Goal: Task Accomplishment & Management: Manage account settings

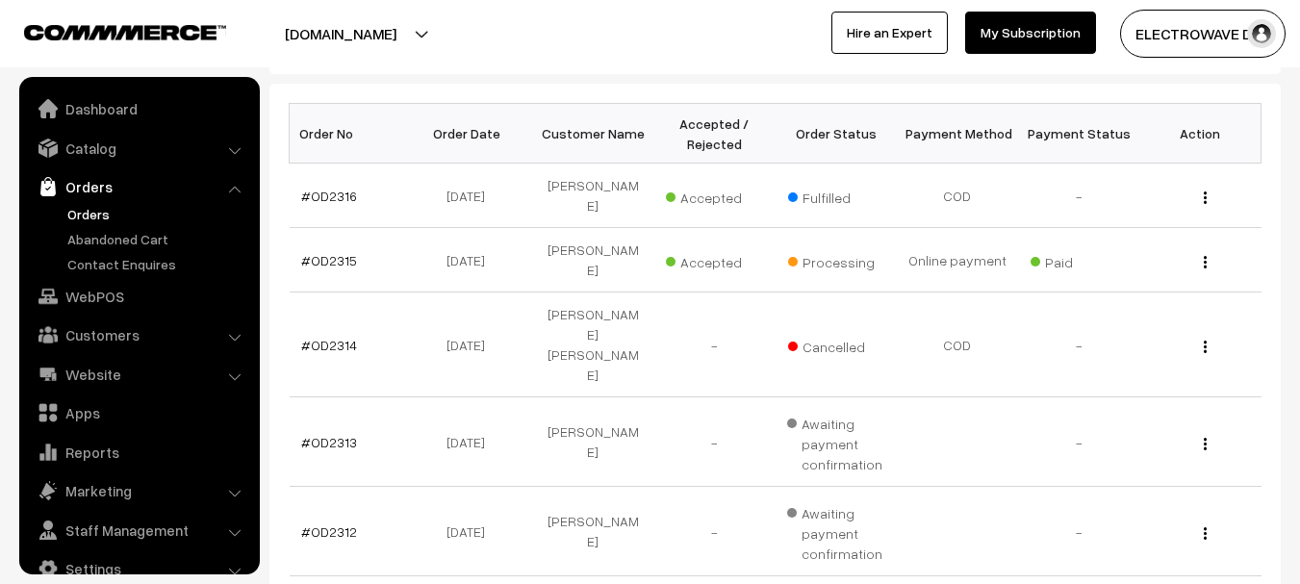
scroll to position [31, 0]
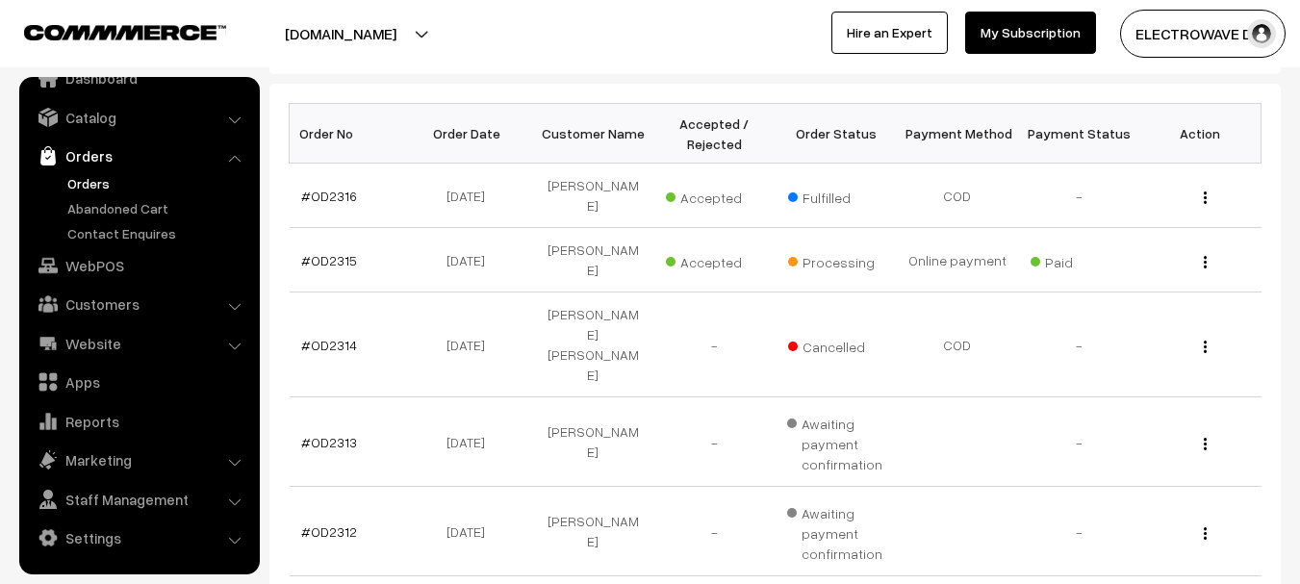
click at [73, 180] on link "Orders" at bounding box center [158, 183] width 191 height 20
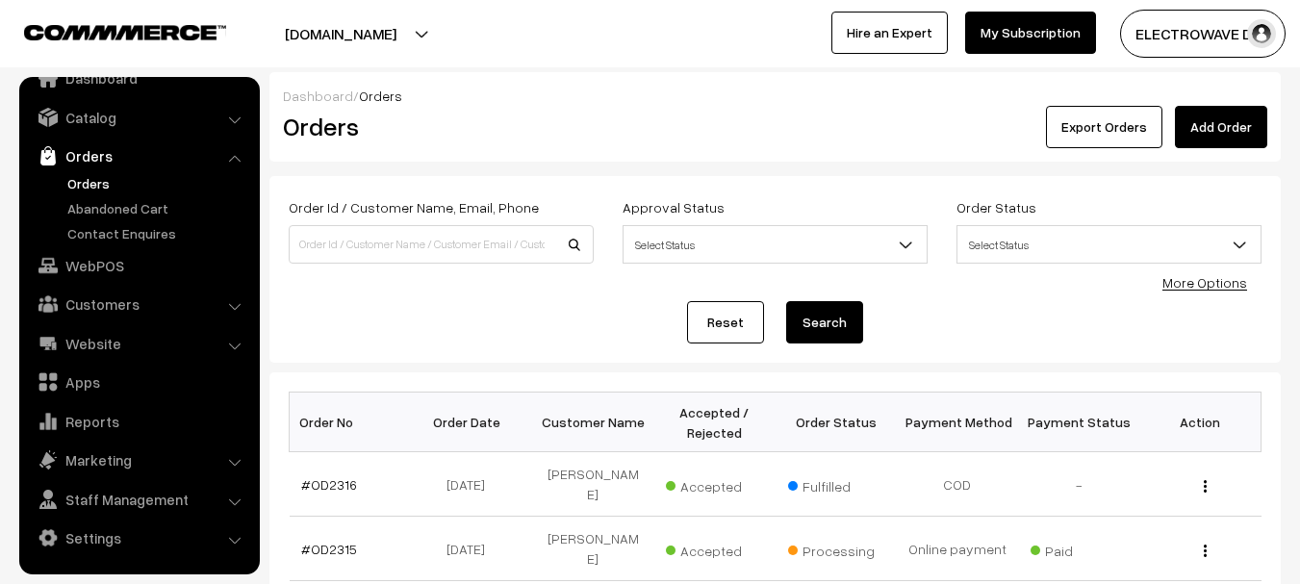
click at [98, 182] on link "Orders" at bounding box center [158, 183] width 191 height 20
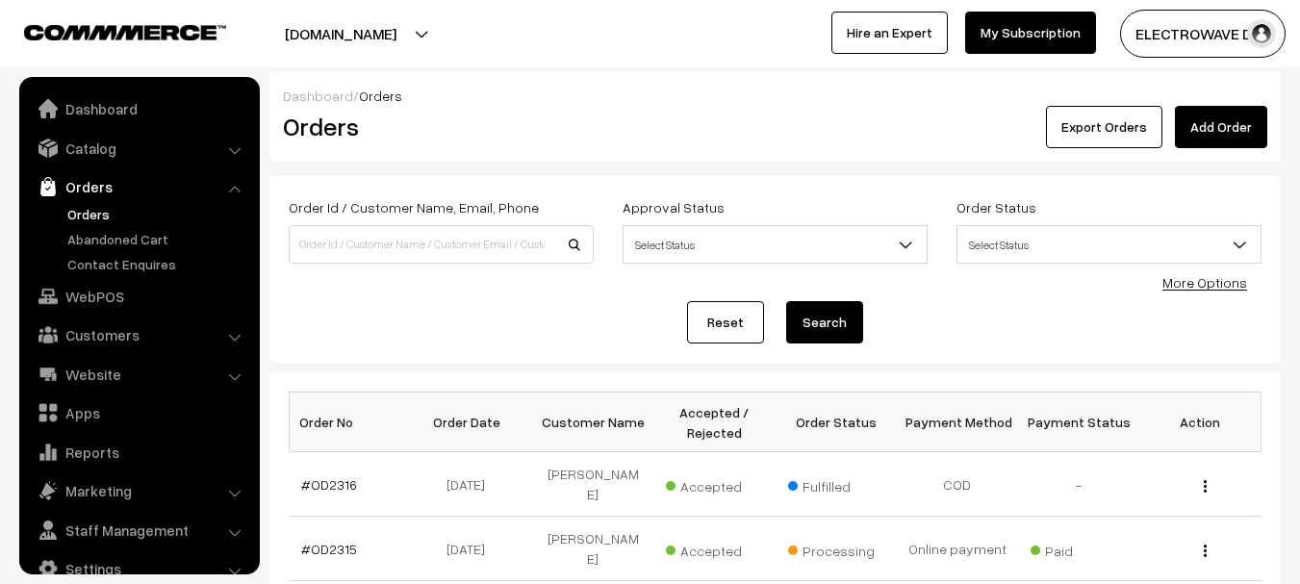
scroll to position [31, 0]
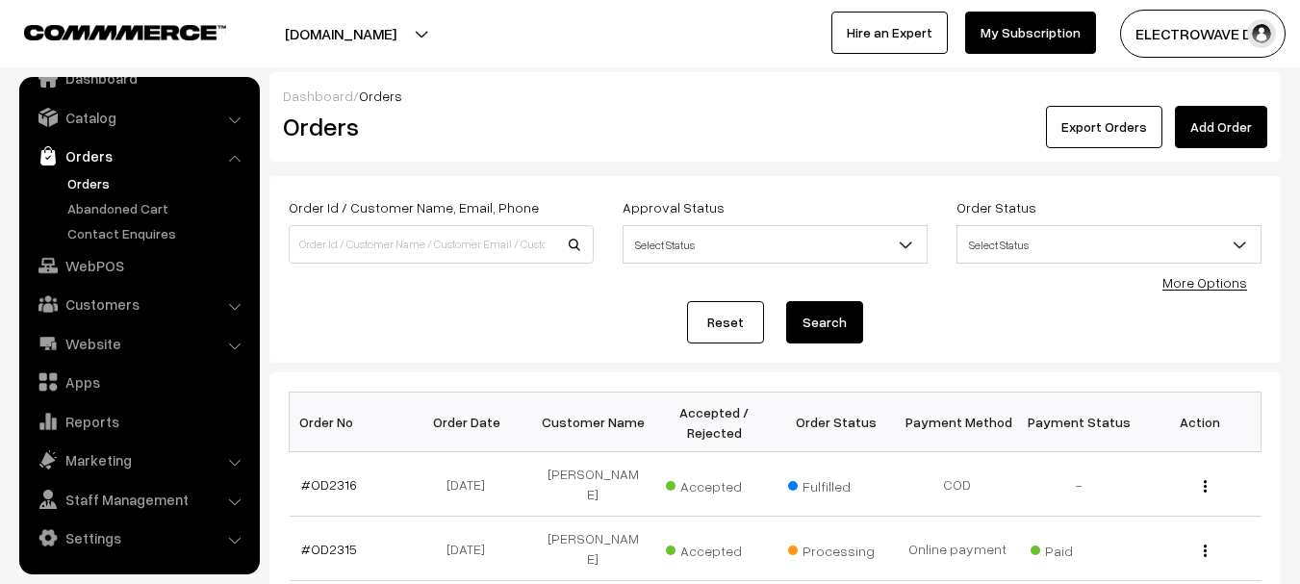
click at [382, 44] on button "[DOMAIN_NAME]" at bounding box center [341, 34] width 246 height 48
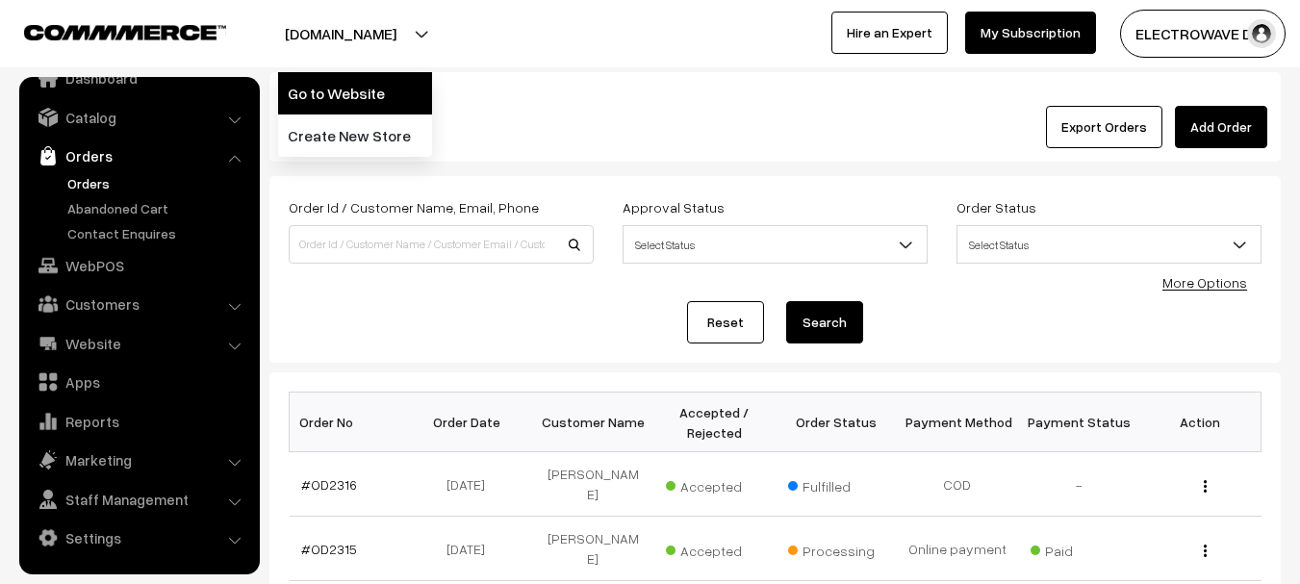
click at [381, 90] on link "Go to Website" at bounding box center [355, 93] width 154 height 42
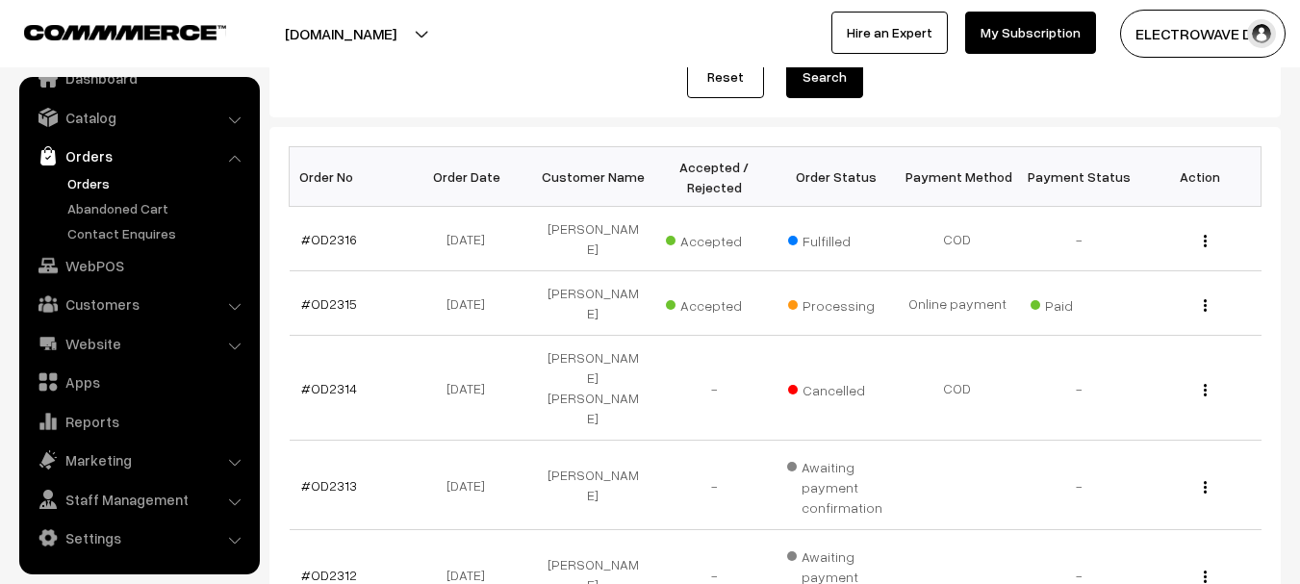
scroll to position [289, 0]
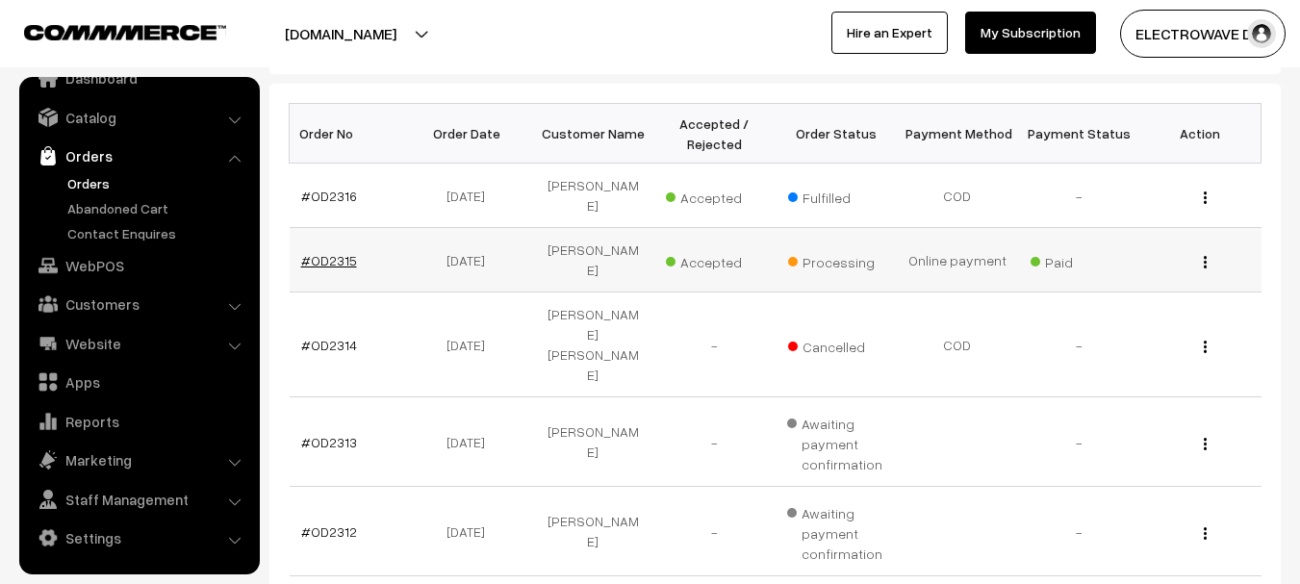
click at [314, 252] on link "#OD2315" at bounding box center [329, 260] width 56 height 16
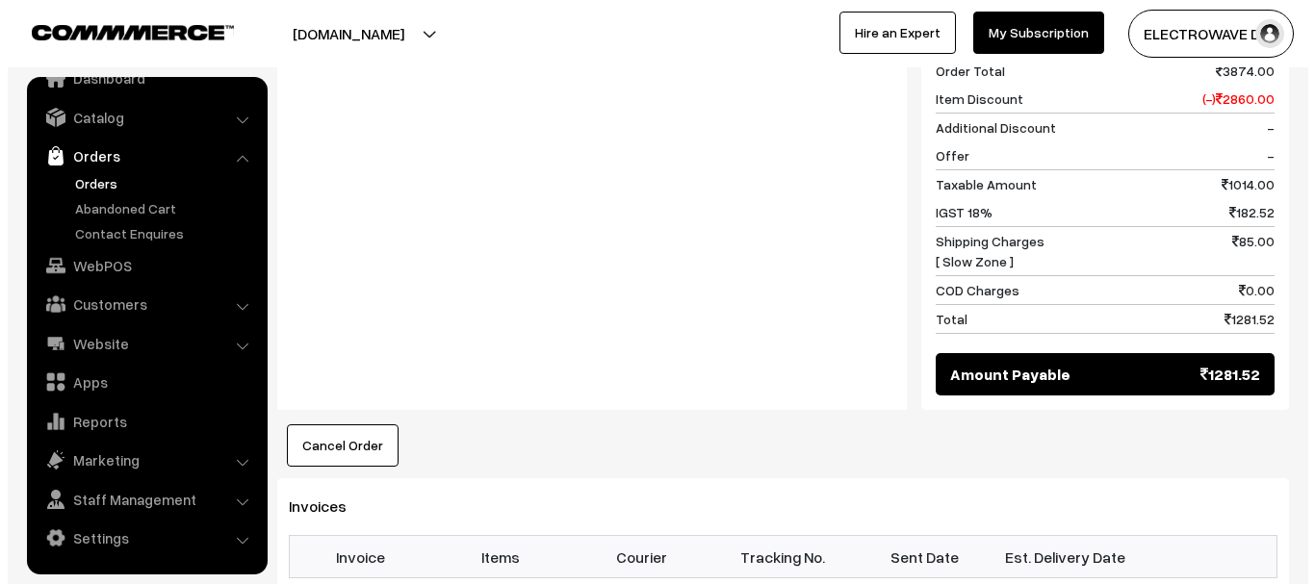
scroll to position [1251, 0]
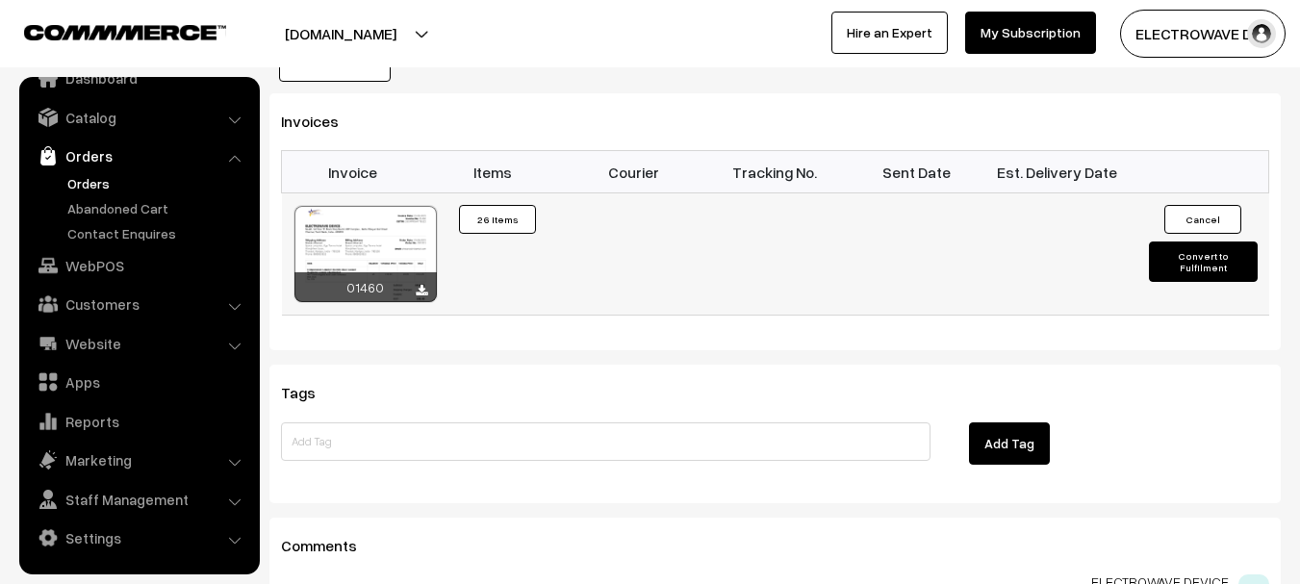
click at [1190, 242] on button "Convert to Fulfilment" at bounding box center [1203, 262] width 109 height 40
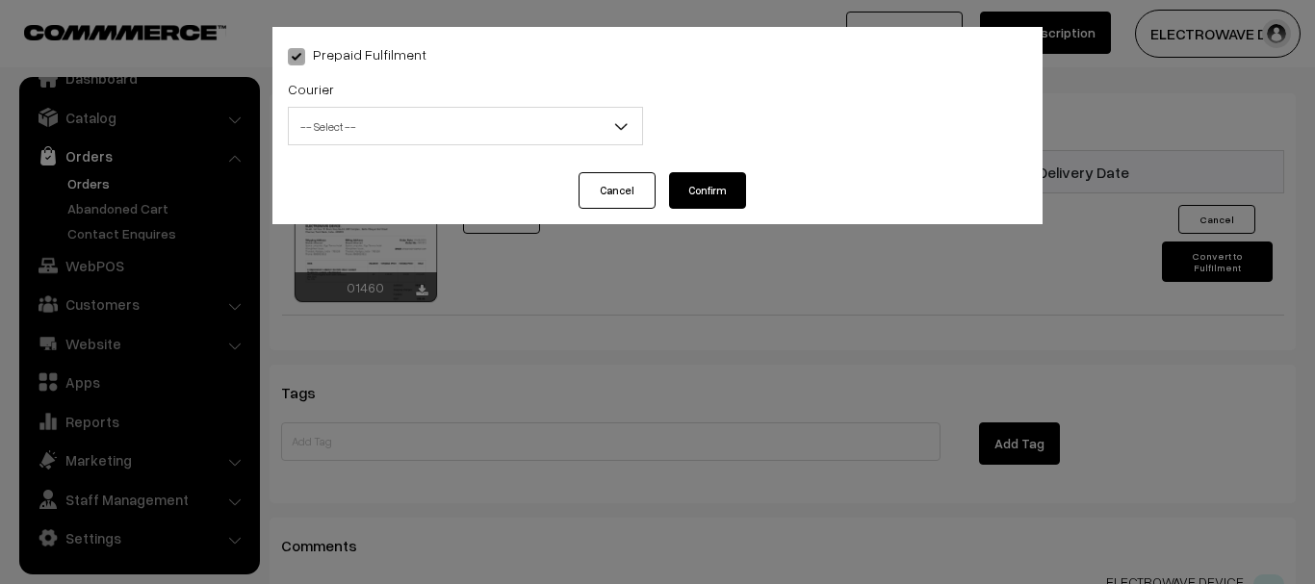
click at [476, 129] on span "-- Select --" at bounding box center [465, 127] width 353 height 34
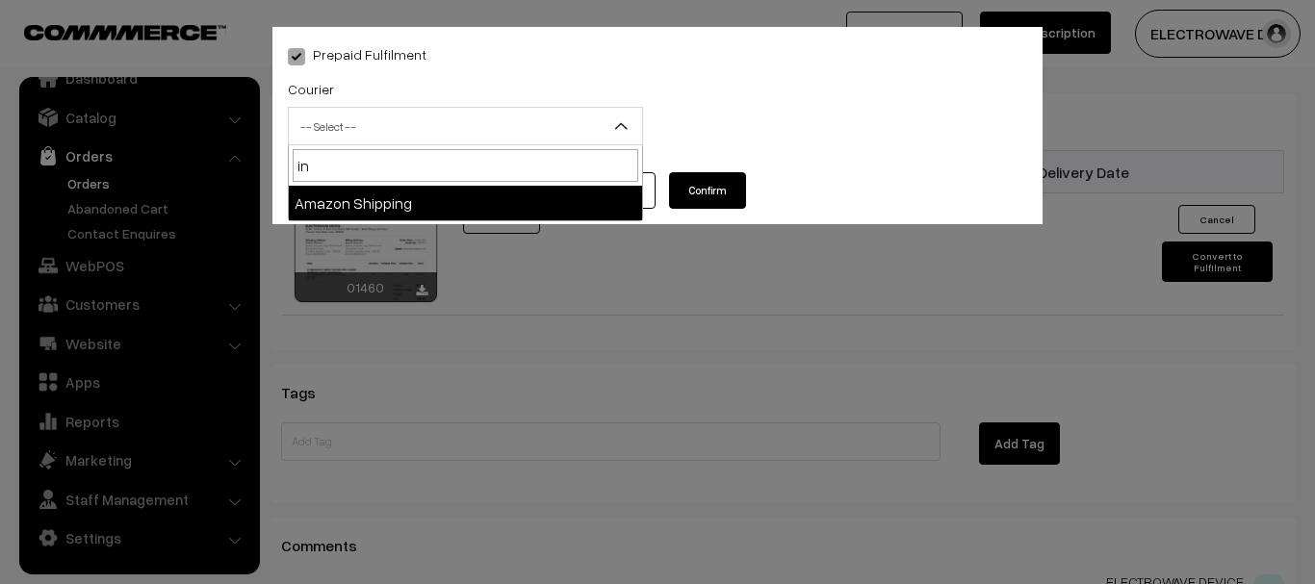
type input "in"
select select "10"
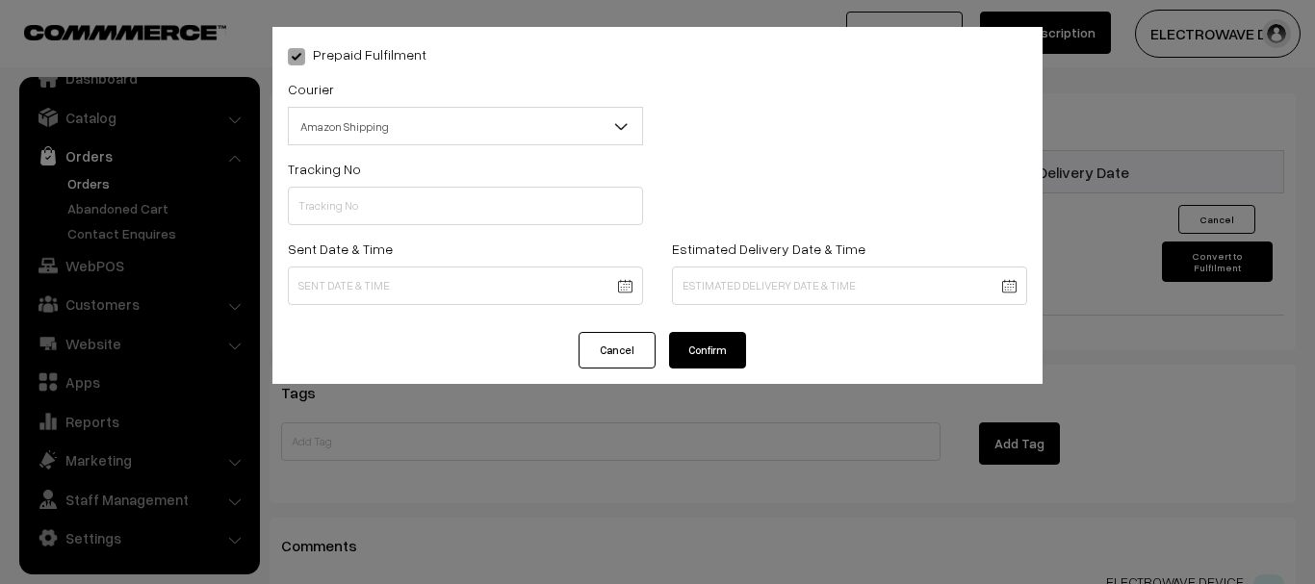
click at [476, 129] on span "Amazon Shipping" at bounding box center [465, 127] width 353 height 34
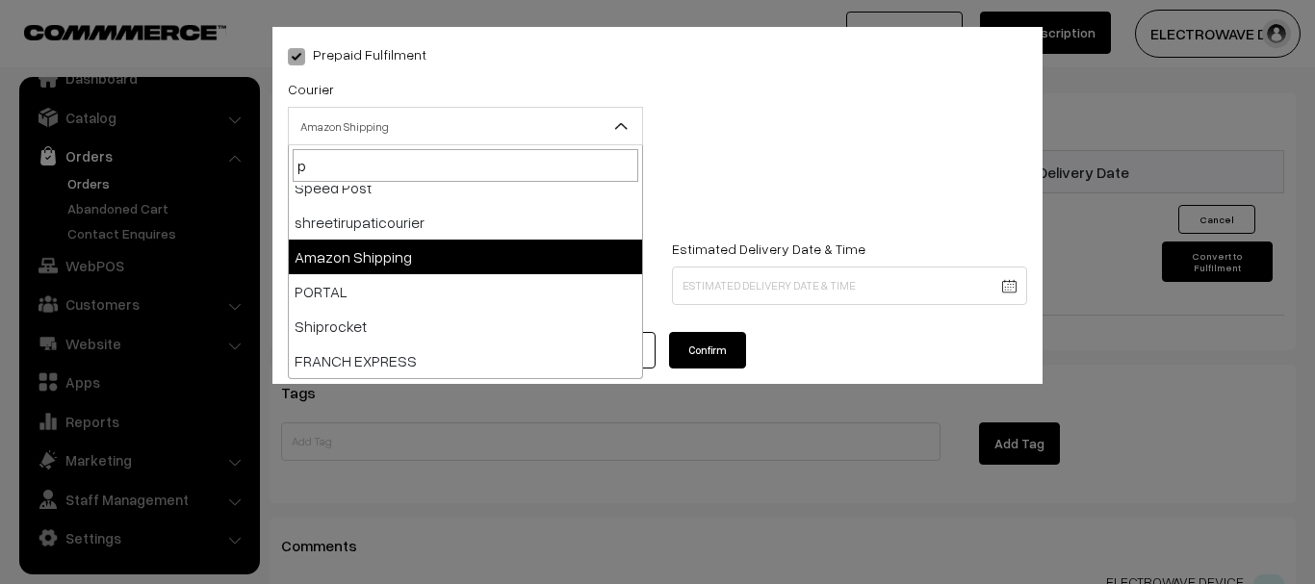
scroll to position [0, 0]
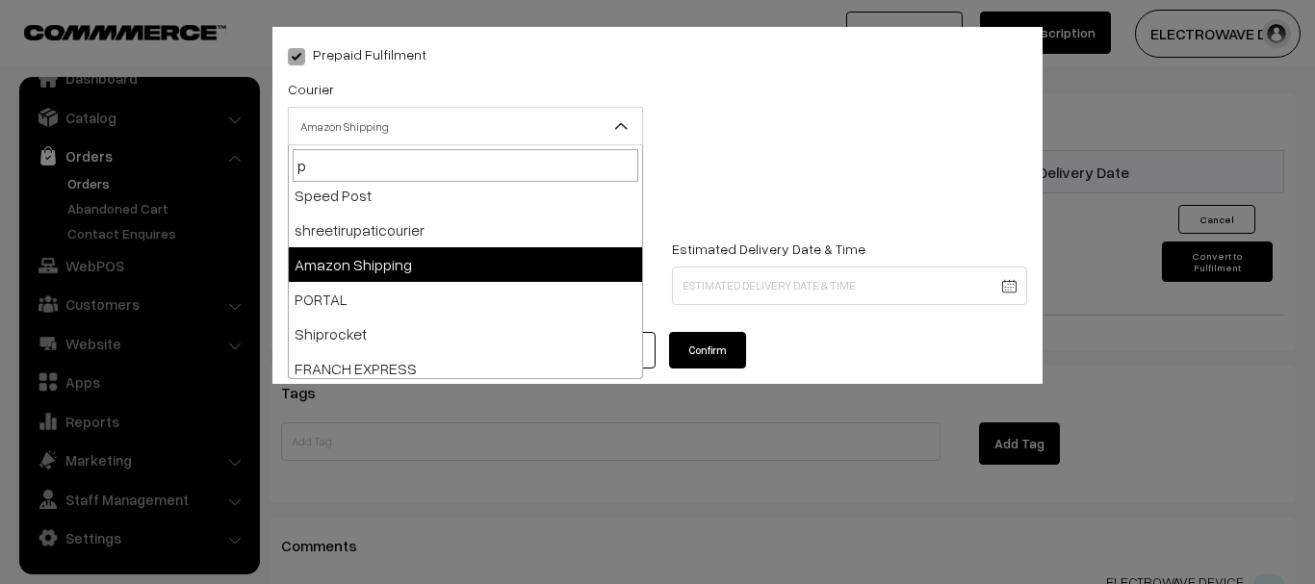
type input "po"
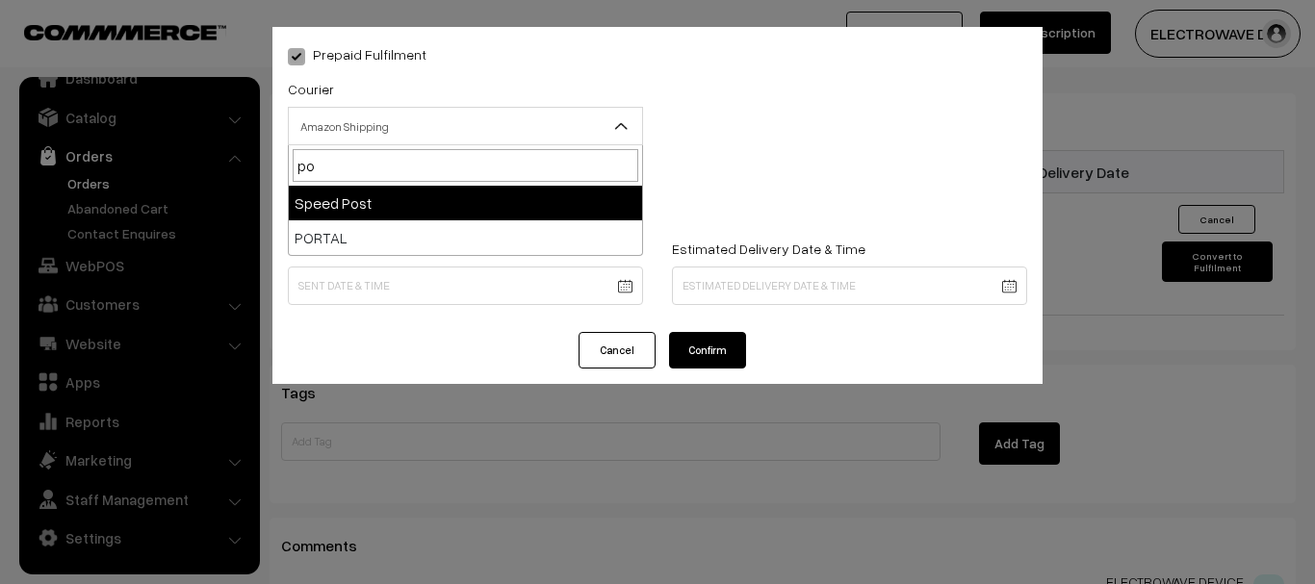
select select "5"
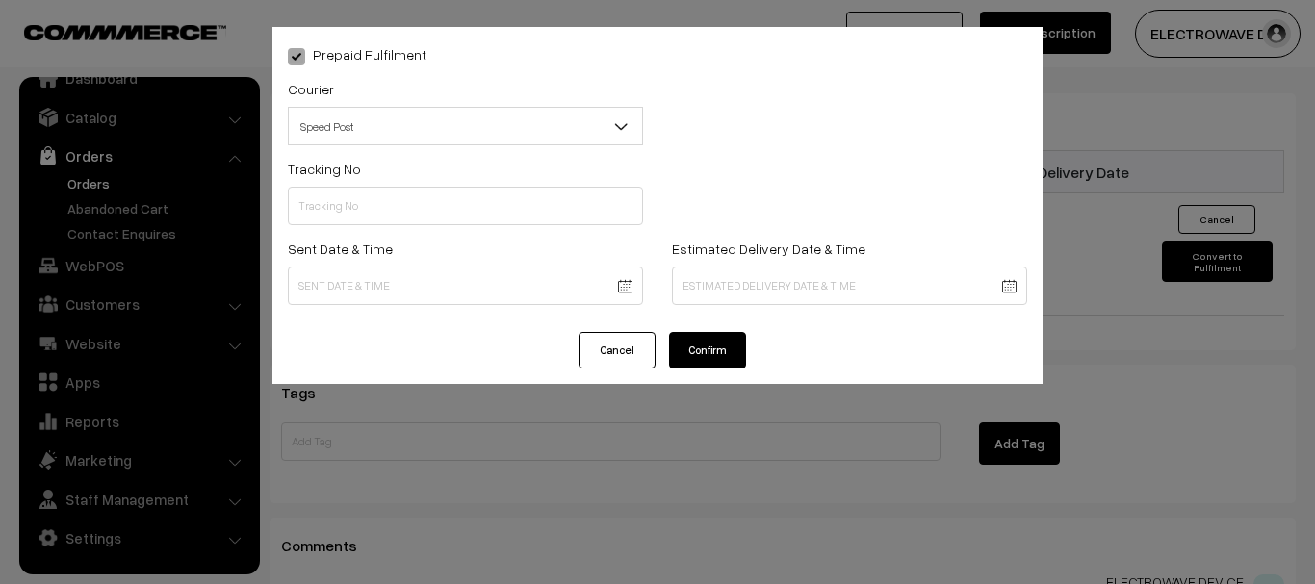
click at [399, 229] on div "Tracking No" at bounding box center [465, 197] width 384 height 80
click at [412, 204] on input "text" at bounding box center [465, 206] width 355 height 39
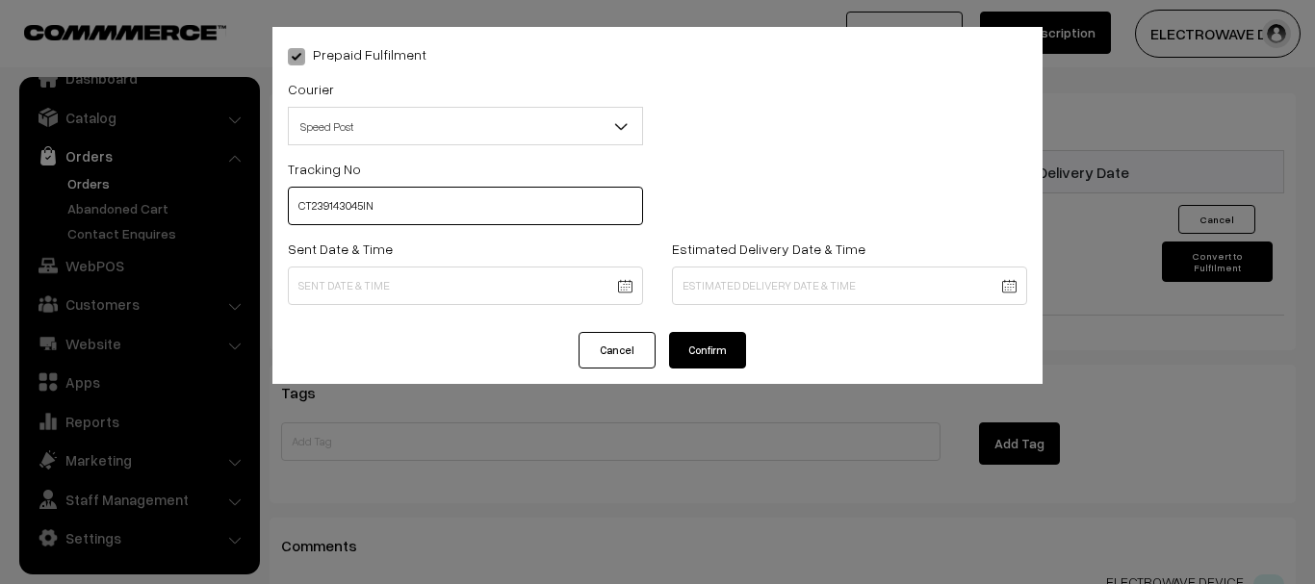
type input "CT239143045IN"
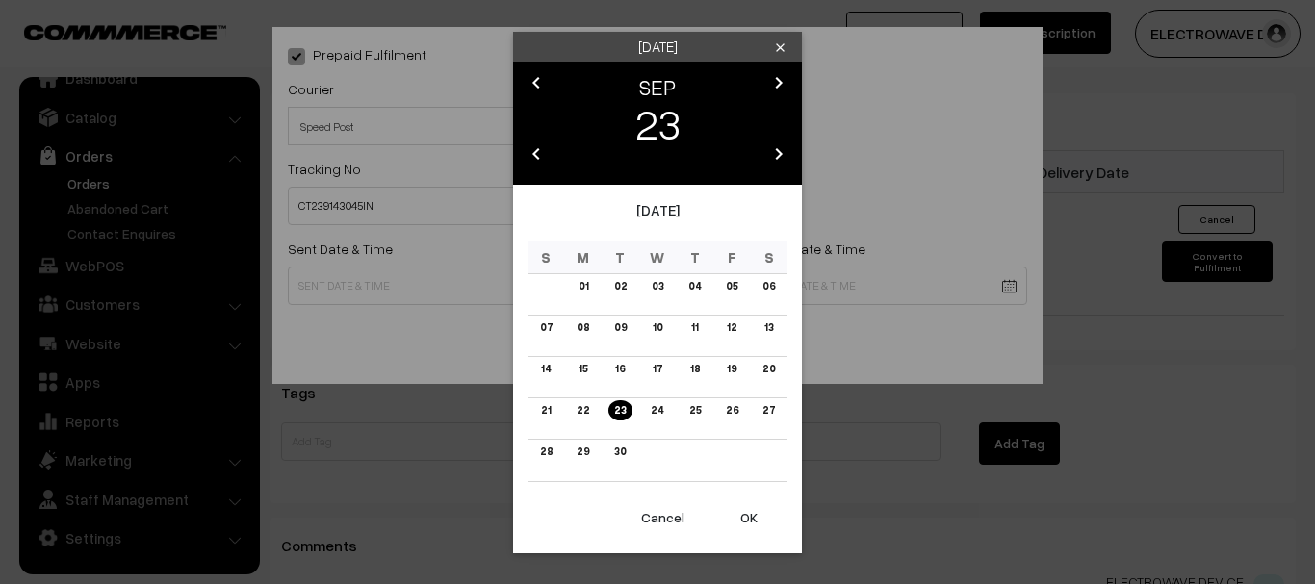
click at [752, 531] on button "OK" at bounding box center [748, 518] width 77 height 42
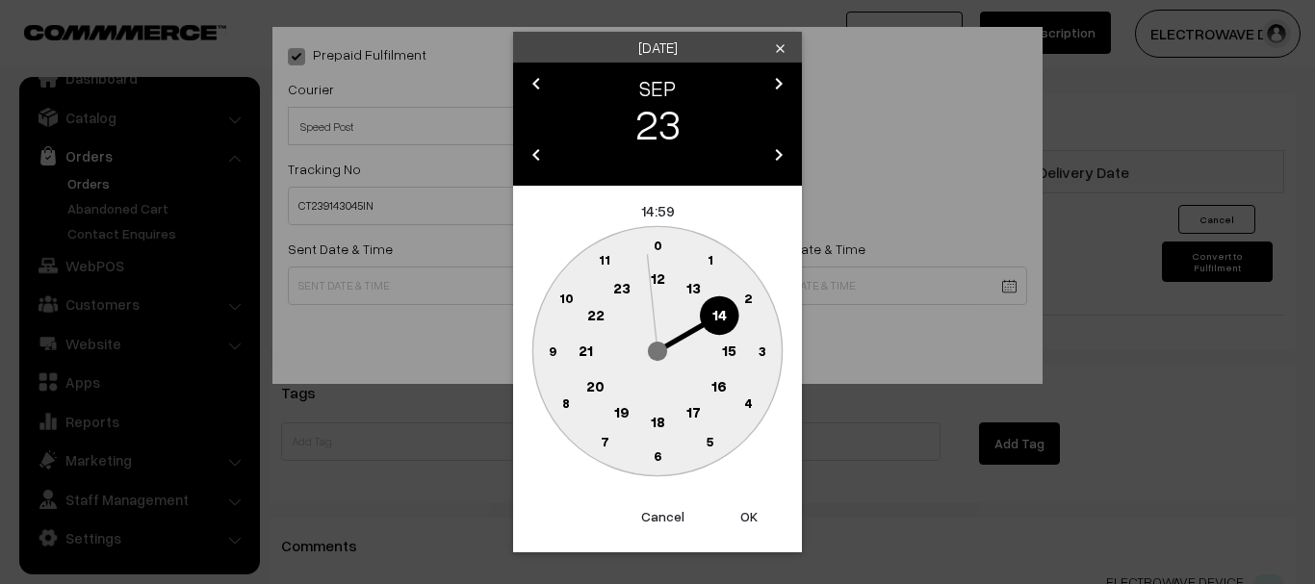
click at [752, 531] on button "OK" at bounding box center [748, 517] width 77 height 42
click at [752, 527] on button "OK" at bounding box center [748, 517] width 77 height 42
type input "23-09-2025 14:59"
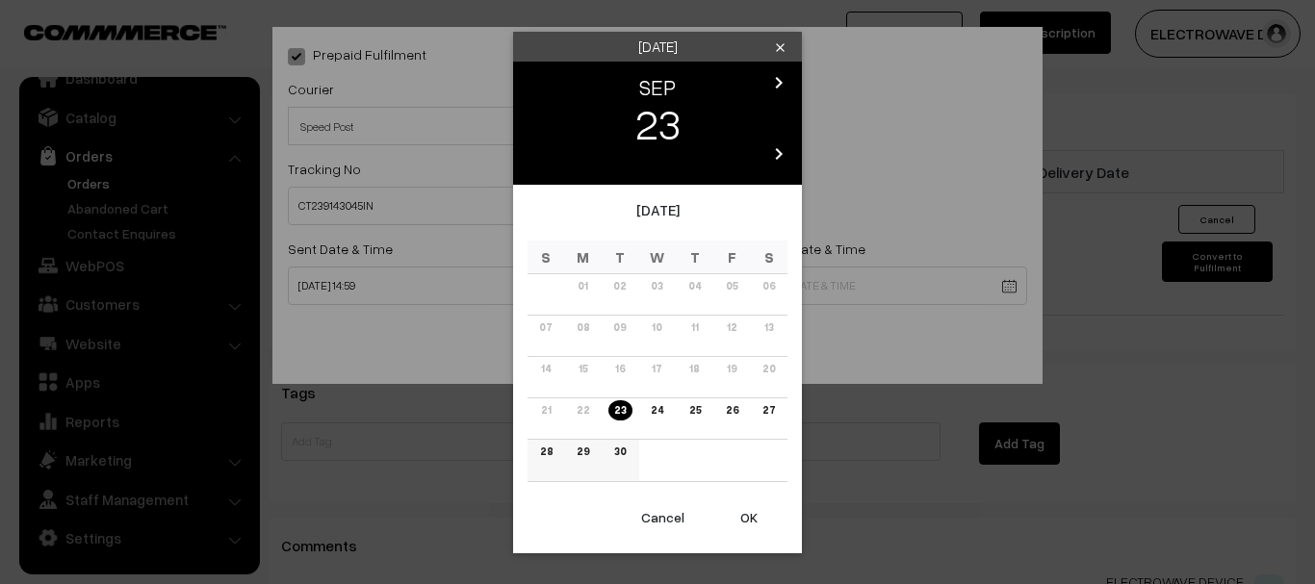
click at [580, 448] on link "29" at bounding box center [583, 452] width 24 height 20
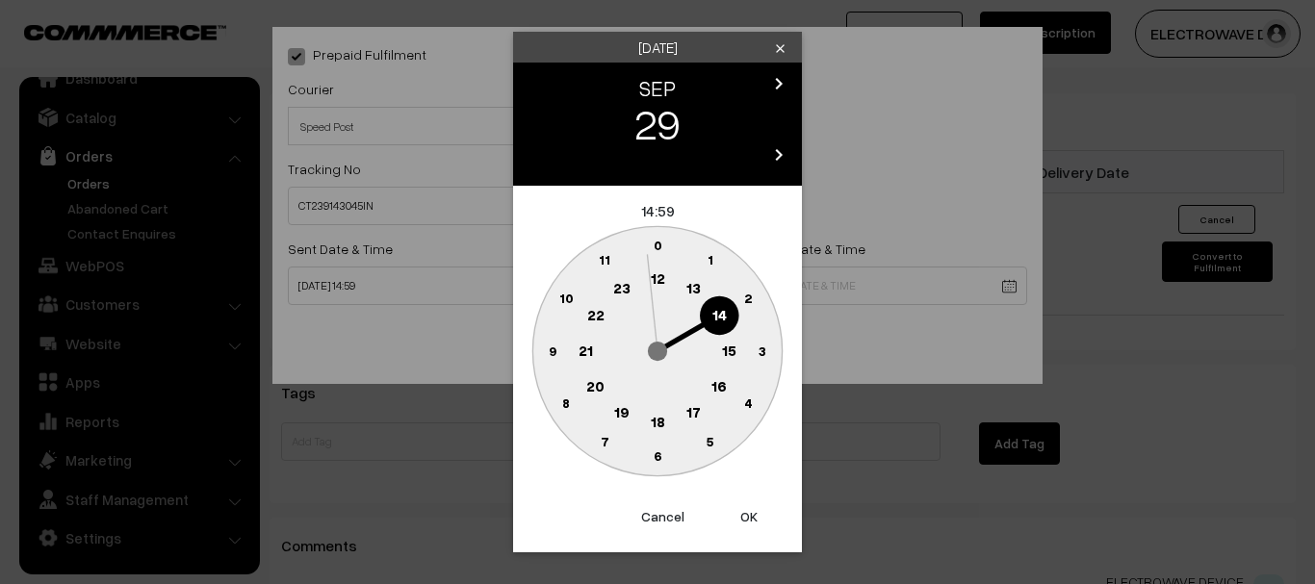
click at [738, 504] on button "OK" at bounding box center [748, 517] width 77 height 42
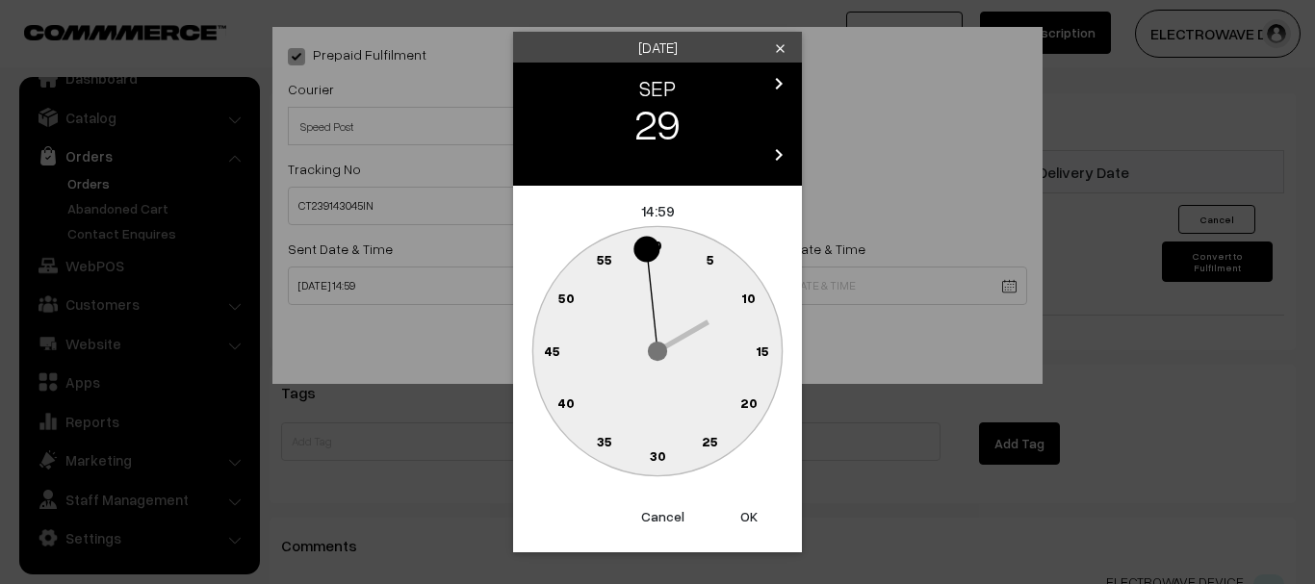
click at [738, 504] on button "OK" at bounding box center [748, 517] width 77 height 42
type input "29-09-2025 14:59"
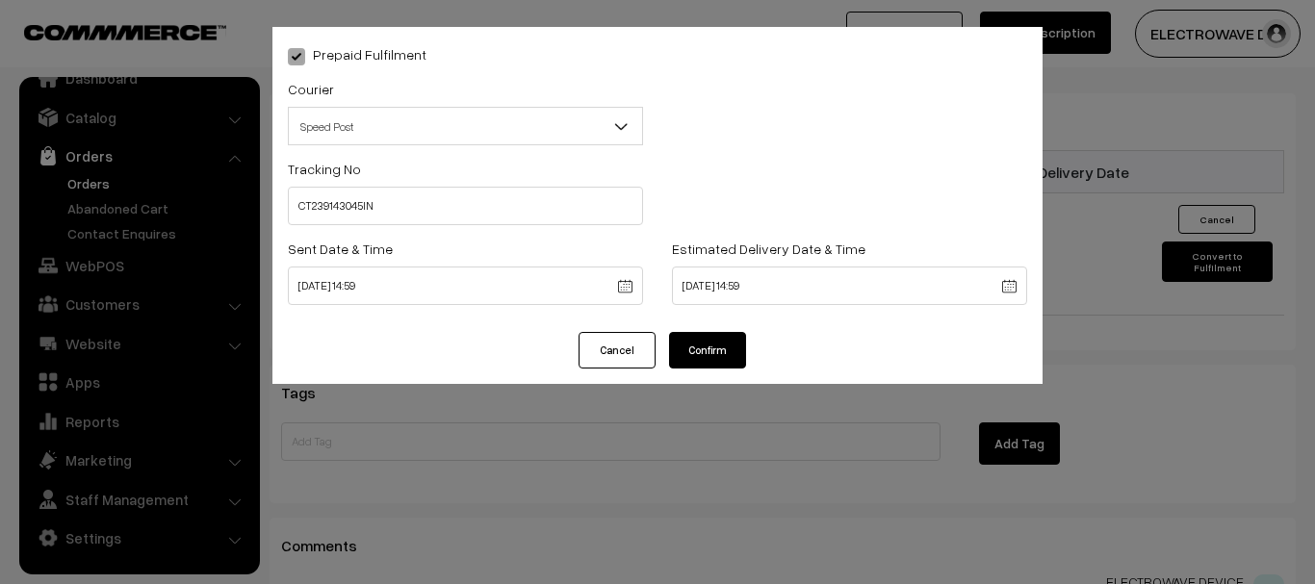
click at [708, 355] on button "Confirm" at bounding box center [707, 350] width 77 height 37
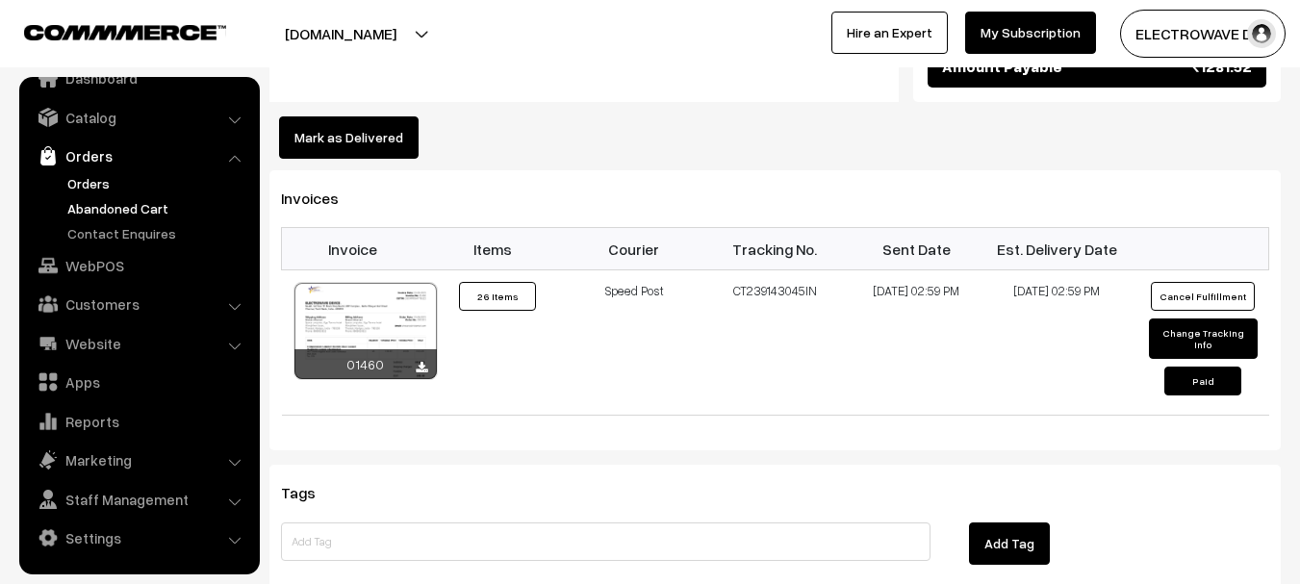
scroll to position [963, 0]
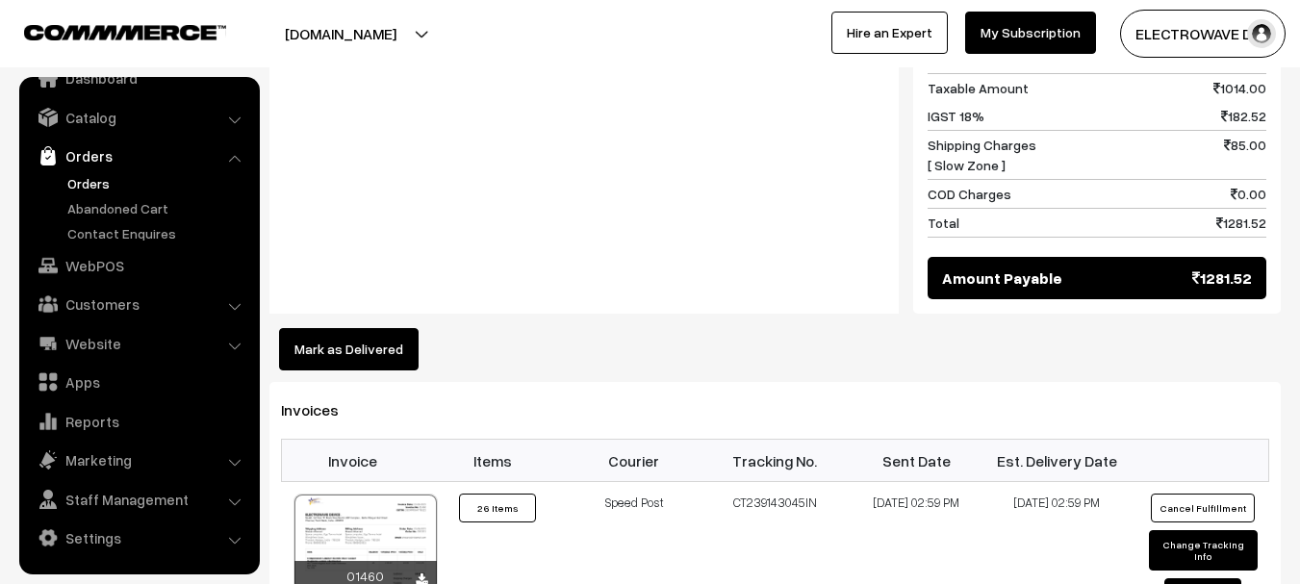
click at [86, 180] on link "Orders" at bounding box center [158, 183] width 191 height 20
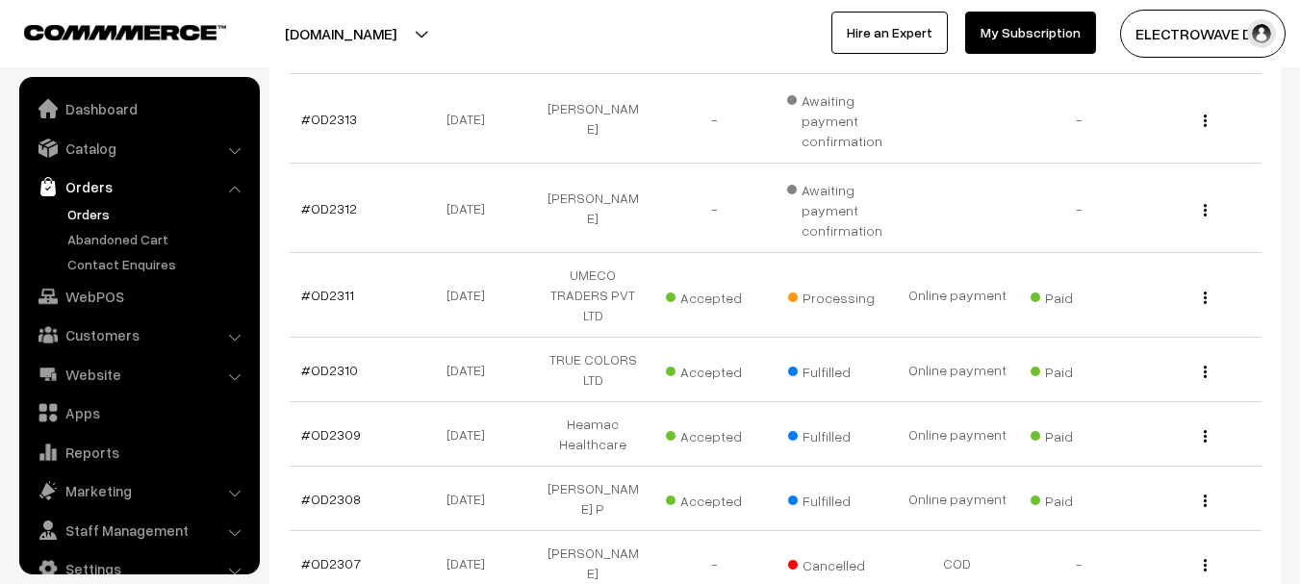
scroll to position [31, 0]
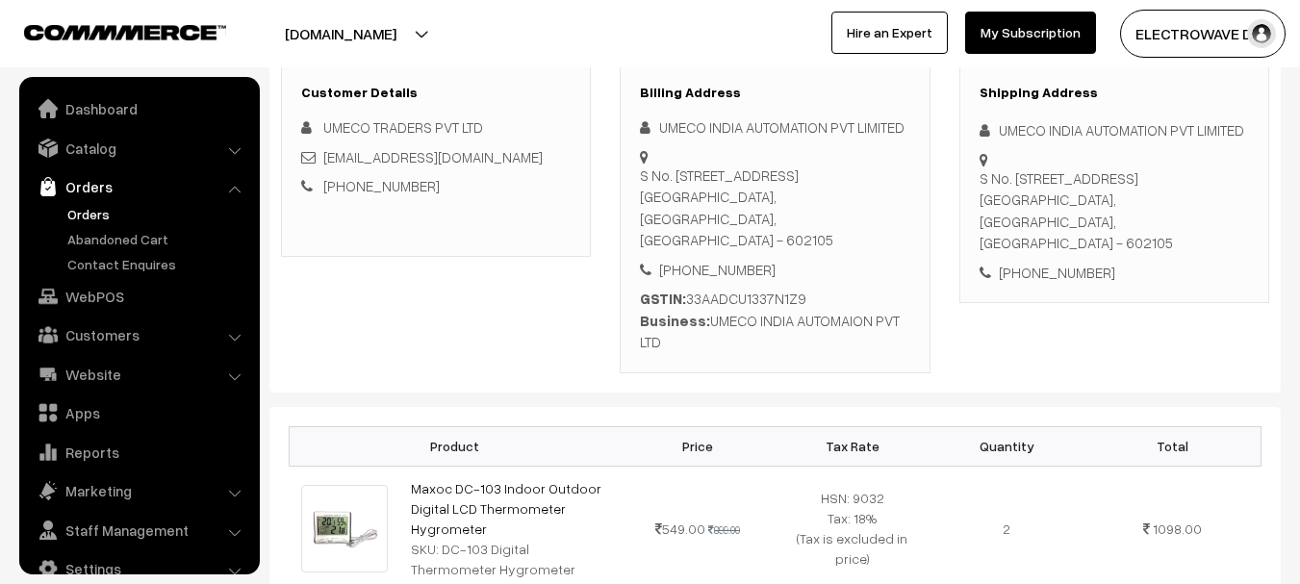
scroll to position [31, 0]
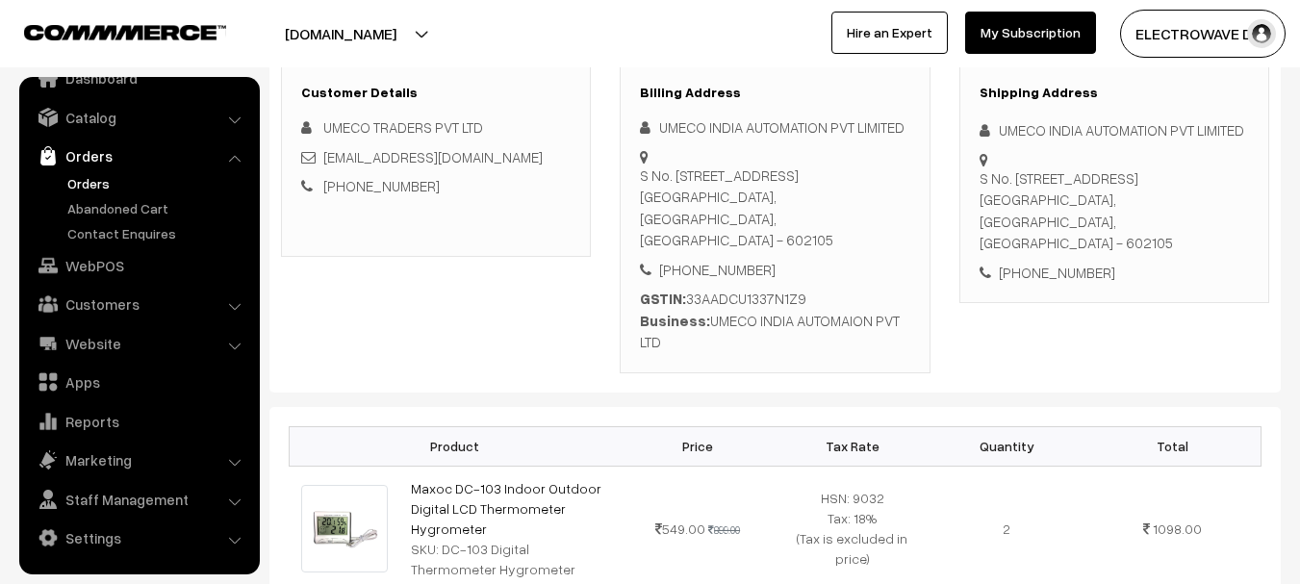
click at [1164, 245] on div "S No. 51/11 Plot No 110 Sri Anandavalli Nagar, Mambakkam, Village Nenmeli Sripe…" at bounding box center [1115, 210] width 270 height 87
copy div "602105"
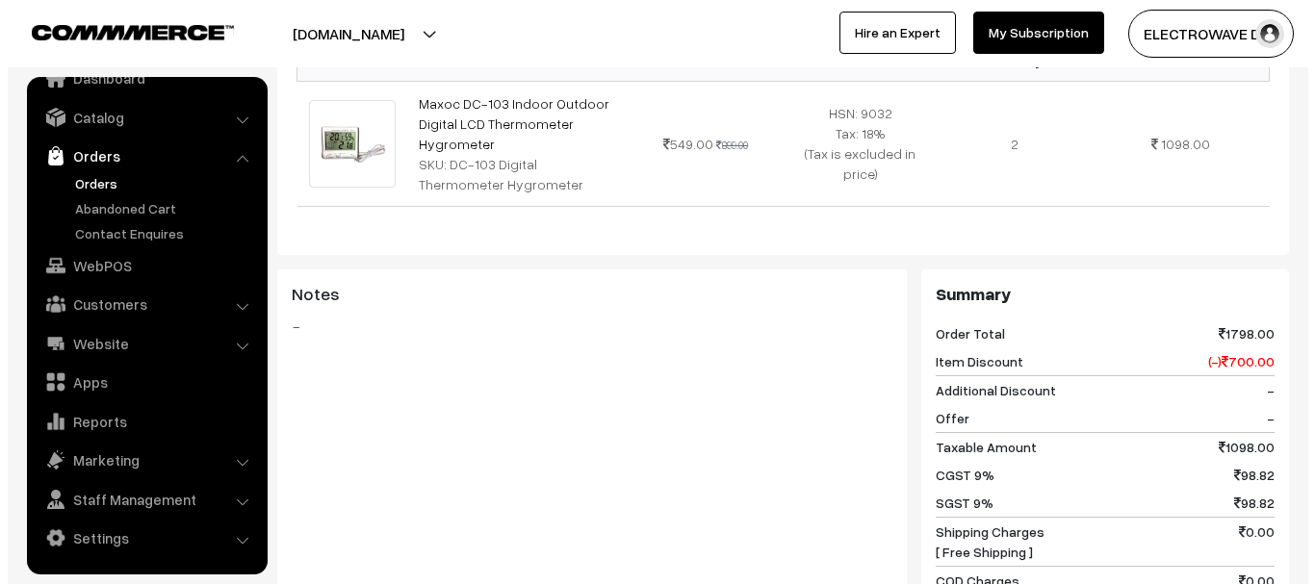
scroll to position [1348, 0]
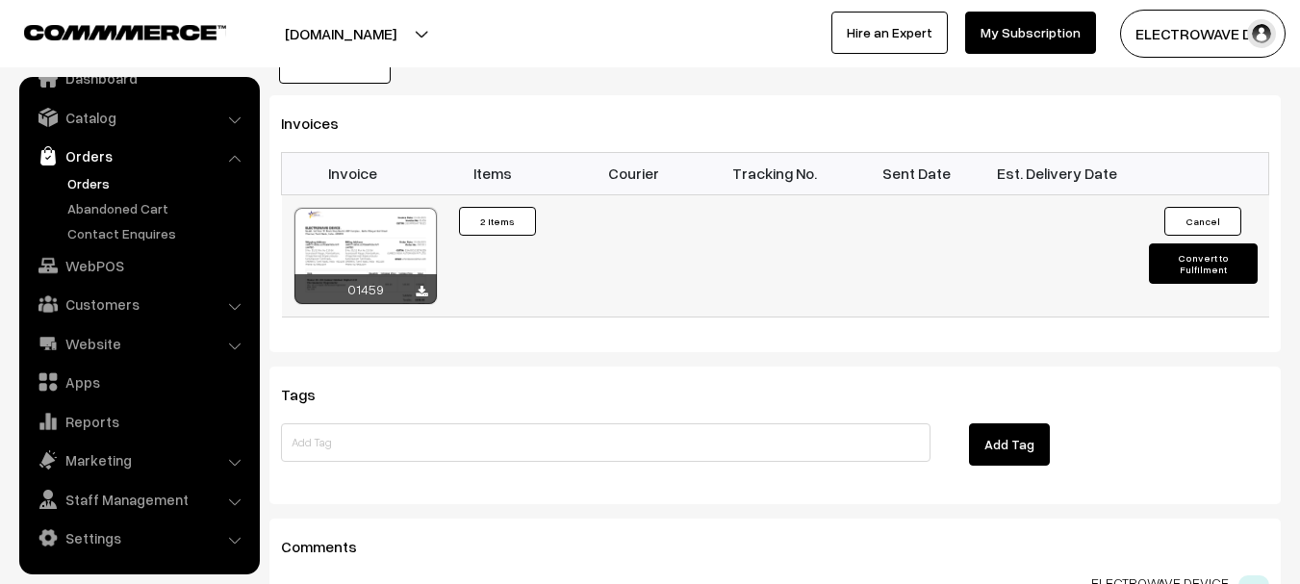
click at [1189, 261] on button "Convert to Fulfilment" at bounding box center [1203, 264] width 109 height 40
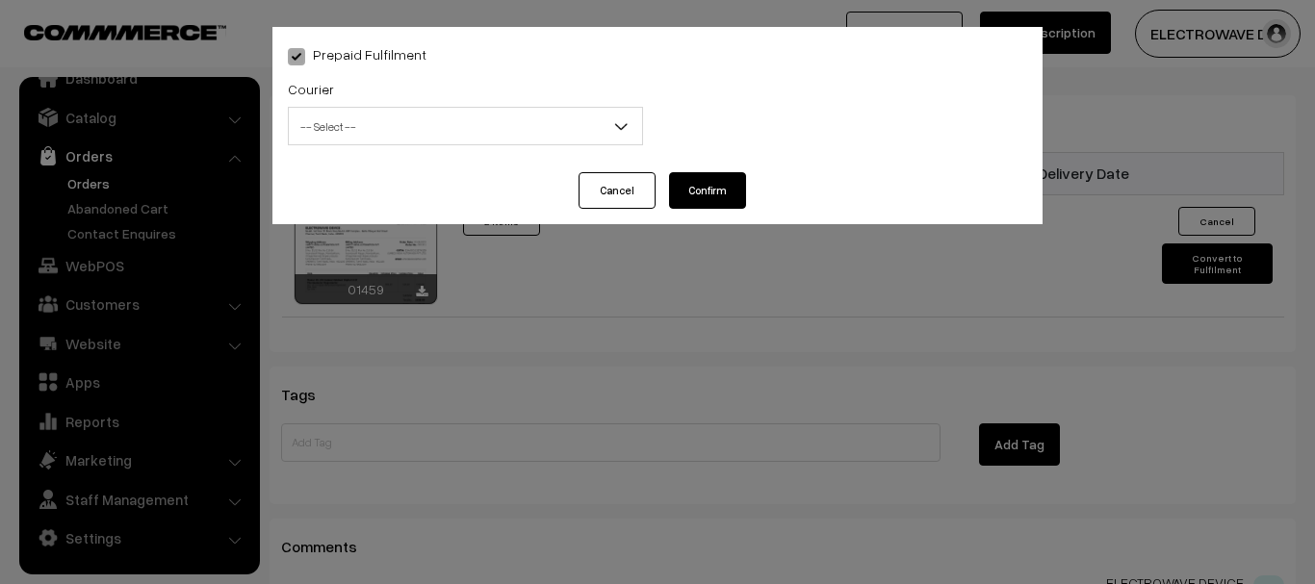
click at [487, 131] on span "-- Select --" at bounding box center [465, 127] width 353 height 34
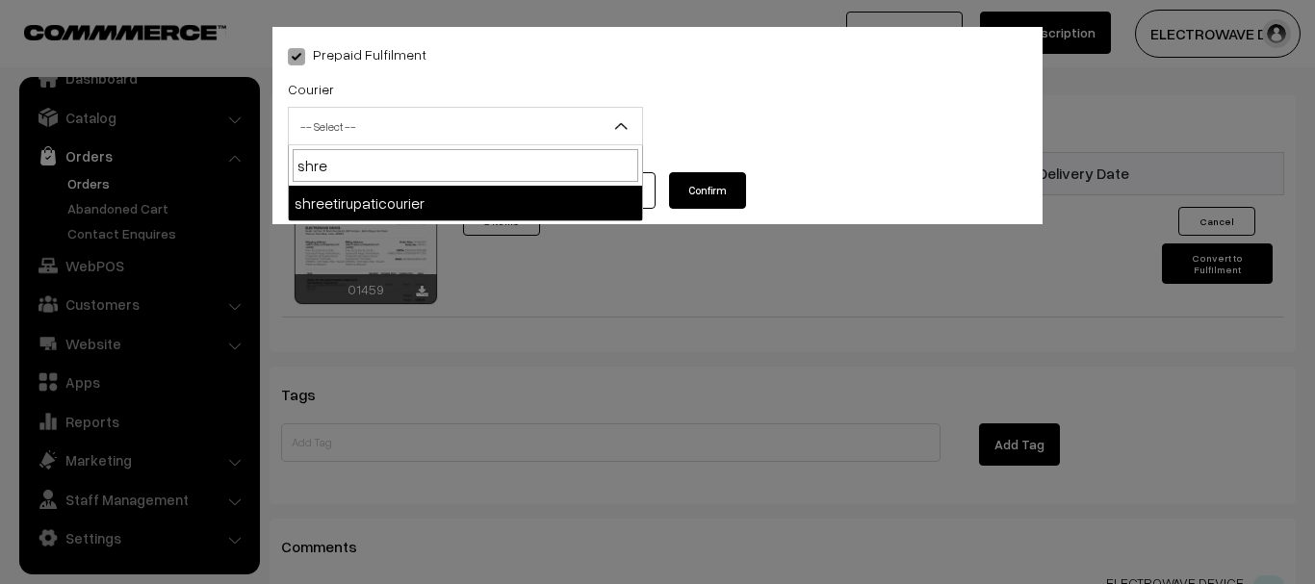
type input "shree"
select select "8"
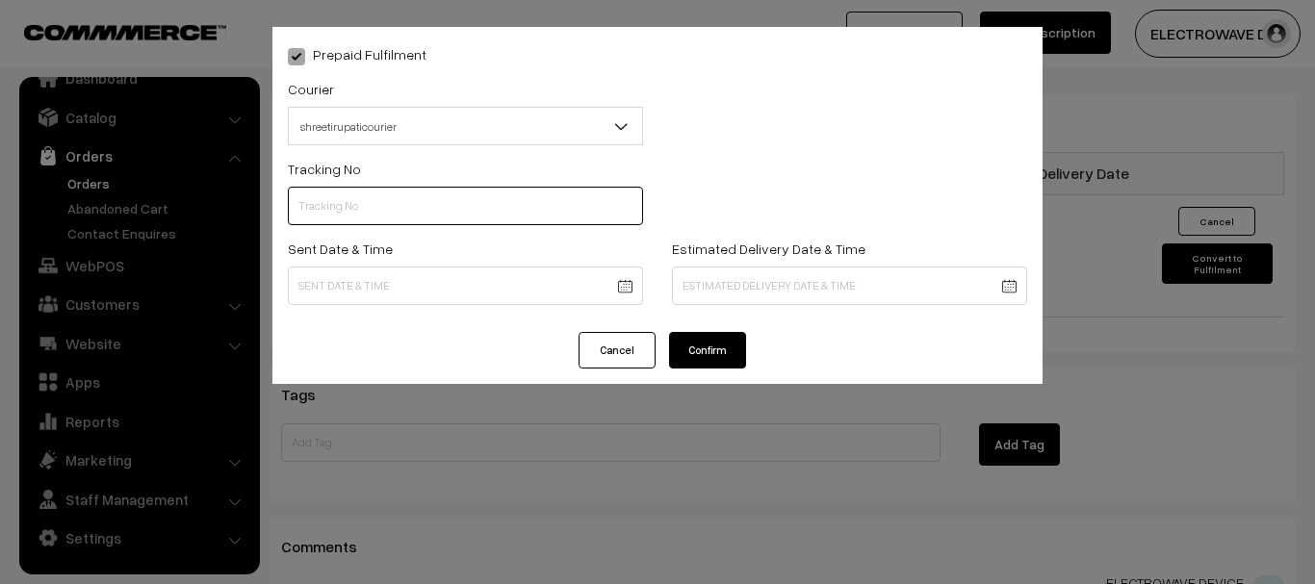
click at [536, 212] on input "text" at bounding box center [465, 206] width 355 height 39
type input "374800046278"
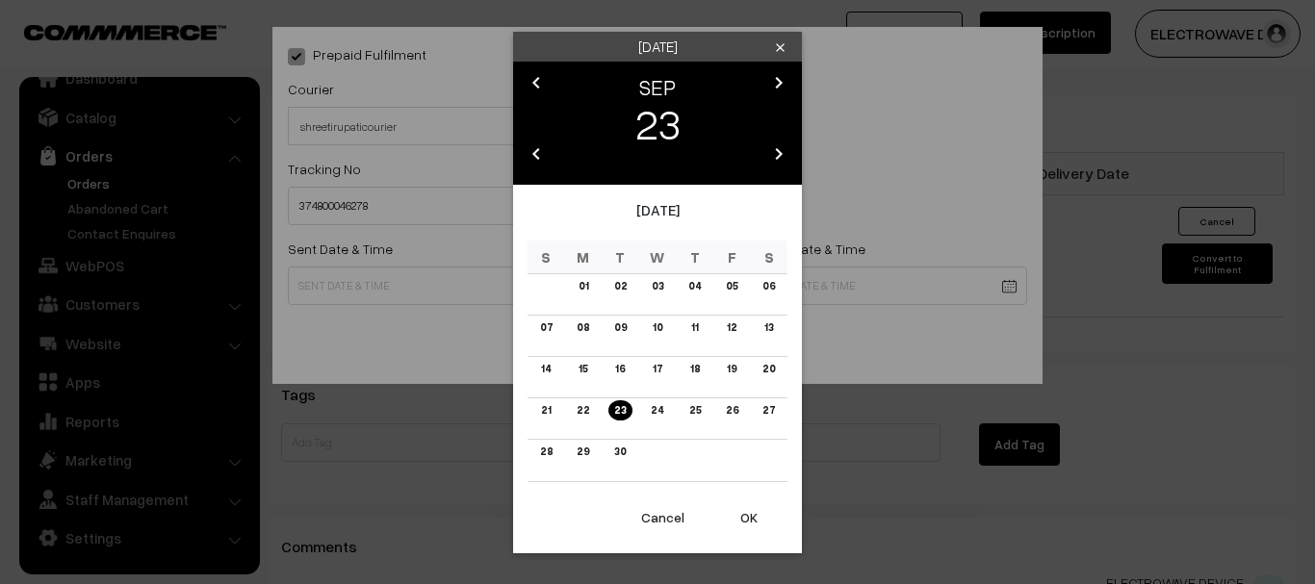
click at [751, 516] on button "OK" at bounding box center [748, 518] width 77 height 42
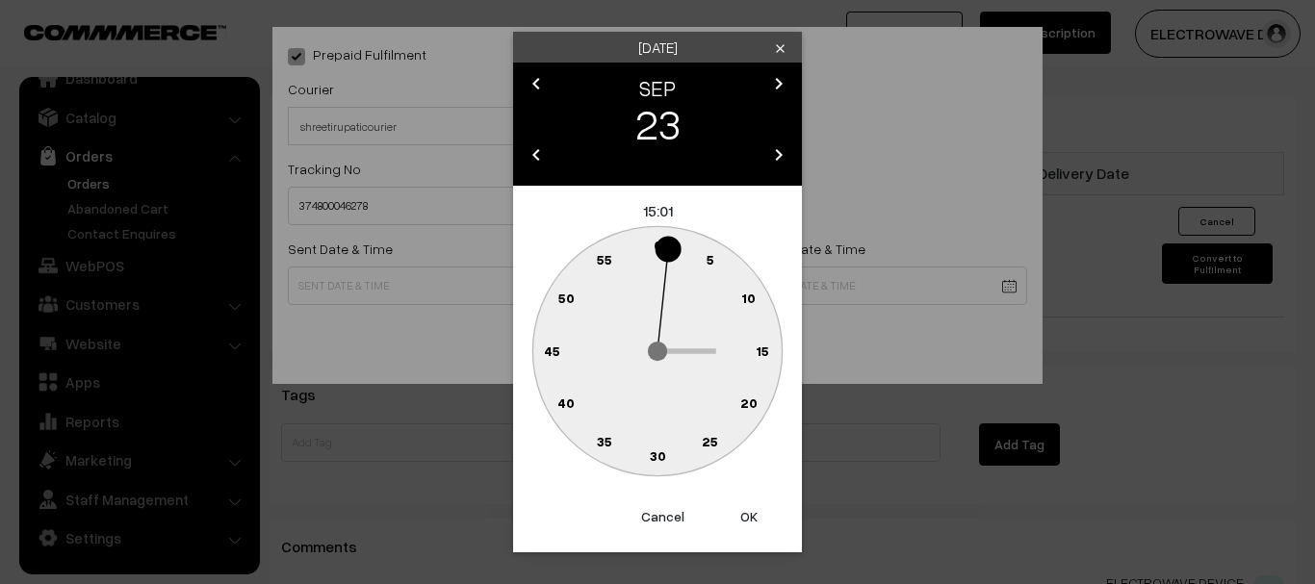
click at [751, 516] on button "OK" at bounding box center [748, 517] width 77 height 42
type input "23-09-2025 15:01"
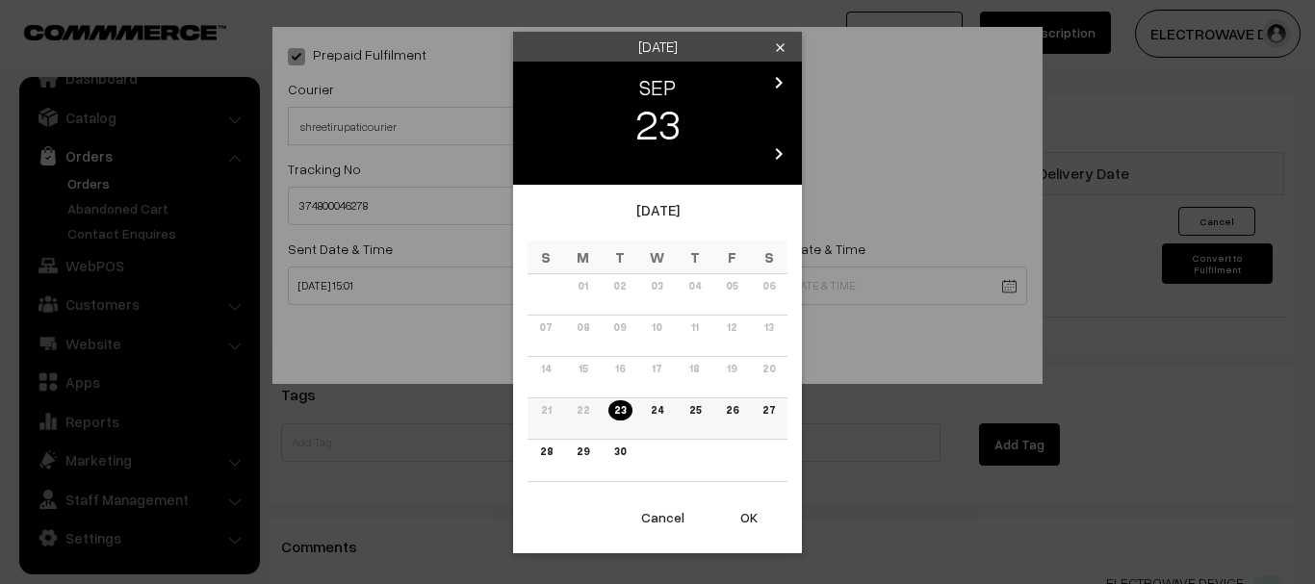
click at [737, 412] on link "26" at bounding box center [731, 410] width 24 height 20
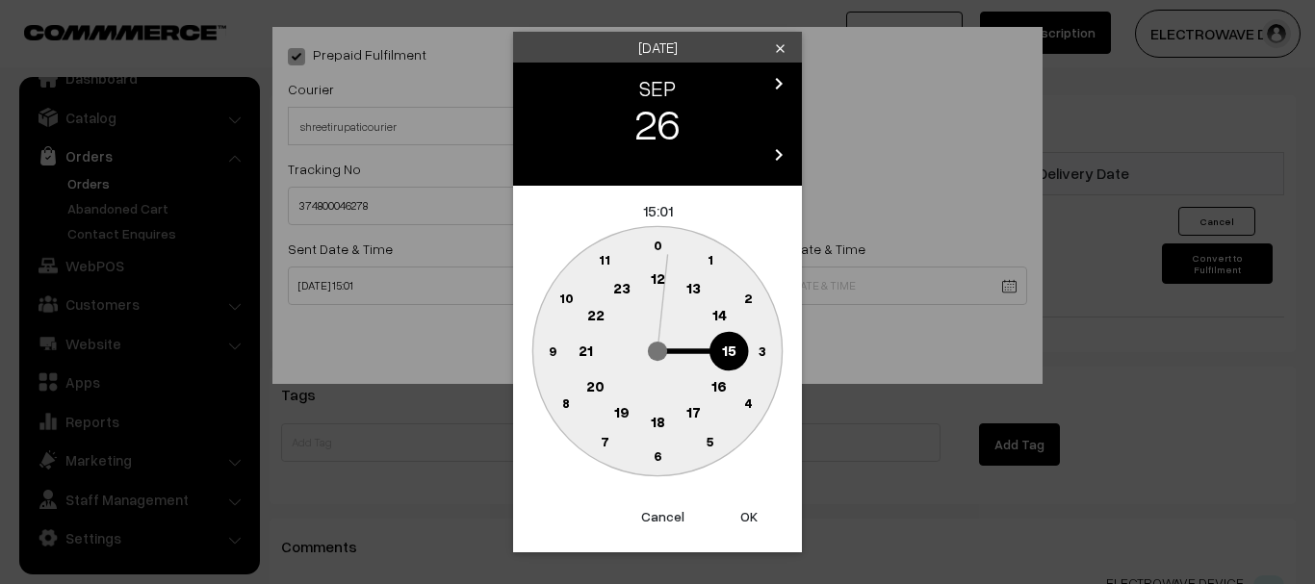
click at [746, 501] on button "OK" at bounding box center [748, 517] width 77 height 42
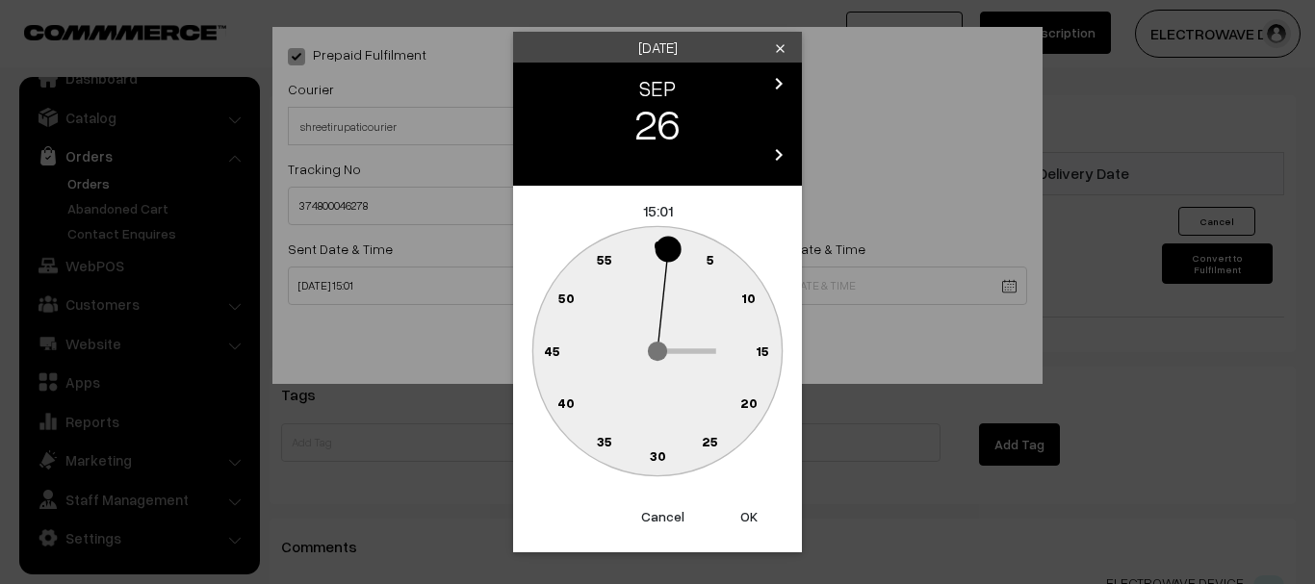
drag, startPoint x: 746, startPoint y: 501, endPoint x: 737, endPoint y: 471, distance: 31.1
click at [746, 501] on button "OK" at bounding box center [748, 517] width 77 height 42
type input "26-09-2025 15:01"
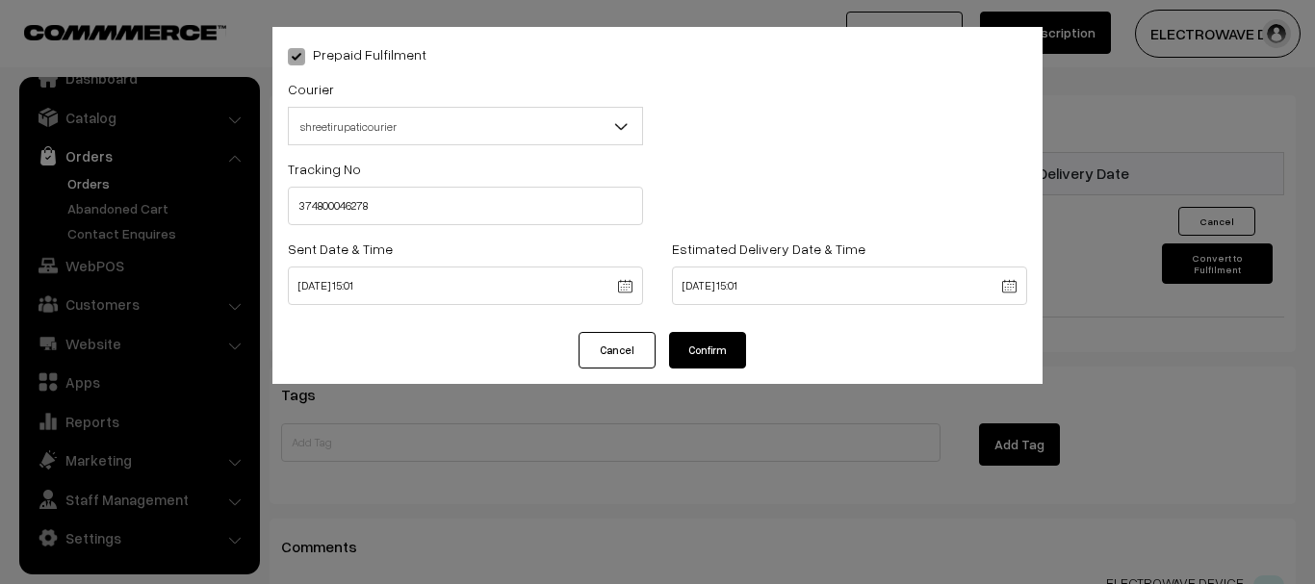
click at [734, 330] on div "Prepaid Fulfilment Courier -- Select -- BlueDart Xpressbees Delhivery Speed Pos…" at bounding box center [657, 179] width 770 height 305
click at [728, 358] on button "Confirm" at bounding box center [707, 350] width 77 height 37
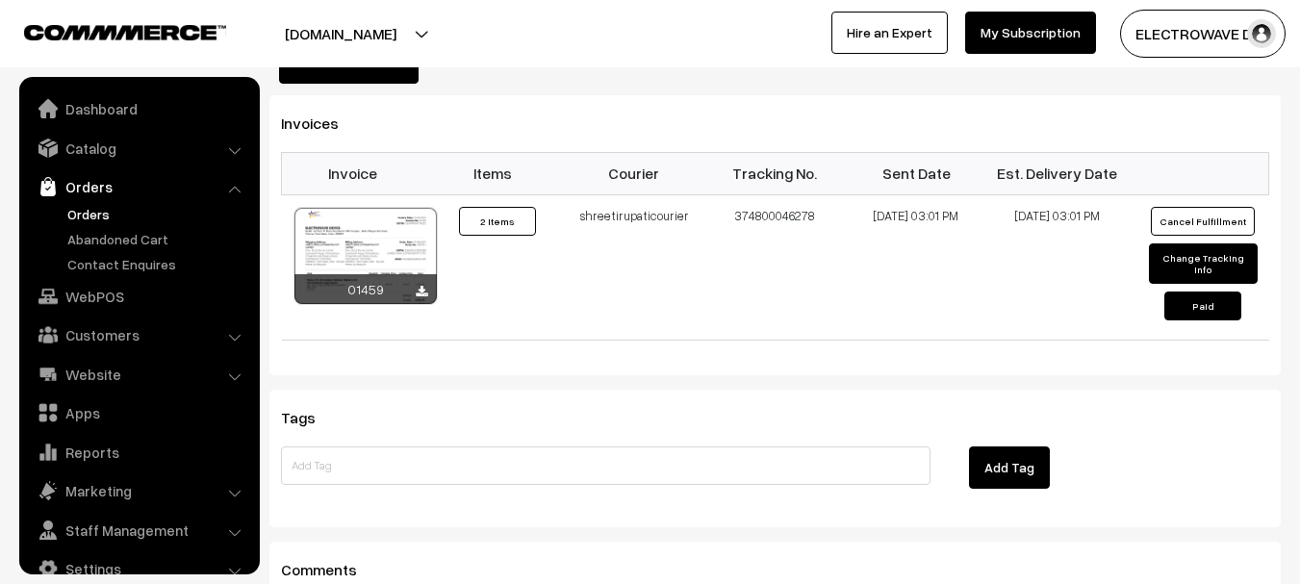
scroll to position [31, 0]
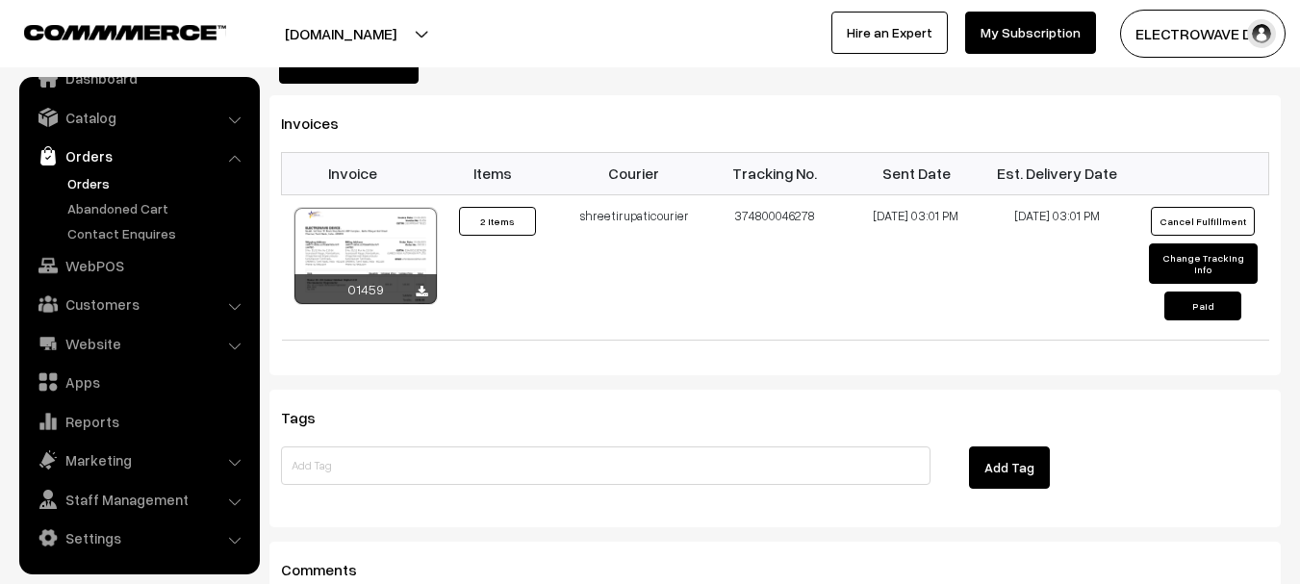
click at [96, 187] on link "Orders" at bounding box center [158, 183] width 191 height 20
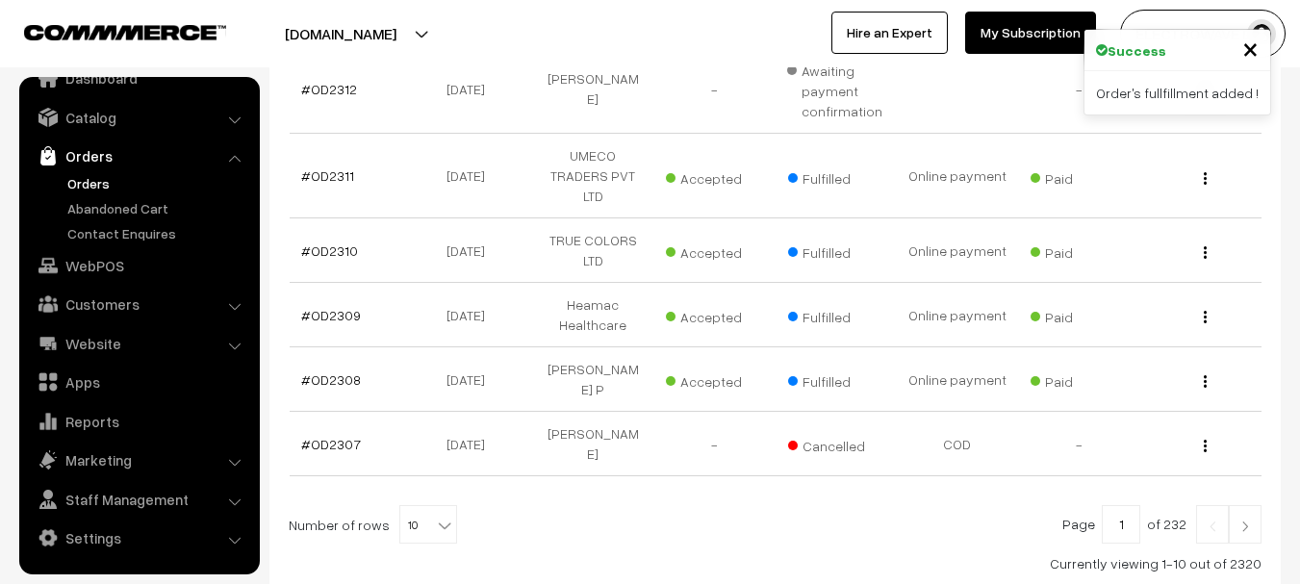
scroll to position [763, 0]
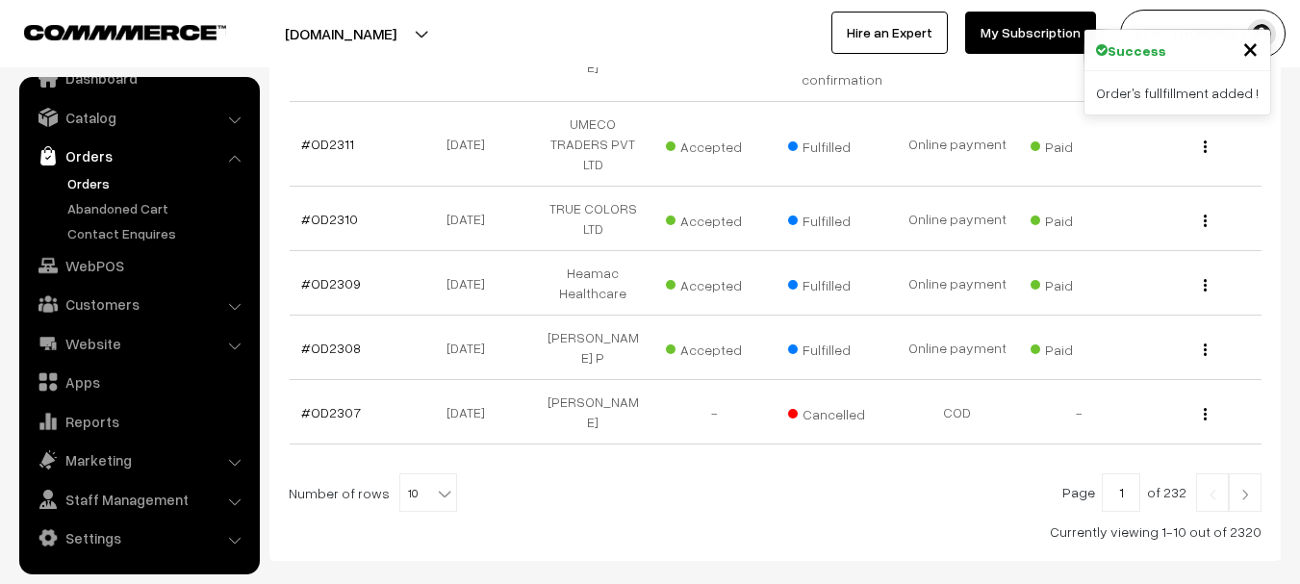
click at [1242, 474] on link at bounding box center [1245, 493] width 33 height 39
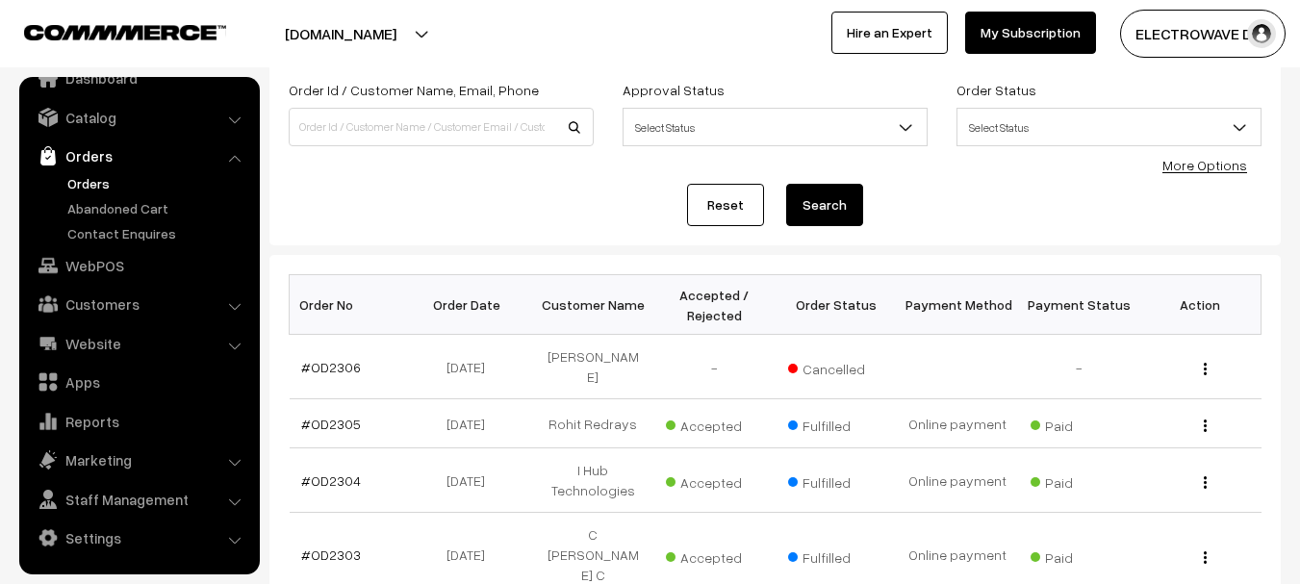
scroll to position [115, 0]
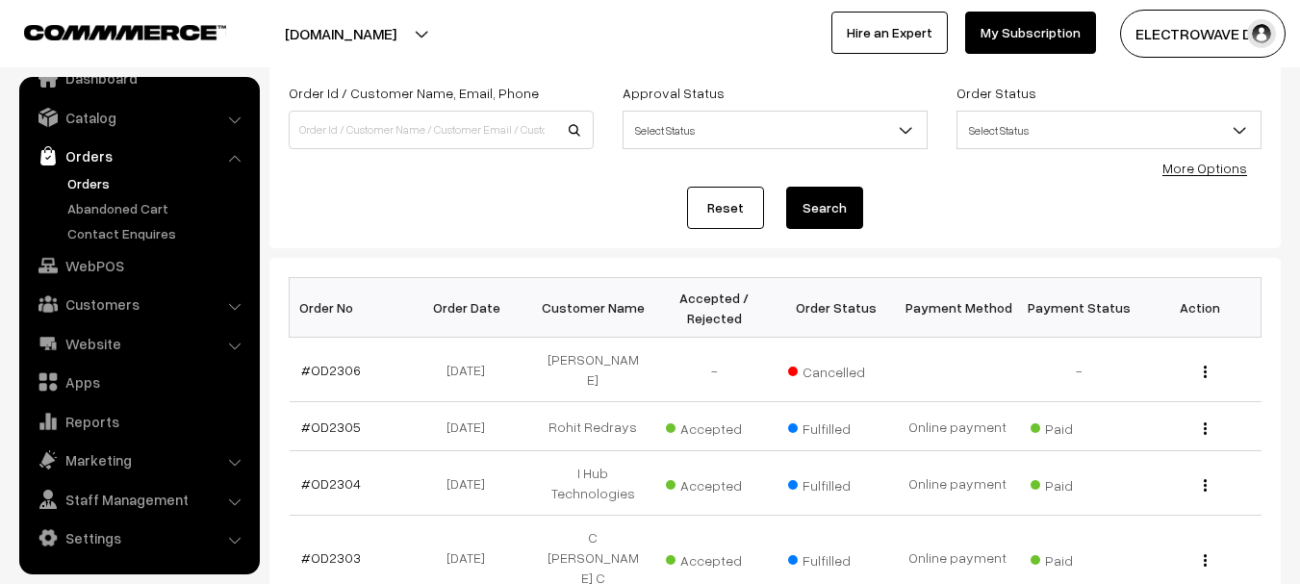
click at [62, 183] on ul "Orders" at bounding box center [139, 208] width 231 height 70
click at [62, 184] on ul "Orders" at bounding box center [139, 208] width 231 height 70
click at [118, 183] on link "Orders" at bounding box center [158, 183] width 191 height 20
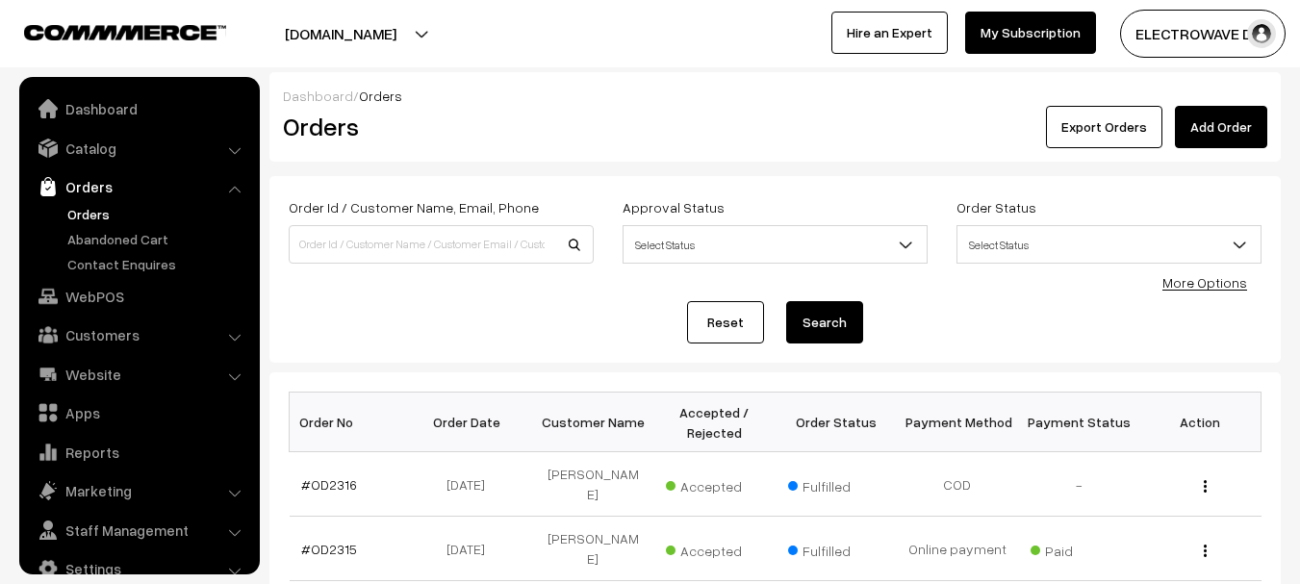
scroll to position [31, 0]
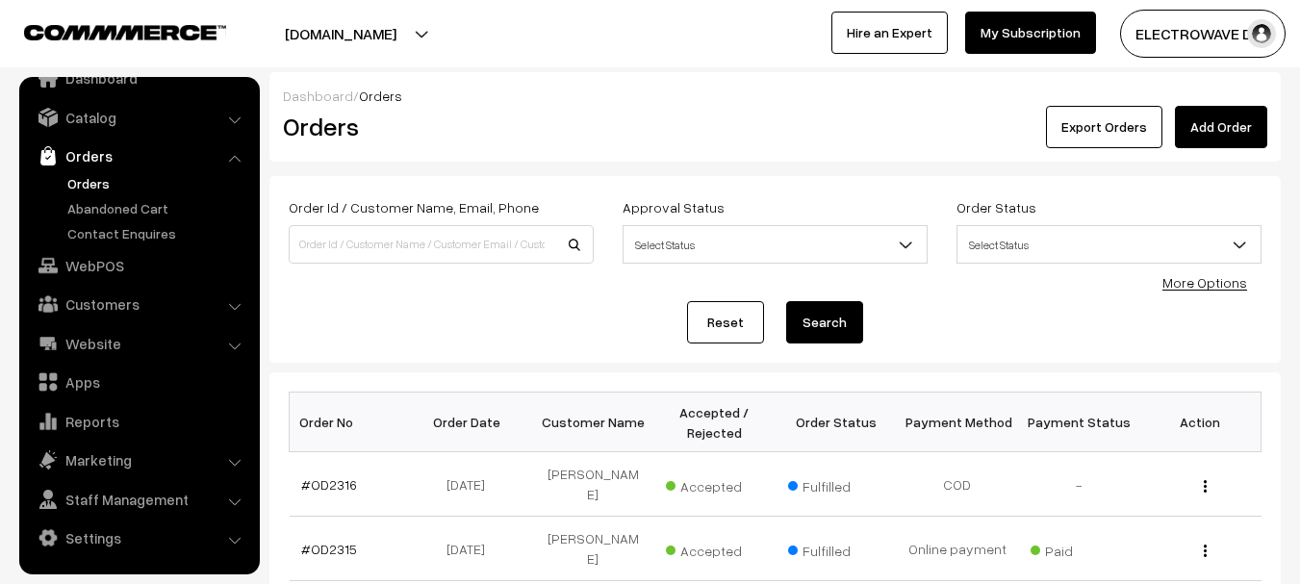
drag, startPoint x: 405, startPoint y: 31, endPoint x: 397, endPoint y: 64, distance: 34.8
click at [405, 33] on button "[DOMAIN_NAME]" at bounding box center [341, 34] width 246 height 48
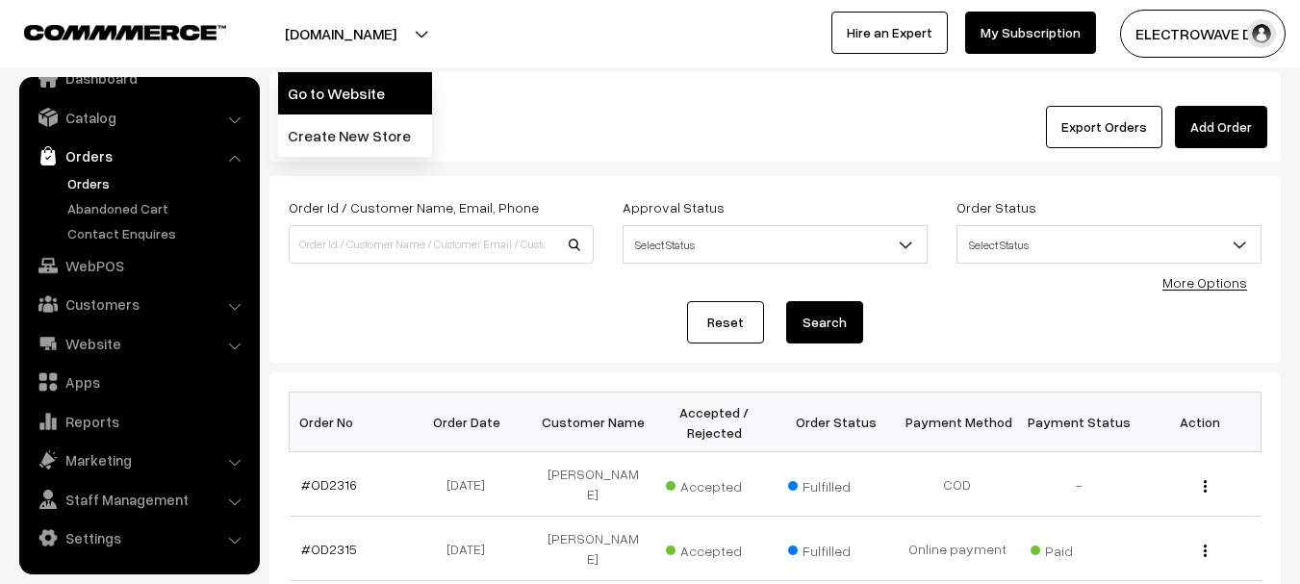
click at [388, 95] on link "Go to Website" at bounding box center [355, 93] width 154 height 42
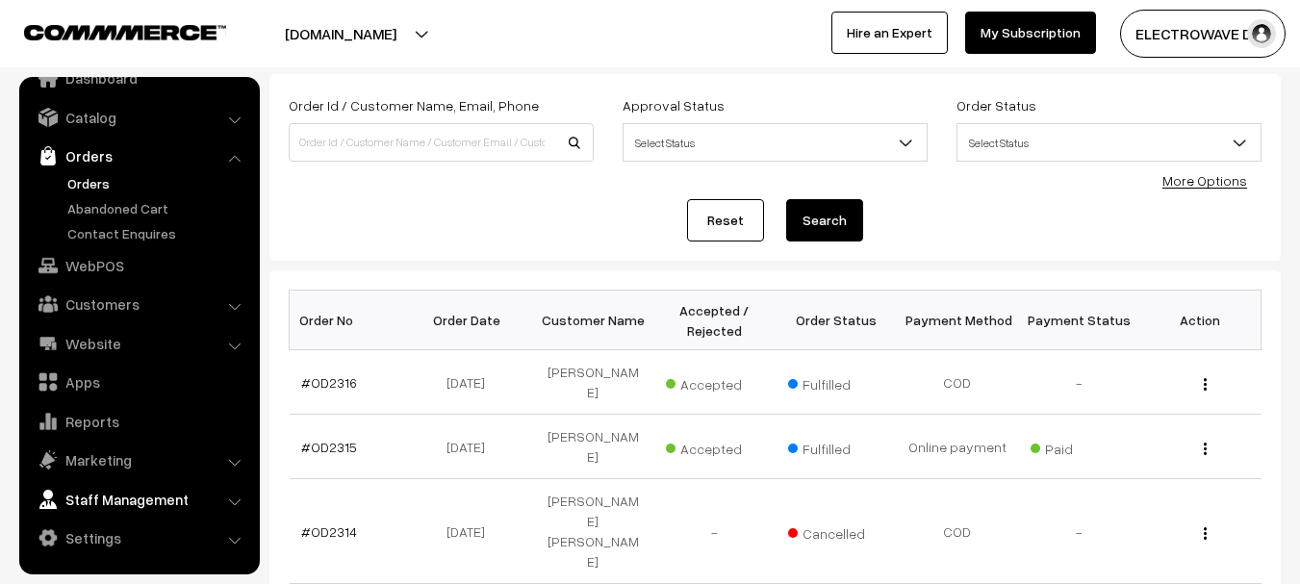
scroll to position [289, 0]
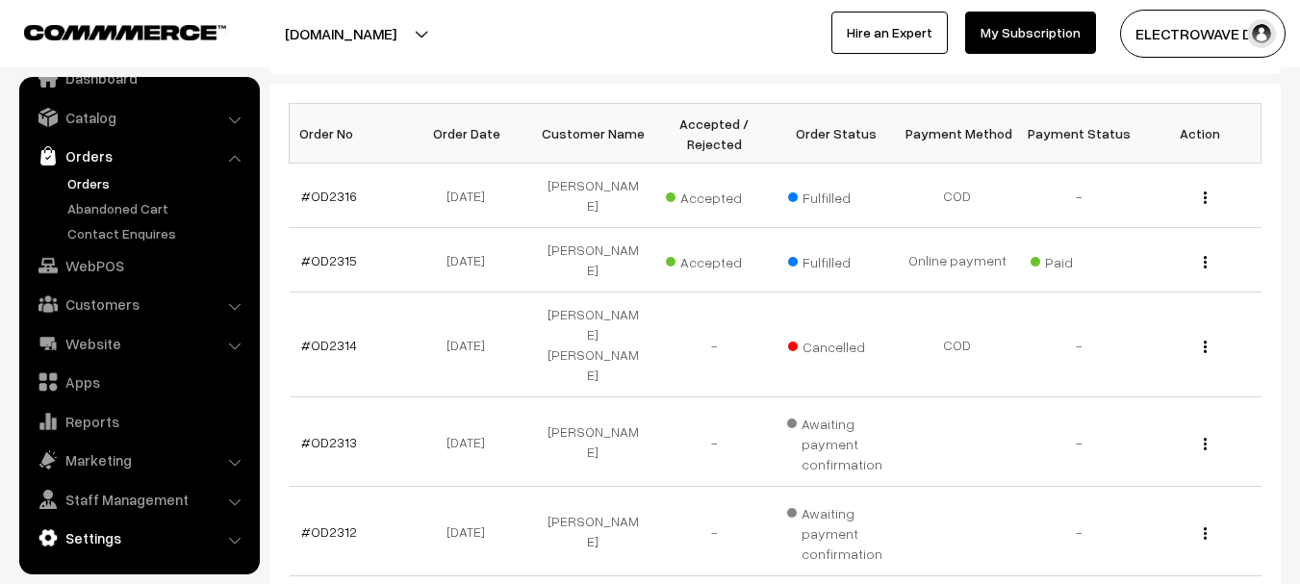
click at [113, 543] on link "Settings" at bounding box center [138, 538] width 229 height 35
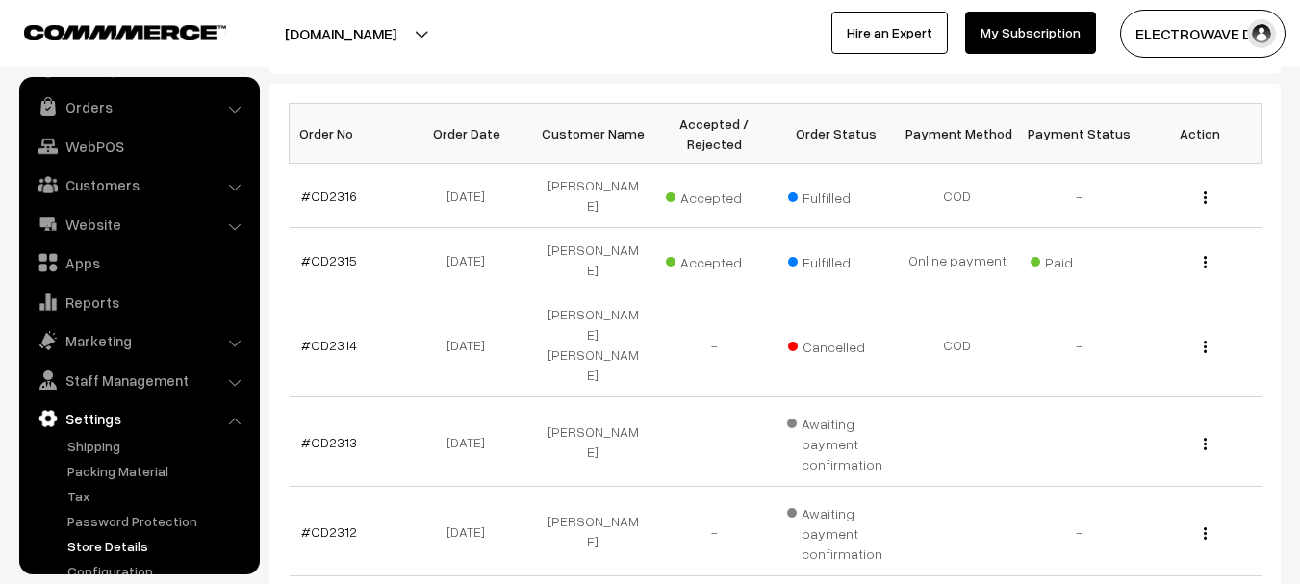
scroll to position [106, 0]
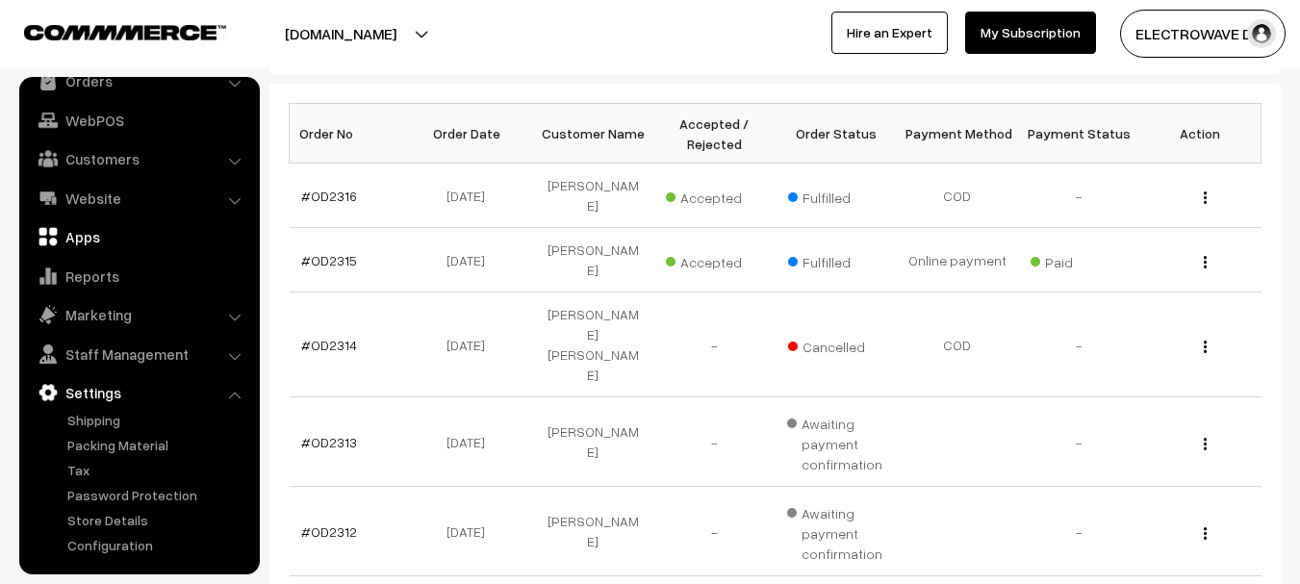
click at [99, 240] on link "Apps" at bounding box center [138, 236] width 229 height 35
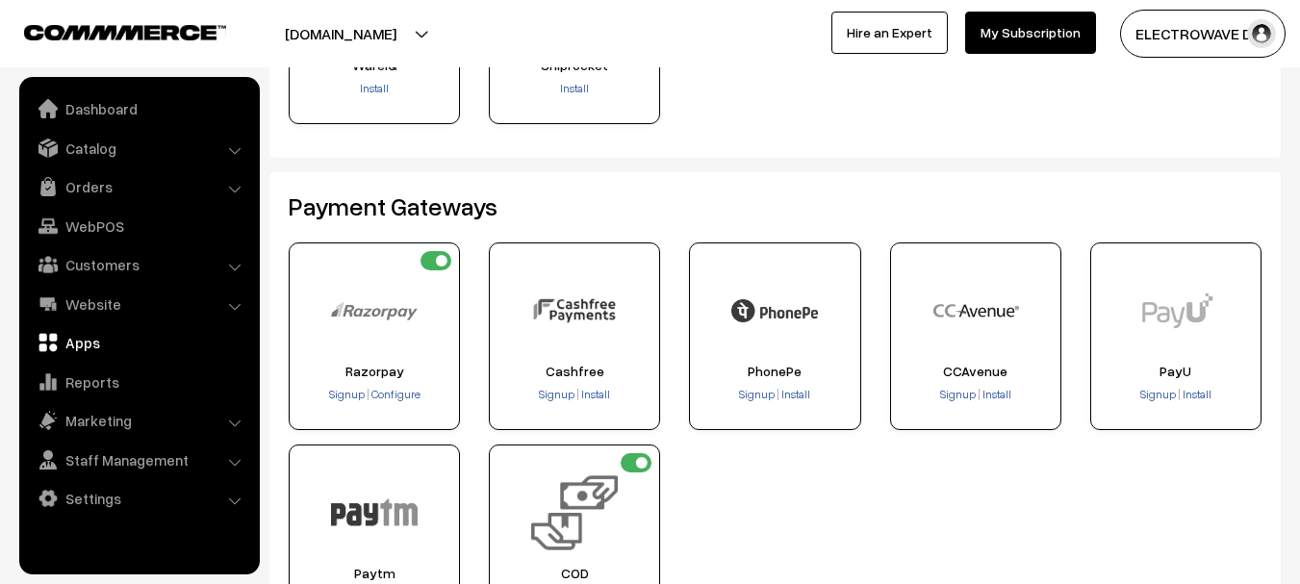
scroll to position [385, 0]
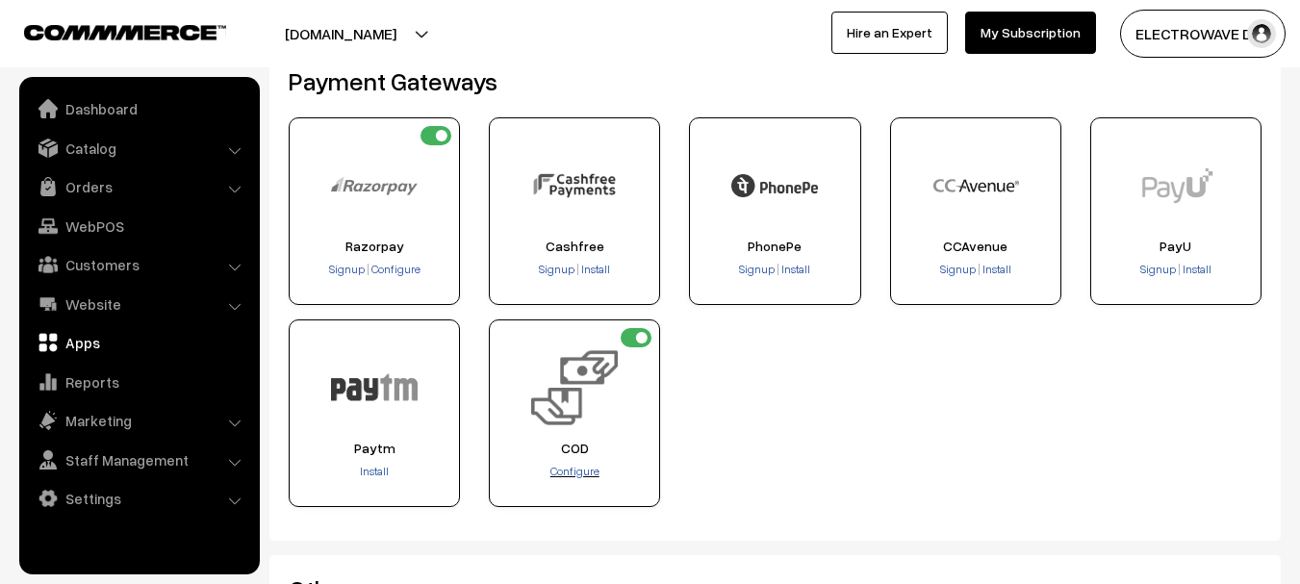
click at [563, 477] on span "Configure" at bounding box center [575, 471] width 49 height 14
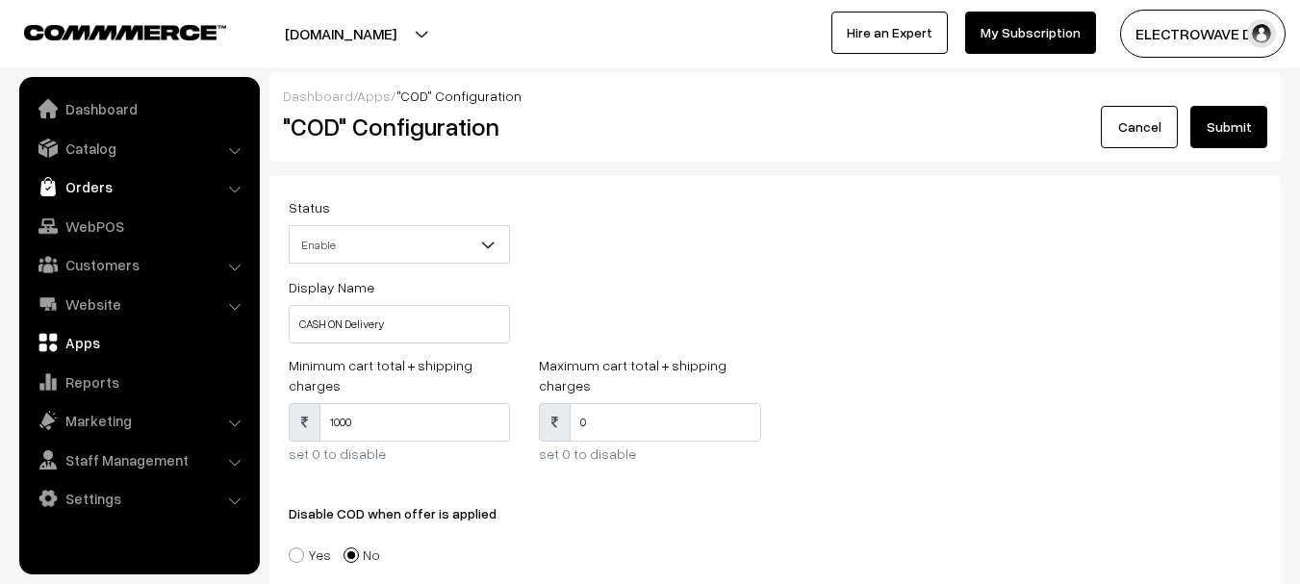
click at [102, 198] on link "Orders" at bounding box center [138, 186] width 229 height 35
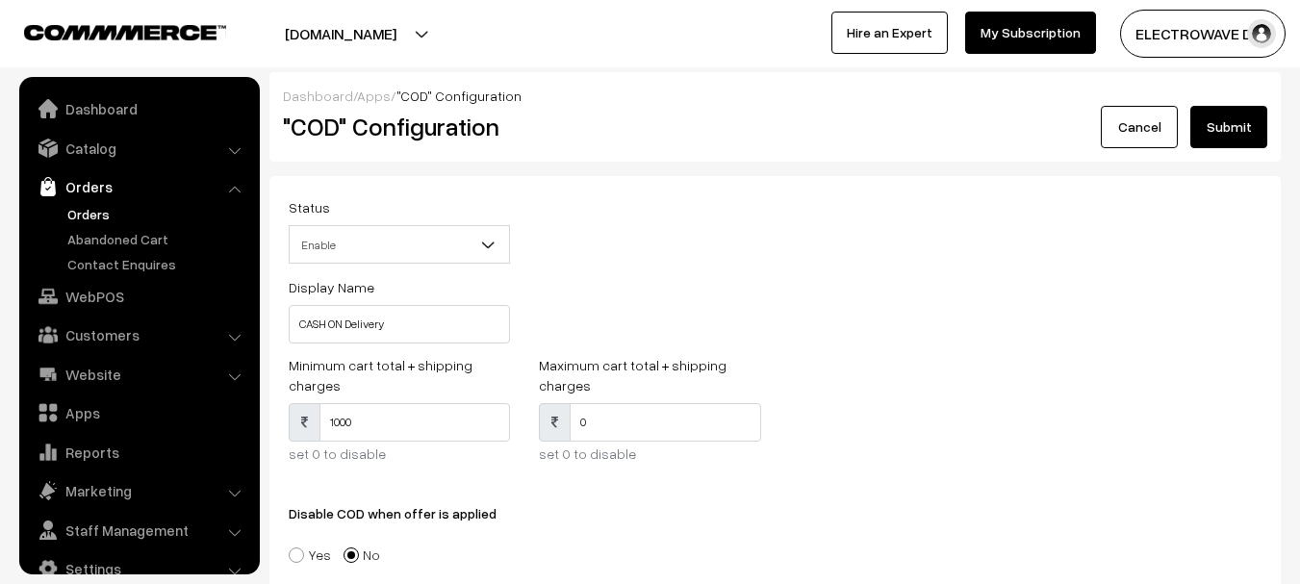
click at [102, 210] on link "Orders" at bounding box center [158, 214] width 191 height 20
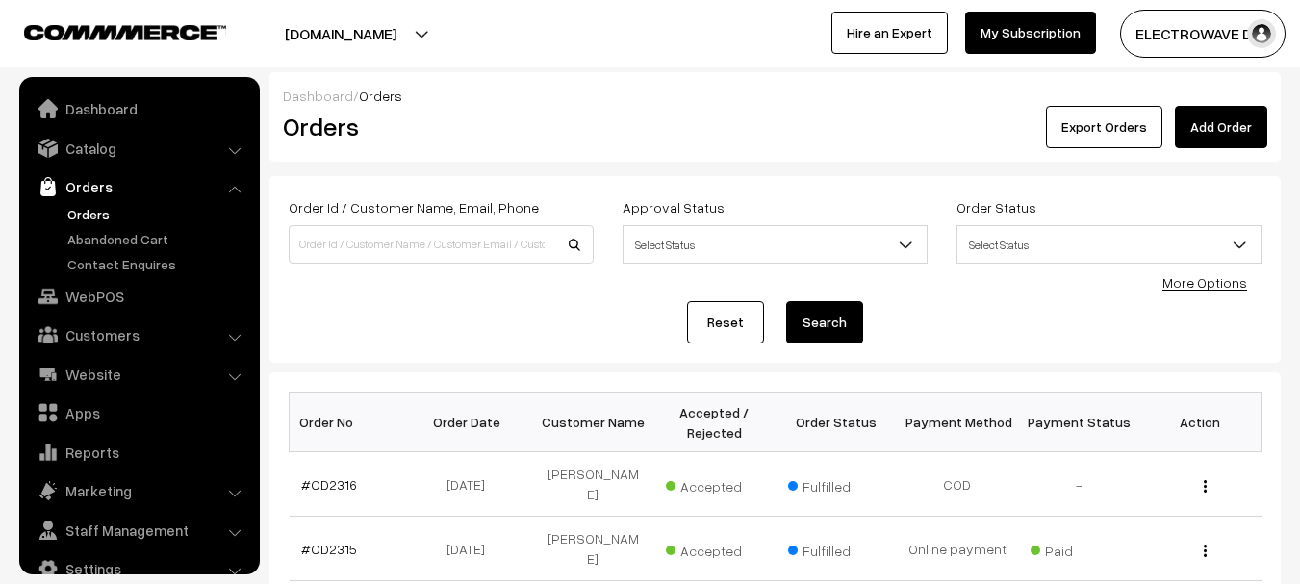
scroll to position [31, 0]
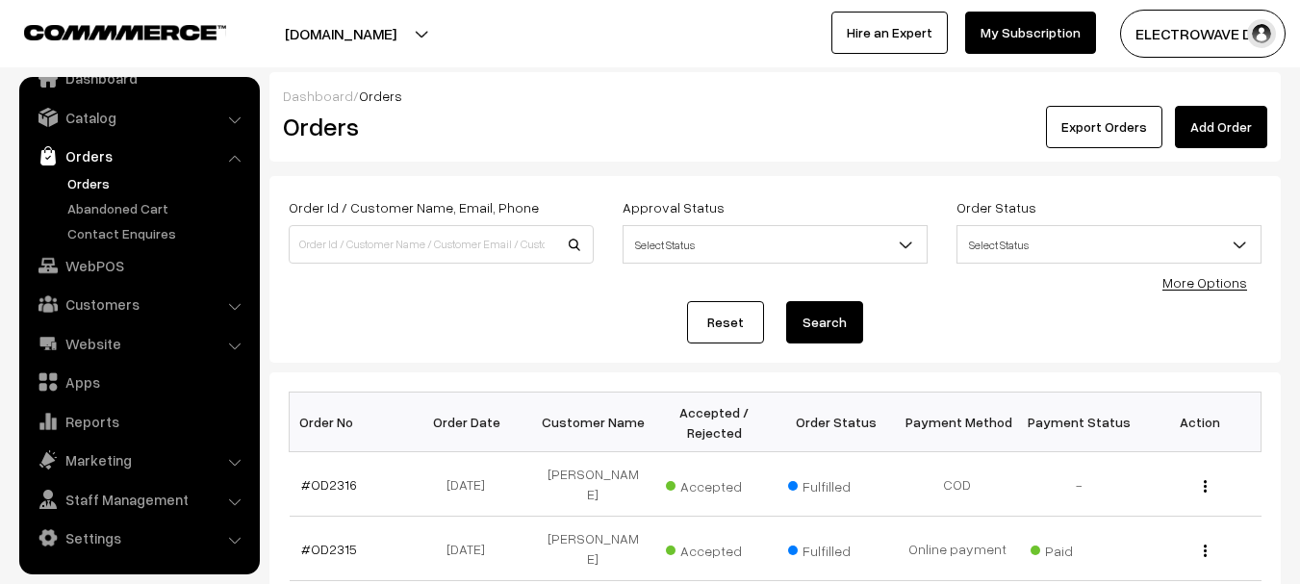
click at [84, 193] on link "Orders" at bounding box center [158, 183] width 191 height 20
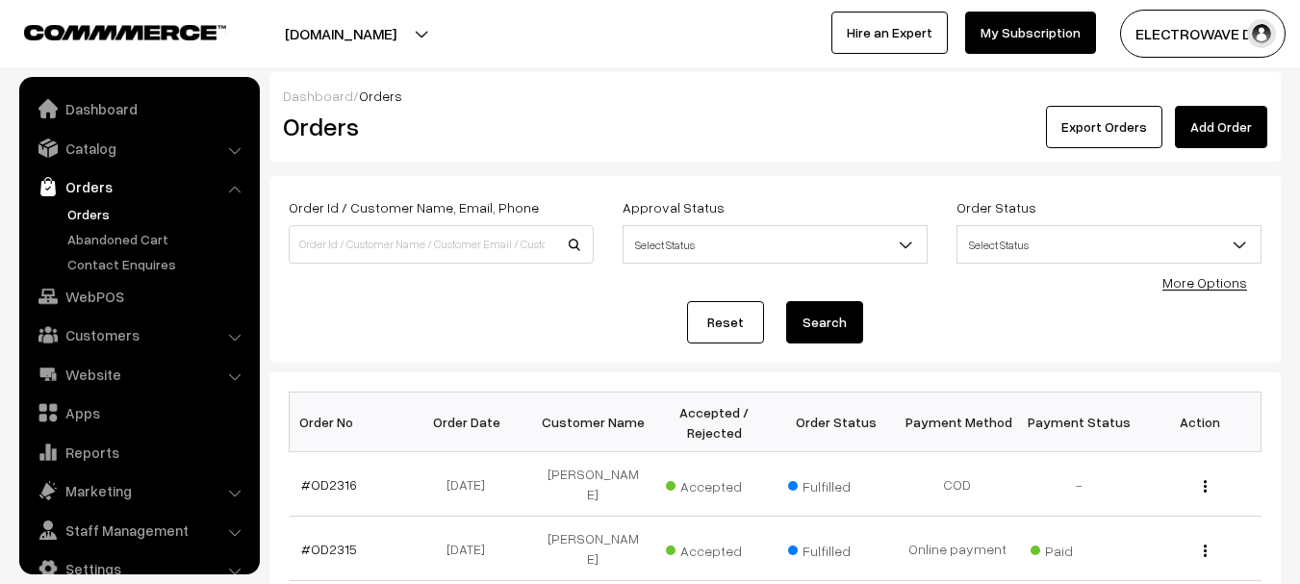
scroll to position [31, 0]
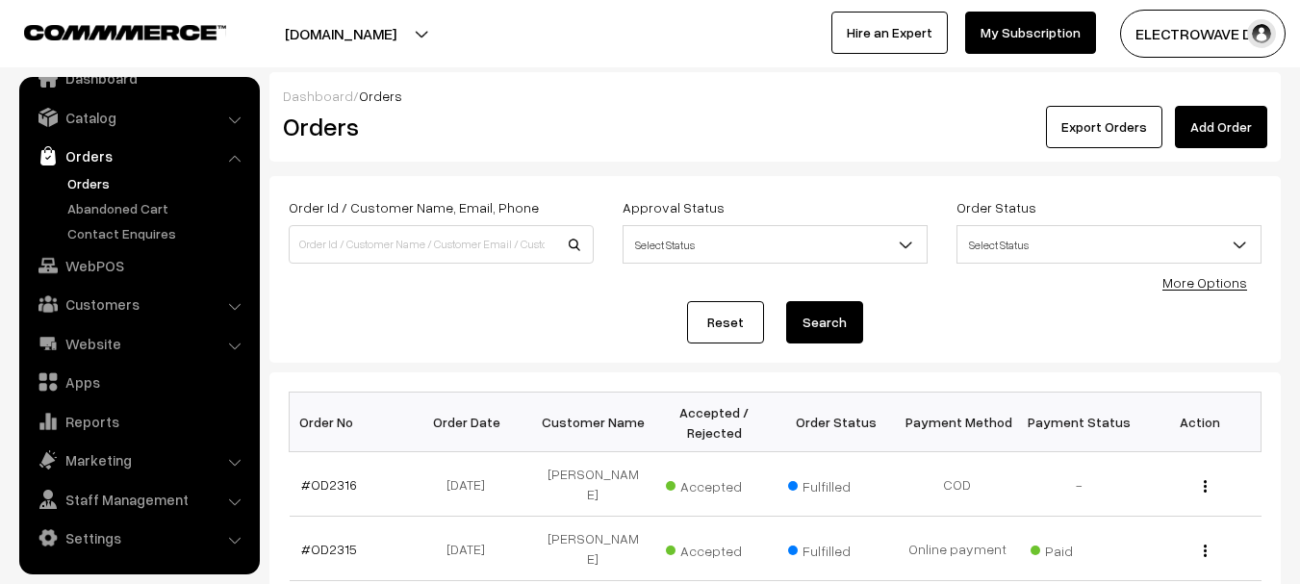
click at [76, 177] on link "Orders" at bounding box center [158, 183] width 191 height 20
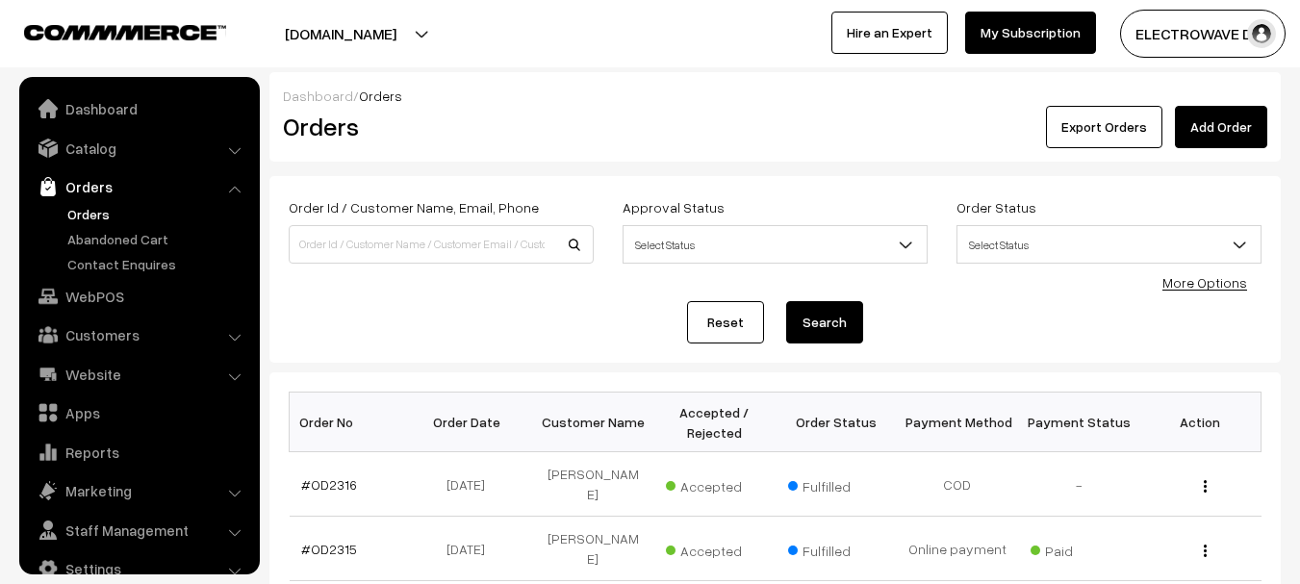
scroll to position [31, 0]
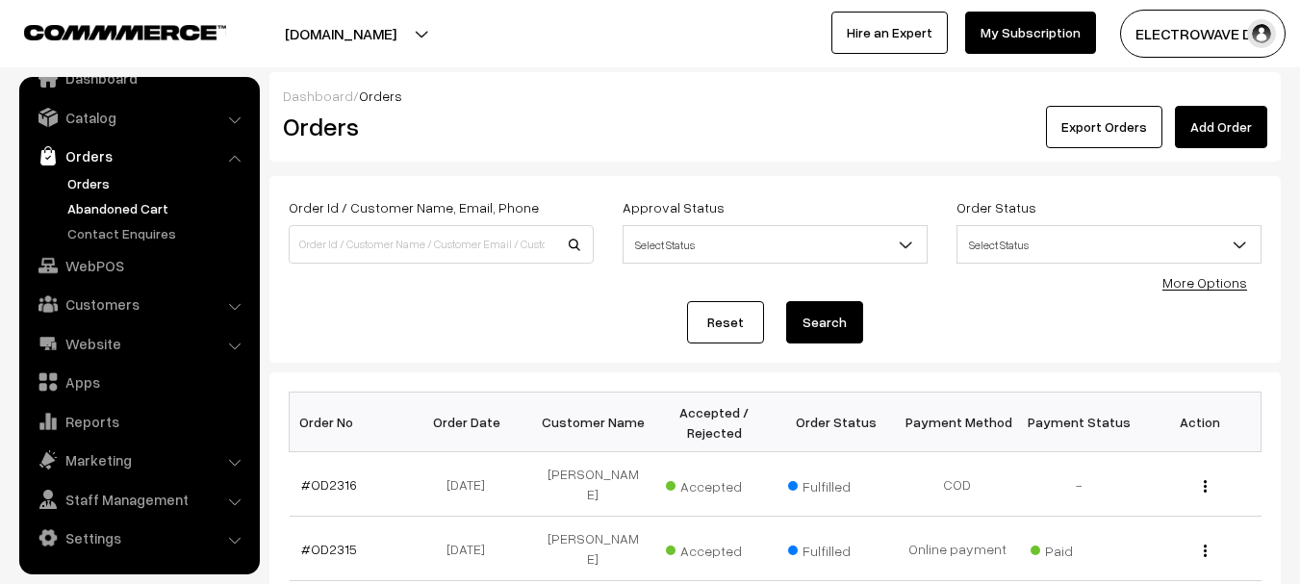
click at [141, 199] on link "Abandoned Cart" at bounding box center [158, 208] width 191 height 20
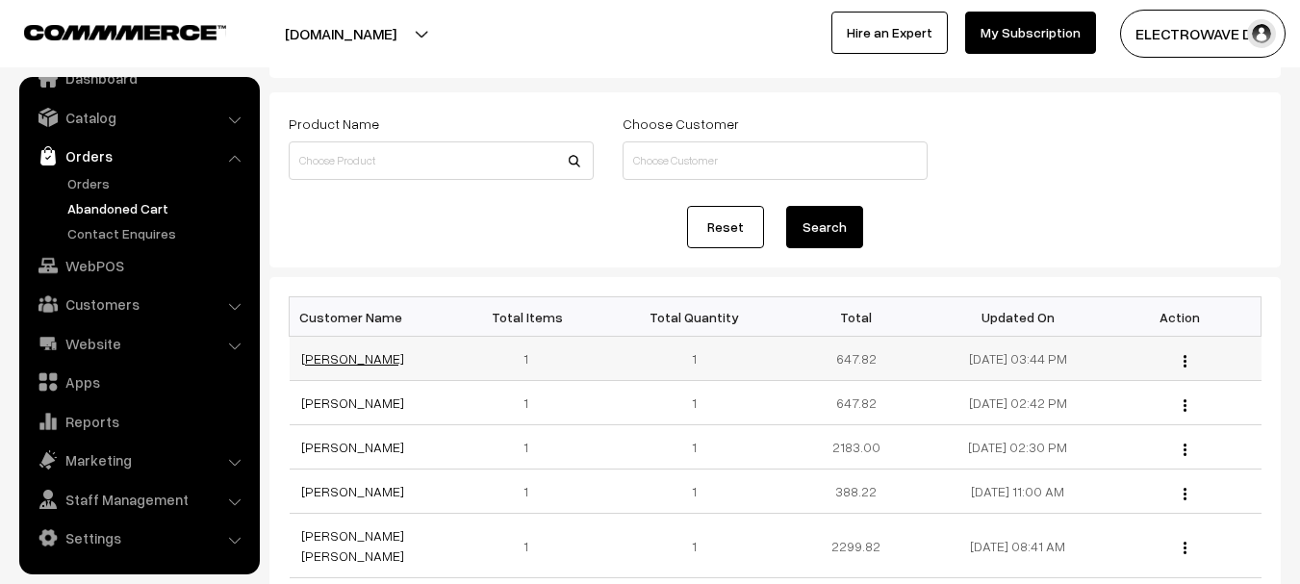
scroll to position [193, 0]
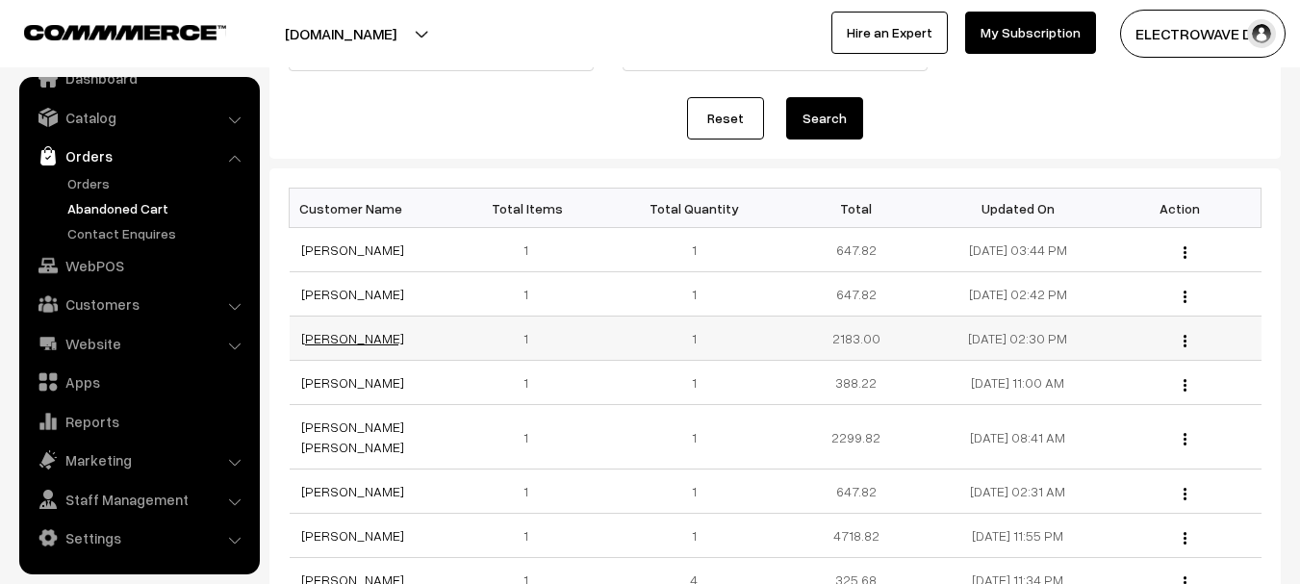
click at [372, 345] on link "Joslyn Miranda" at bounding box center [352, 338] width 103 height 16
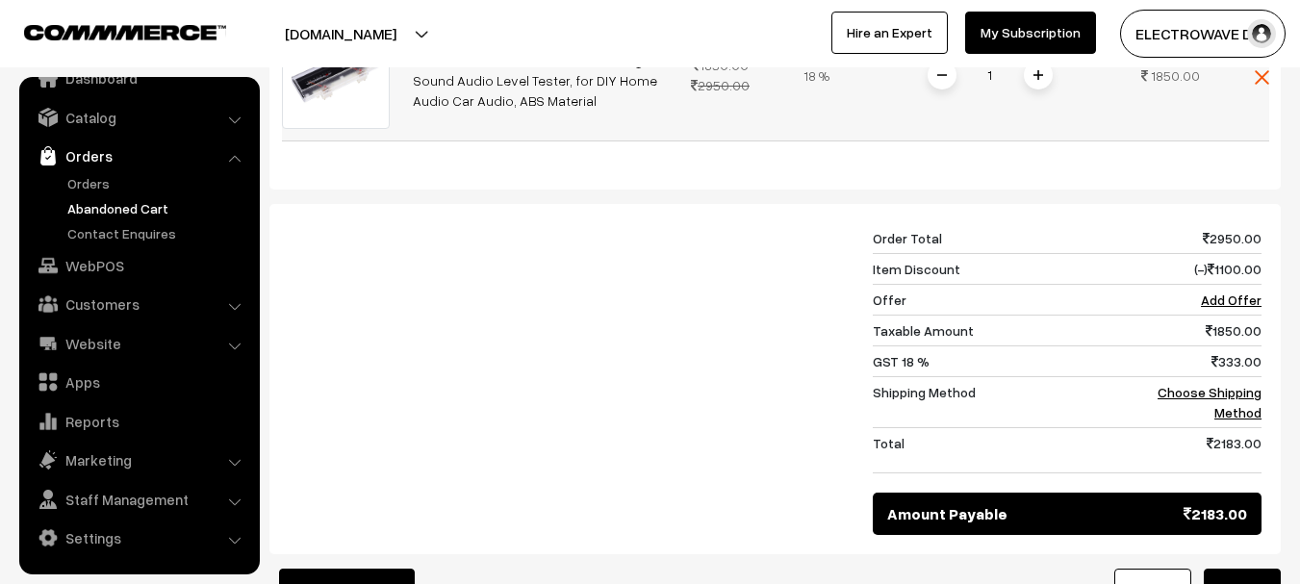
scroll to position [866, 0]
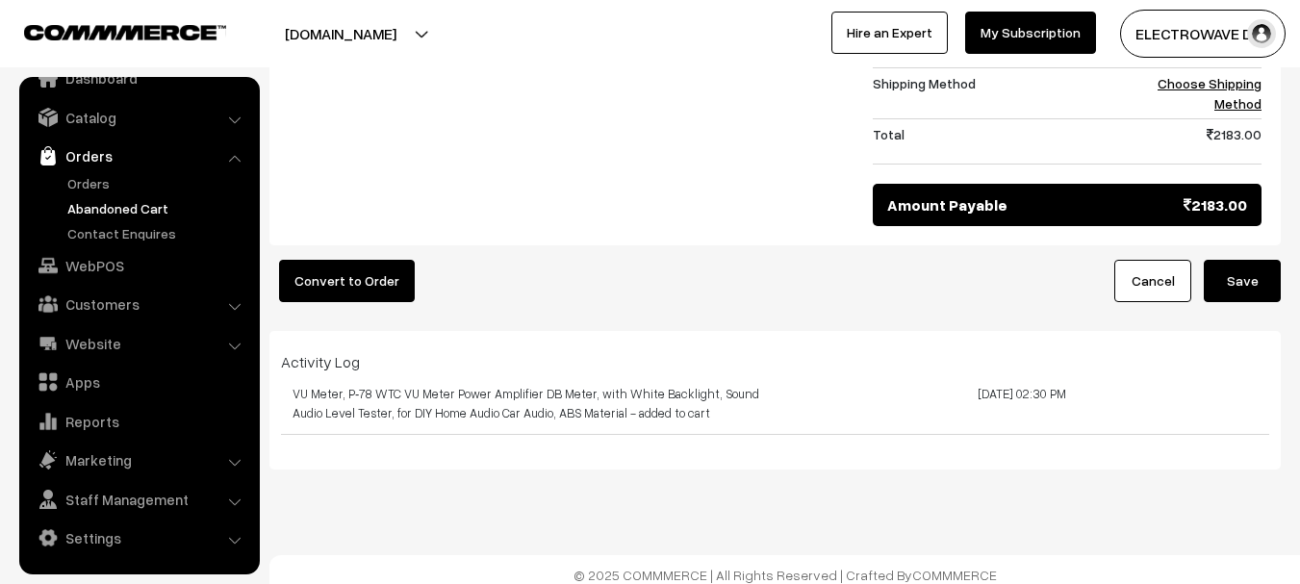
click at [1229, 280] on button "Save" at bounding box center [1242, 281] width 77 height 42
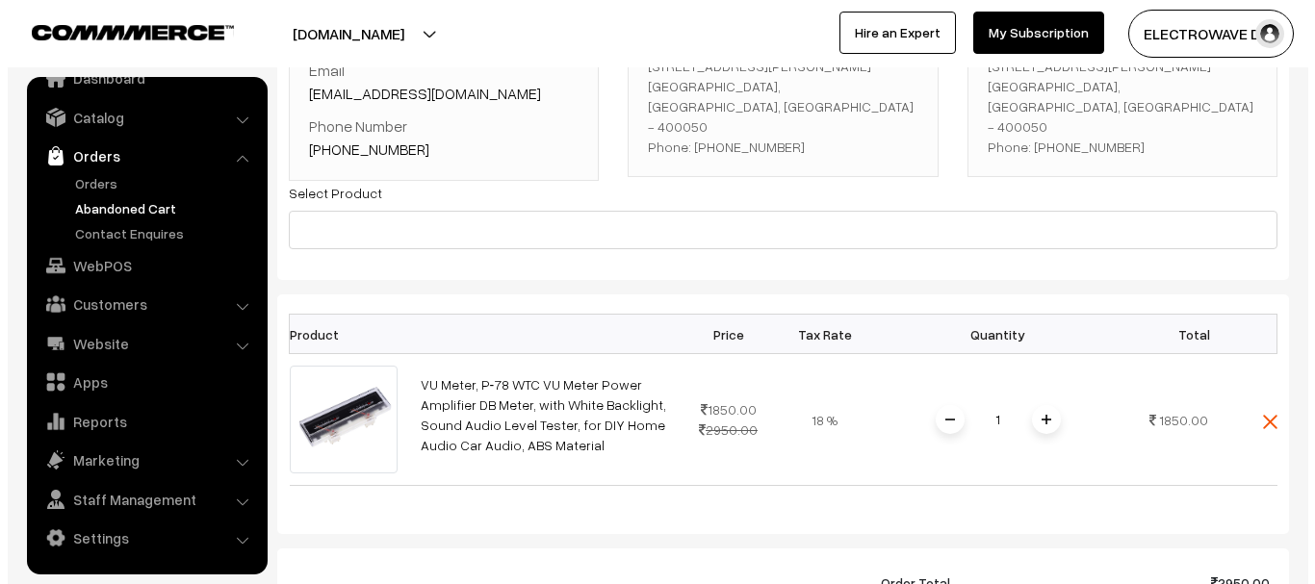
scroll to position [578, 0]
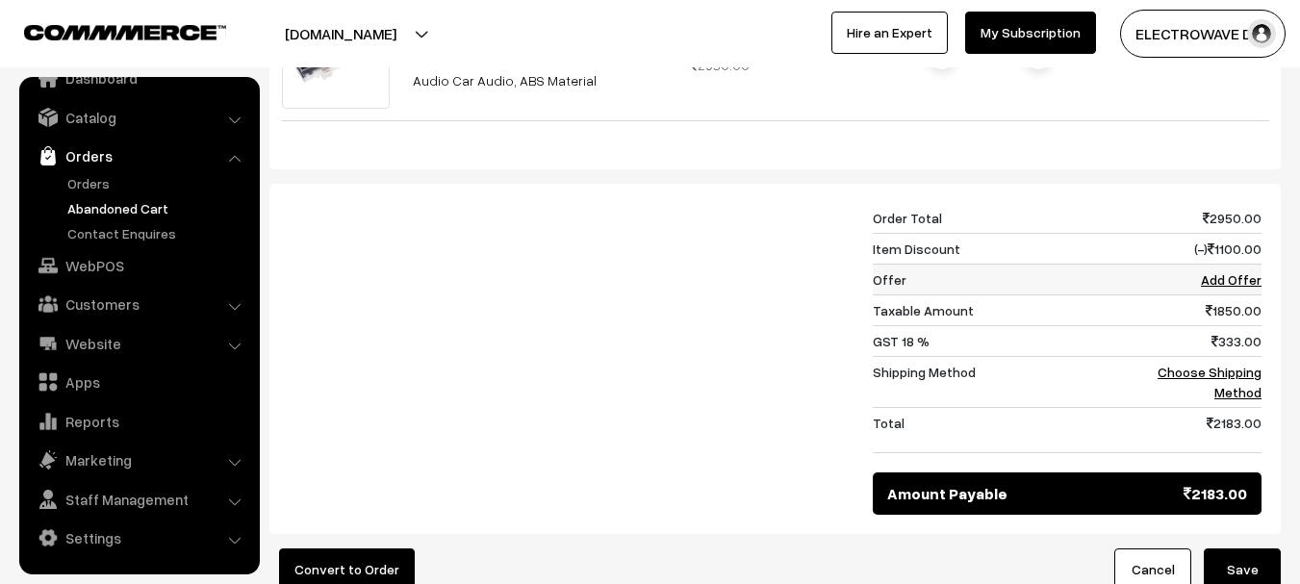
click at [1228, 282] on link "Add Offer" at bounding box center [1231, 279] width 61 height 16
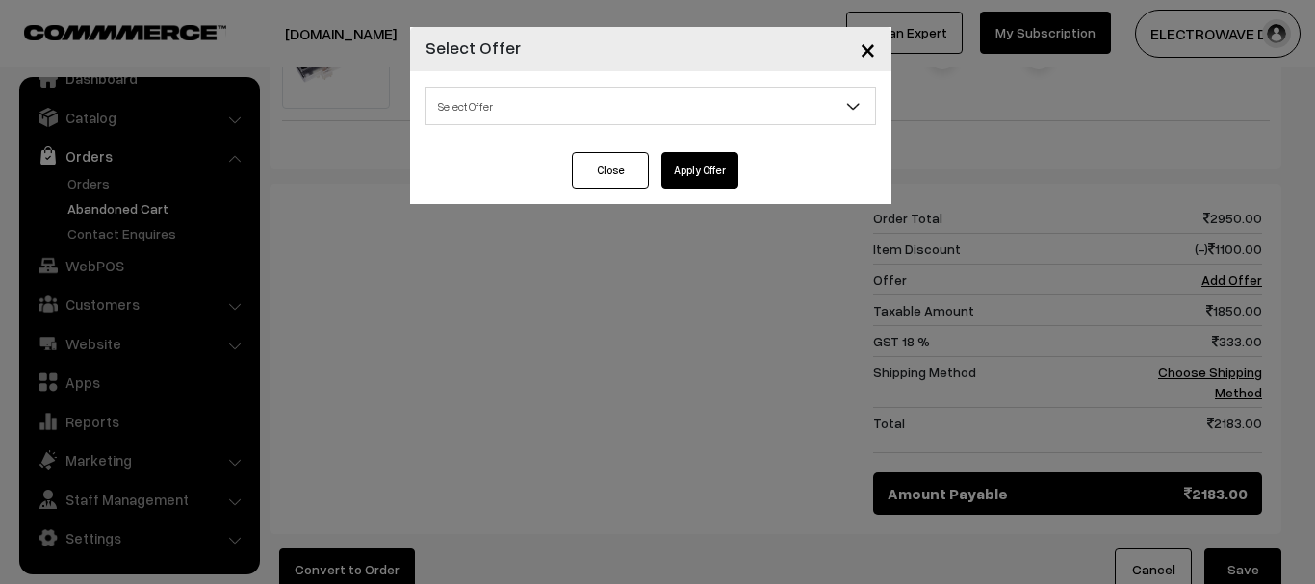
click at [860, 51] on span "×" at bounding box center [868, 49] width 16 height 36
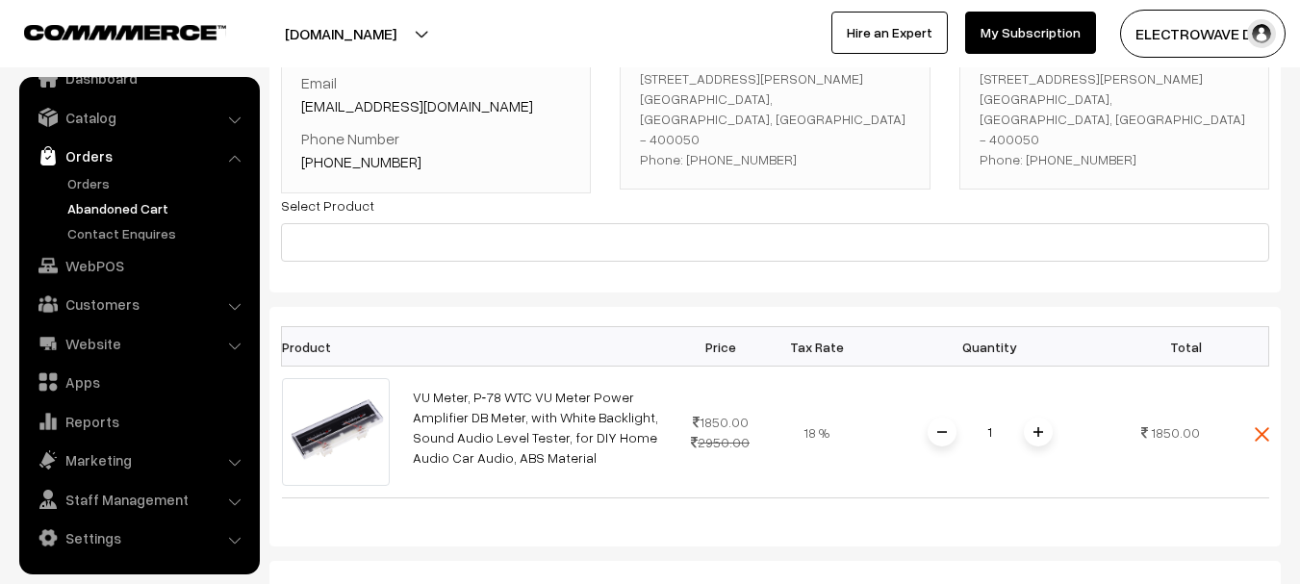
scroll to position [193, 0]
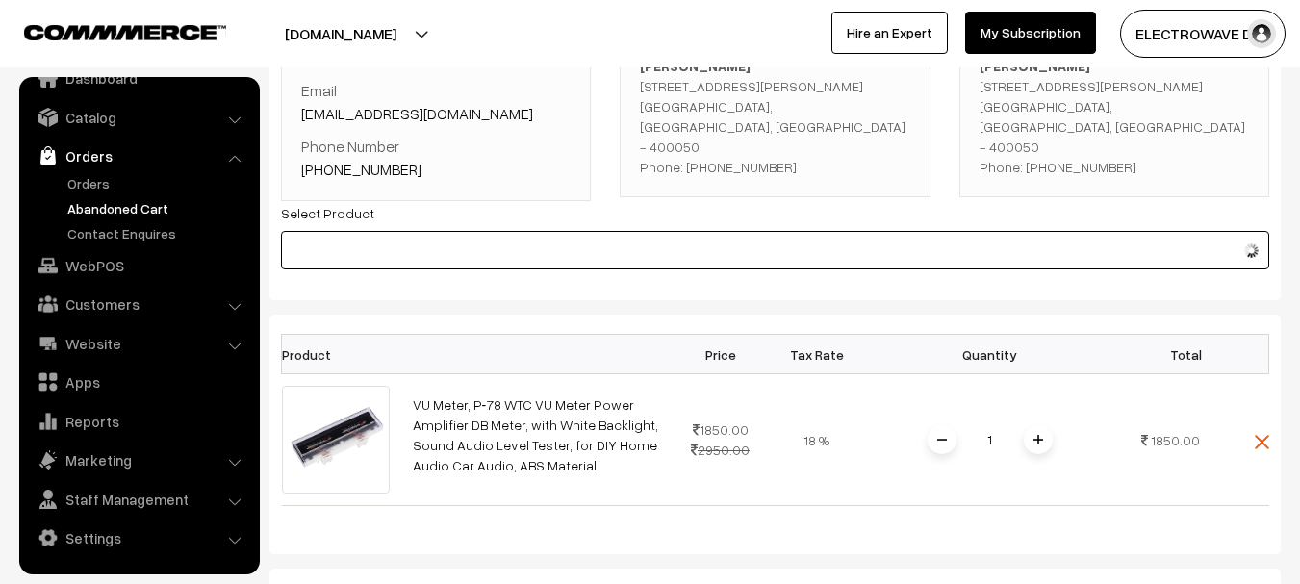
click at [682, 241] on input at bounding box center [775, 250] width 989 height 39
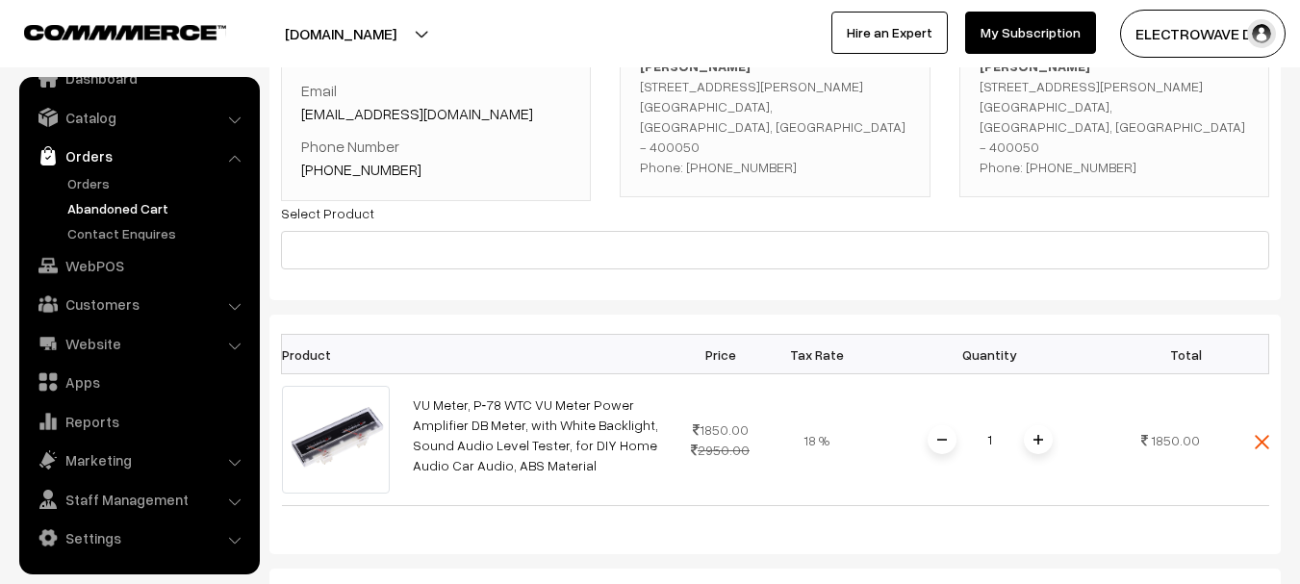
click at [805, 193] on div "Billing Address Change Joslyn Miranda 565 Elcid Apartment, Flat no 101, 2 floor…" at bounding box center [775, 100] width 310 height 194
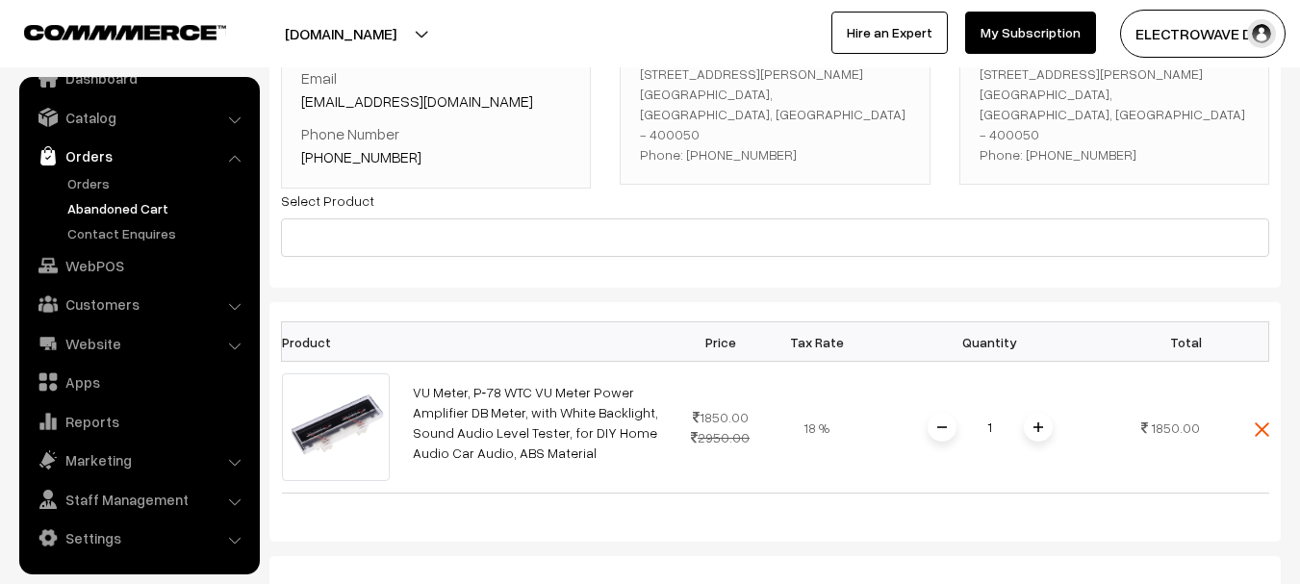
scroll to position [0, 0]
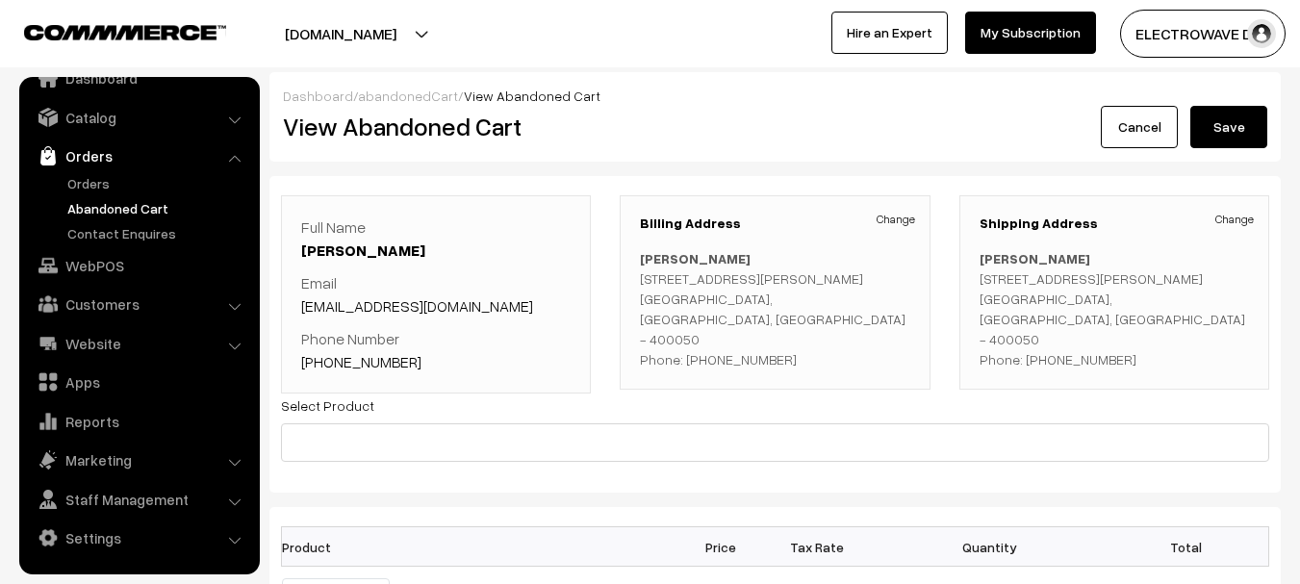
click at [364, 47] on button "[DOMAIN_NAME]" at bounding box center [341, 34] width 246 height 48
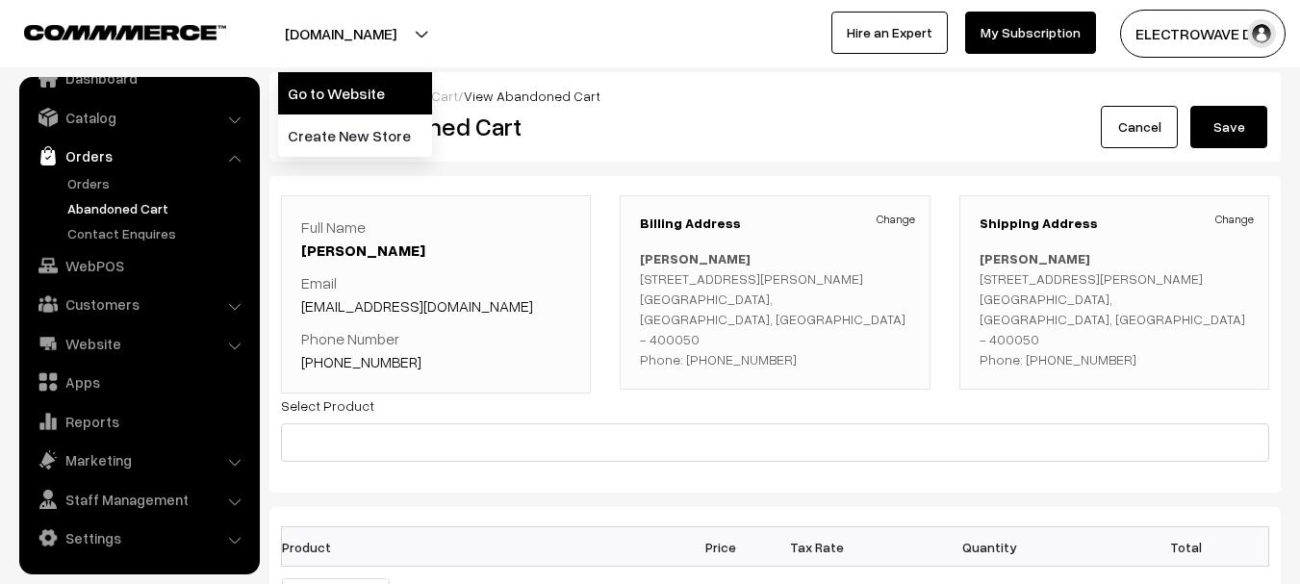
click at [356, 86] on link "Go to Website" at bounding box center [355, 93] width 154 height 42
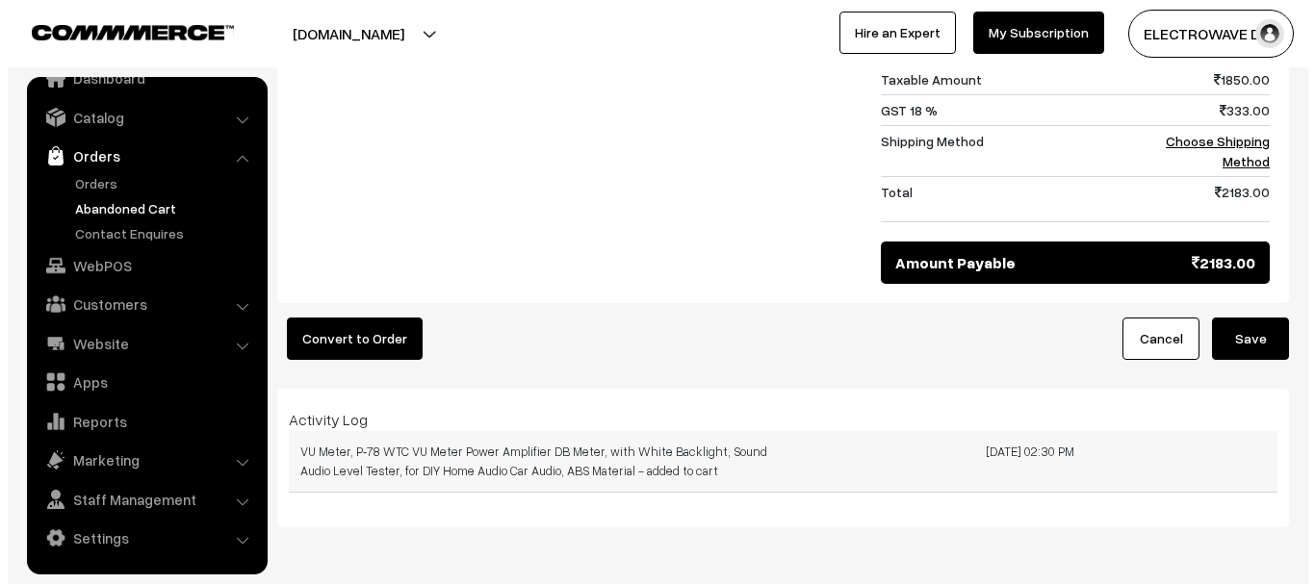
scroll to position [866, 0]
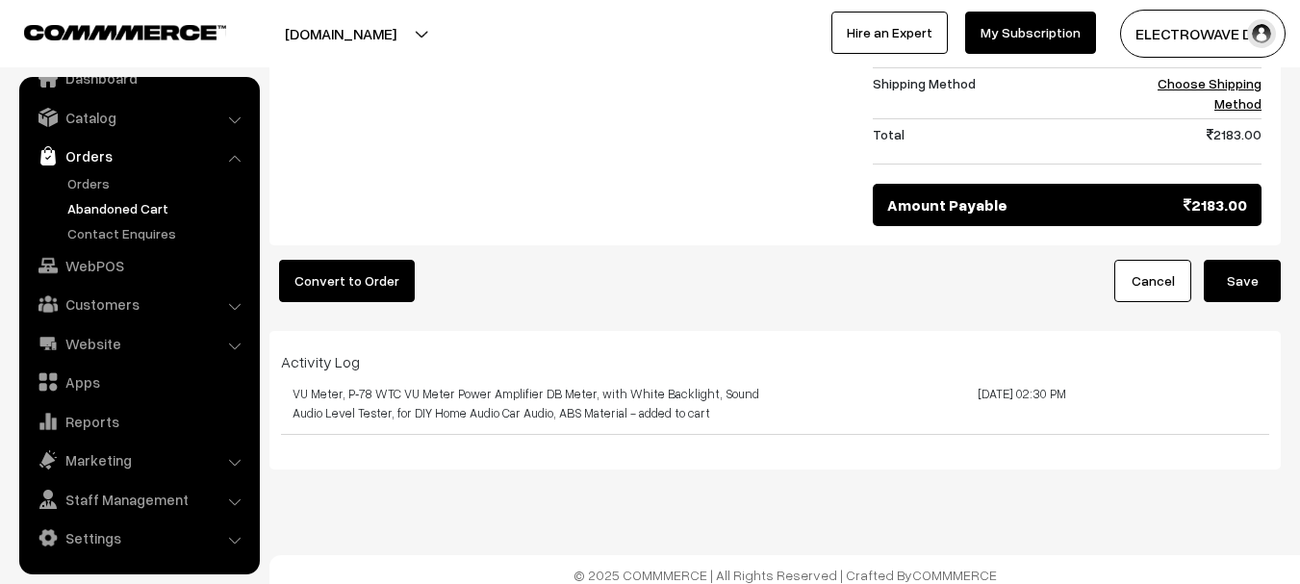
click at [368, 276] on button "Convert to Order" at bounding box center [347, 281] width 136 height 42
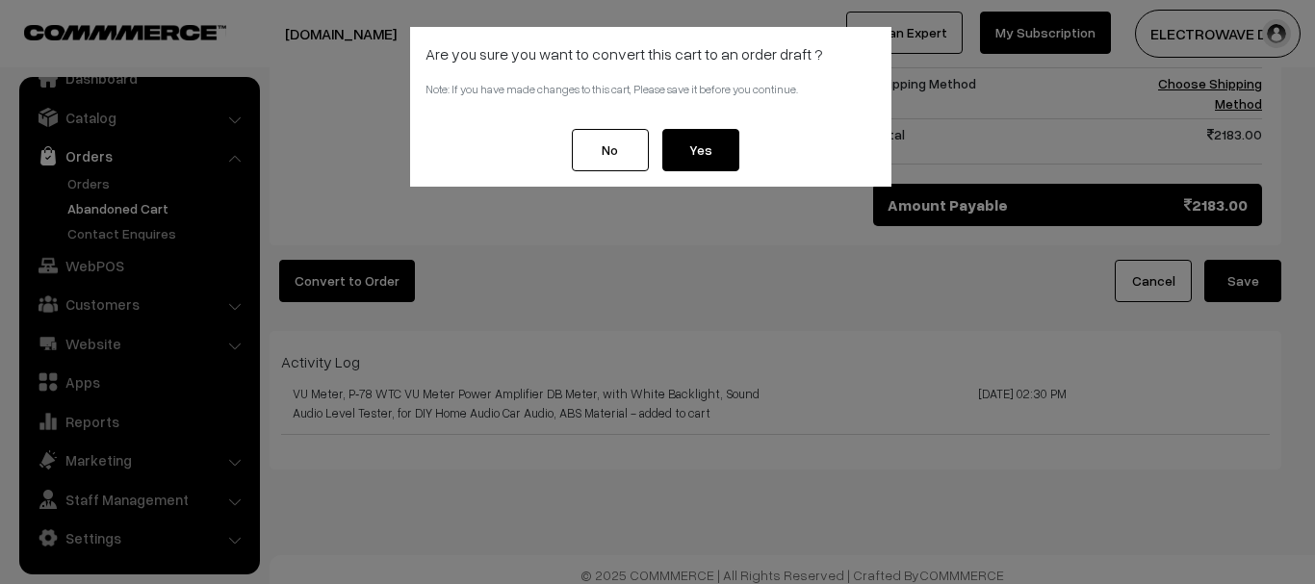
click at [705, 142] on button "Yes" at bounding box center [700, 150] width 77 height 42
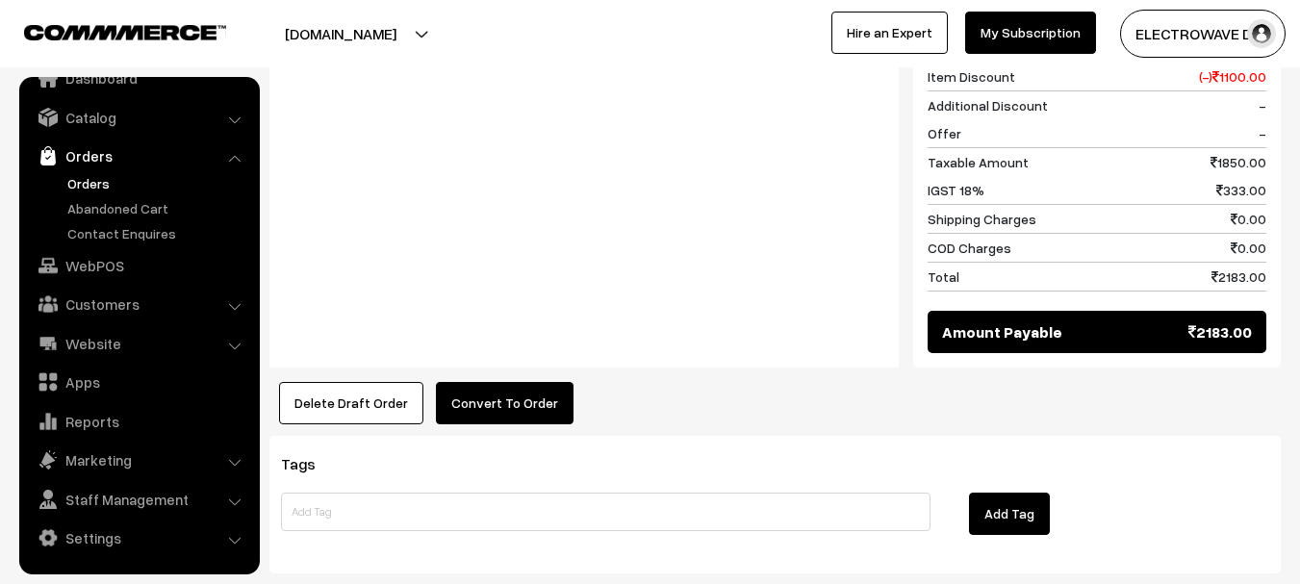
scroll to position [866, 0]
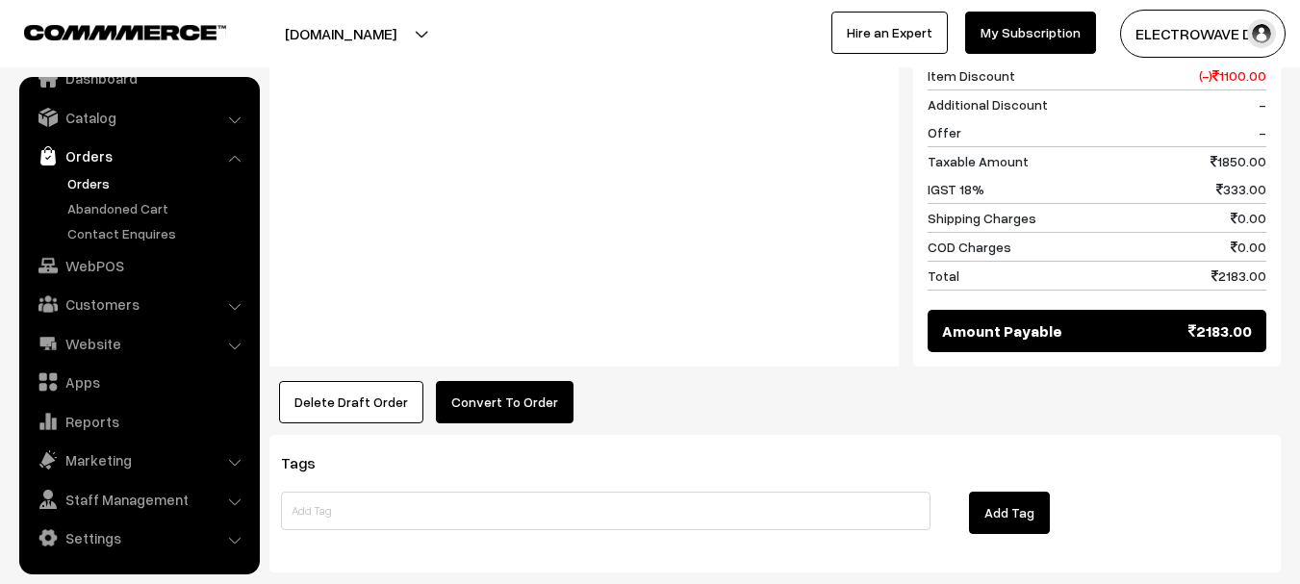
click at [531, 357] on div "Product Price Tax Rate Quantity Total VU Meter, P‑78 WTC VU Meter Power Amplifi…" at bounding box center [776, 79] width 1012 height 687
click at [524, 388] on button "Convert To Order" at bounding box center [505, 402] width 138 height 42
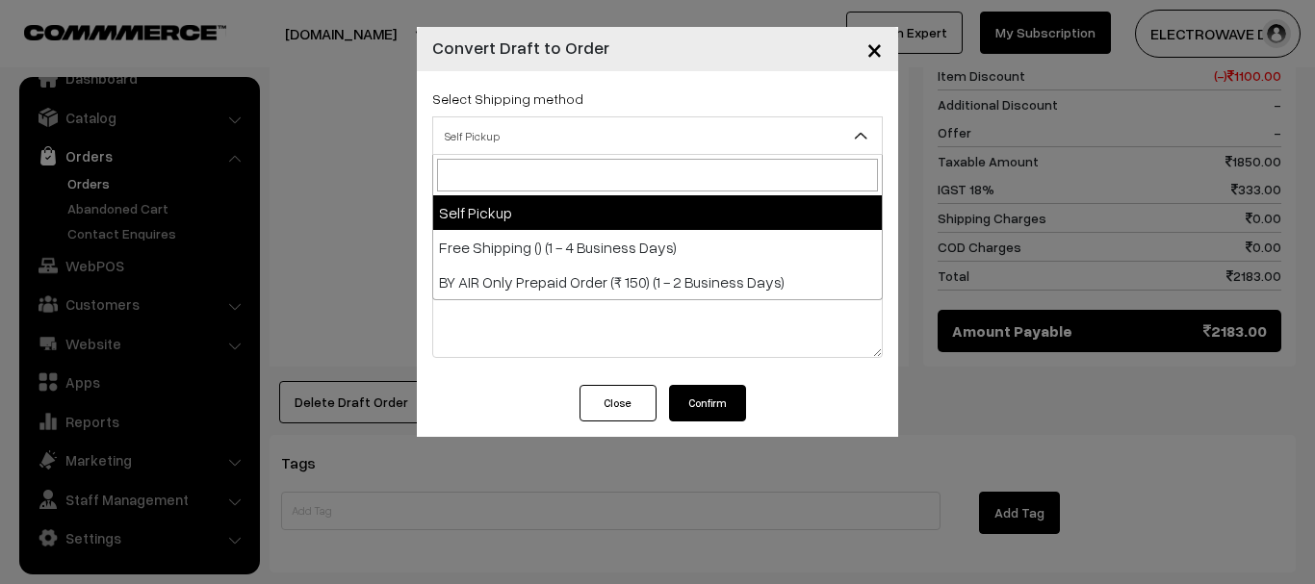
click at [576, 143] on span "Self Pickup" at bounding box center [657, 136] width 449 height 34
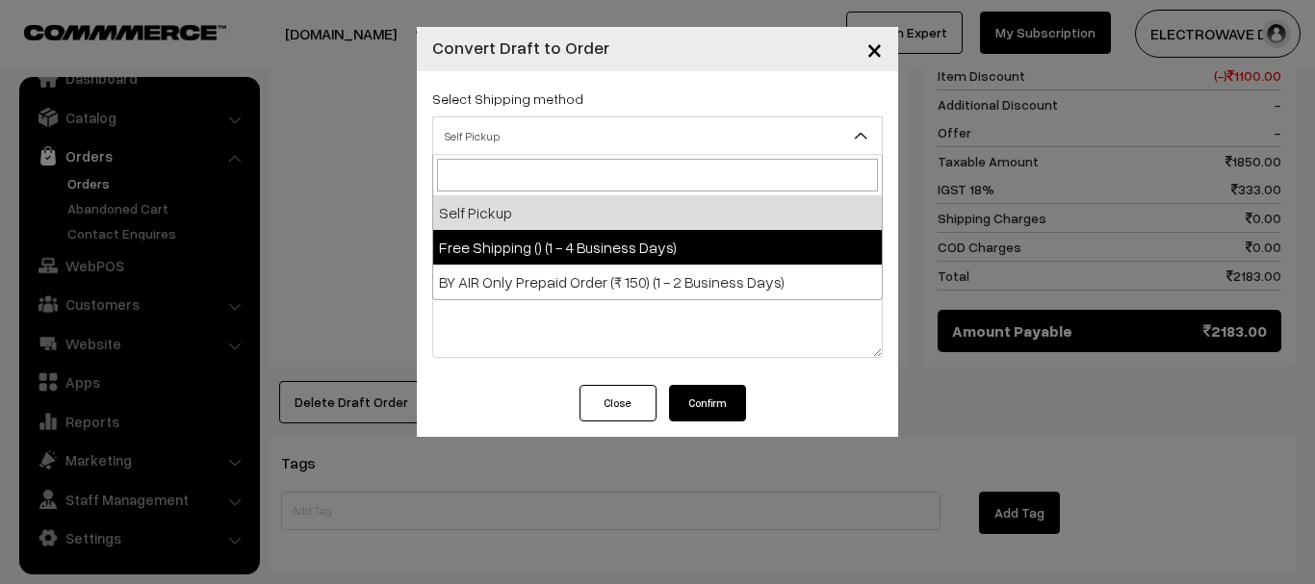
select select "FS2"
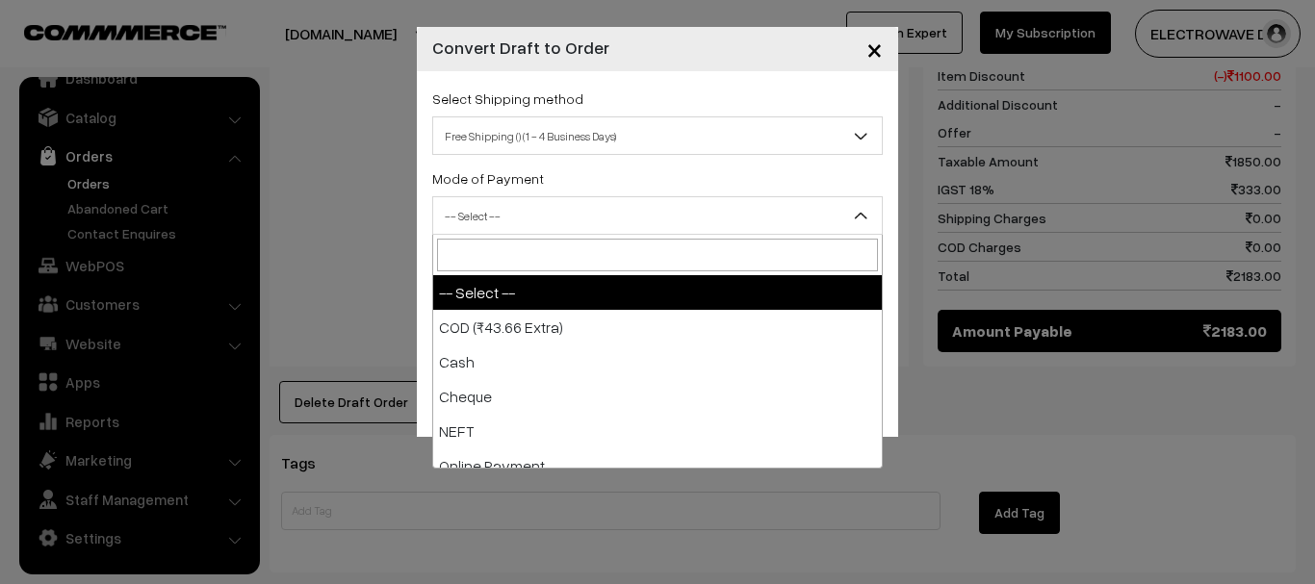
click at [556, 220] on span "-- Select --" at bounding box center [657, 216] width 449 height 34
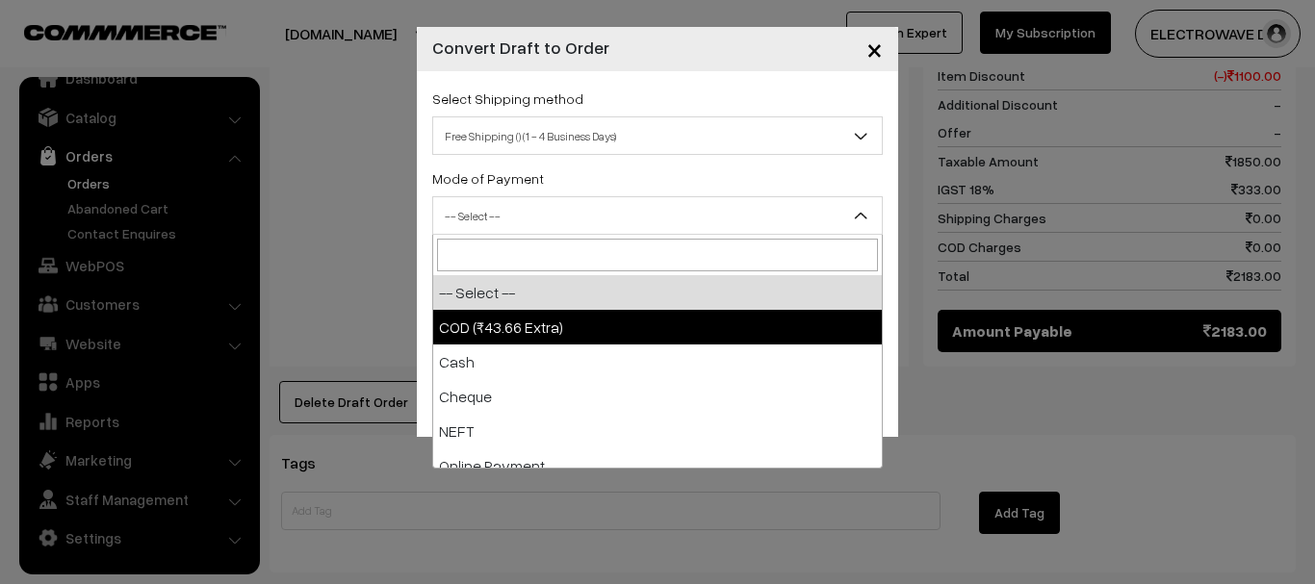
select select "1"
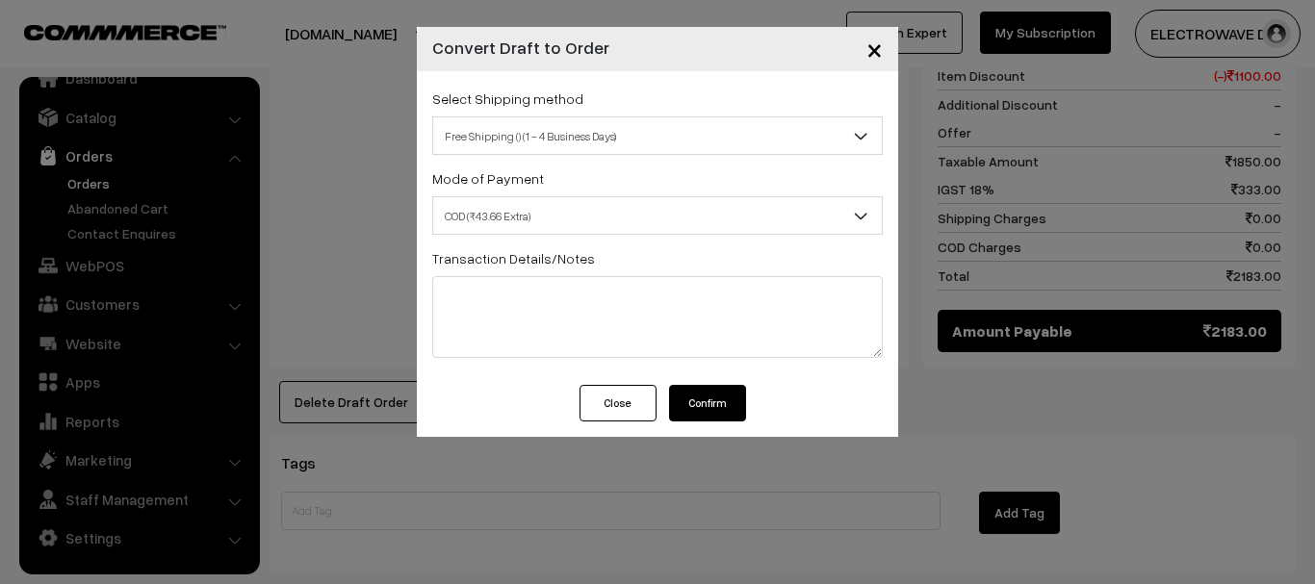
click at [371, 270] on div "× Convert Draft to Order Select Shipping method Self Pickup Free Shipping () (1…" at bounding box center [657, 292] width 1315 height 584
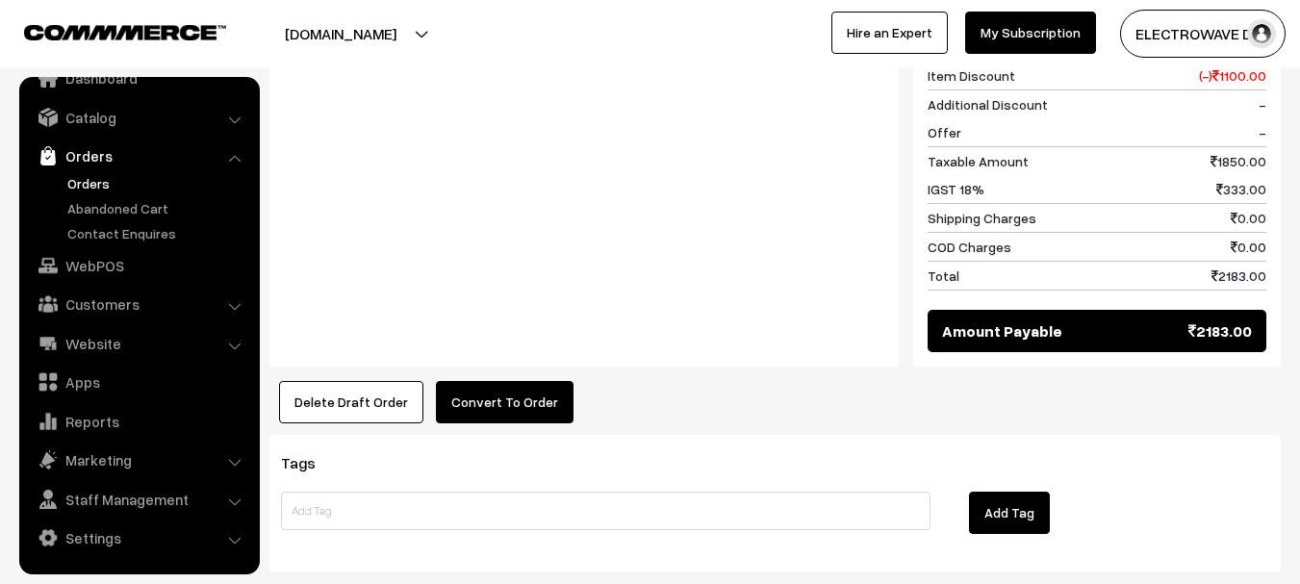
click at [507, 390] on button "Convert To Order" at bounding box center [505, 402] width 138 height 42
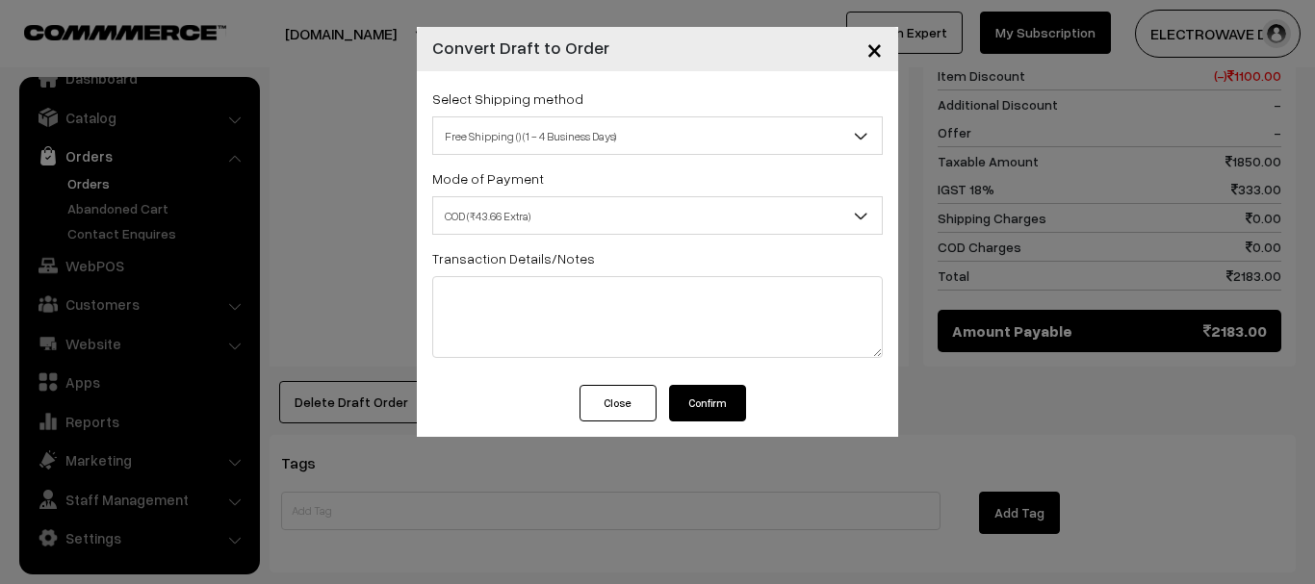
click at [611, 142] on span "Free Shipping () (1 - 4 Business Days)" at bounding box center [657, 136] width 449 height 34
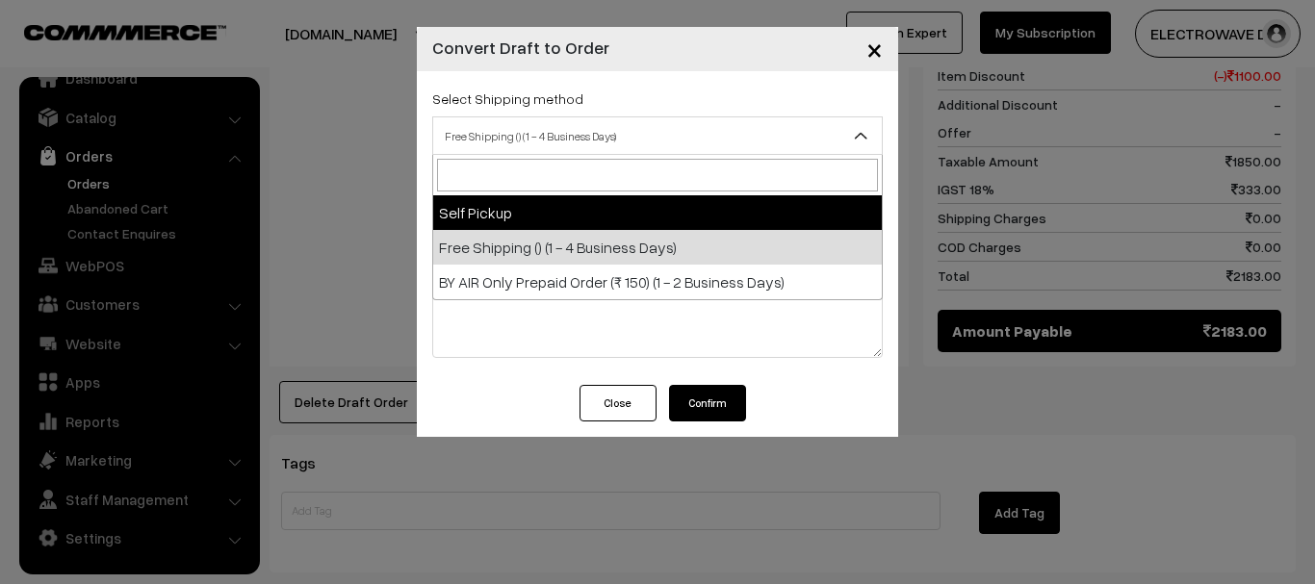
select select "SELF_PICKUP"
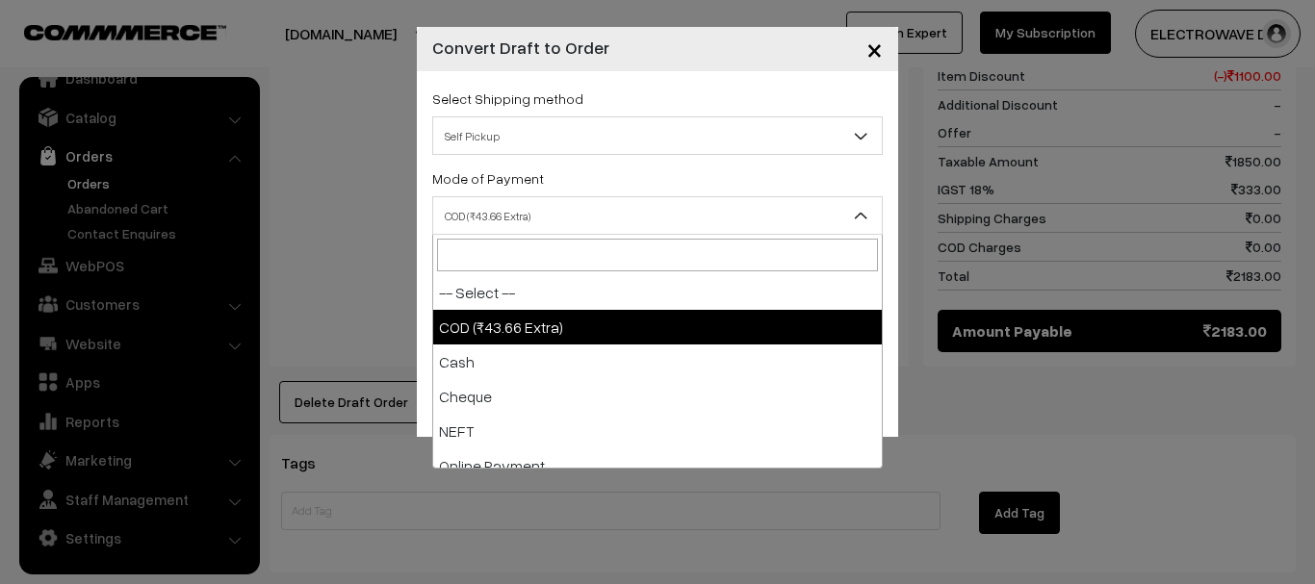
click at [575, 213] on span "COD (₹43.66 Extra)" at bounding box center [657, 216] width 449 height 34
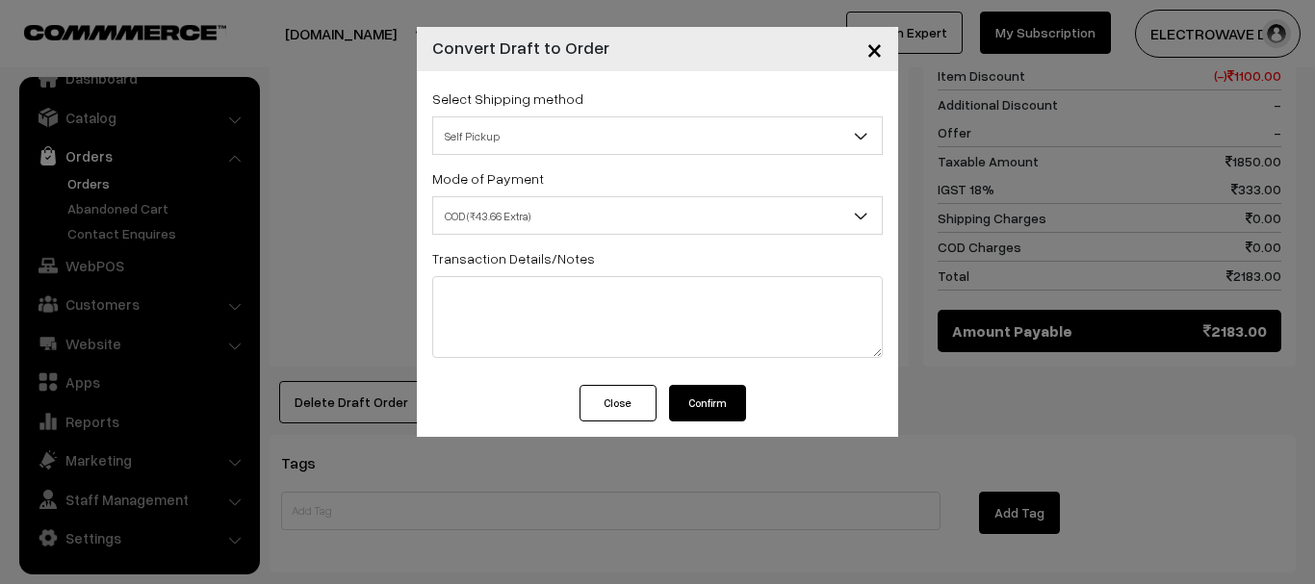
click at [607, 406] on button "Close" at bounding box center [617, 403] width 77 height 37
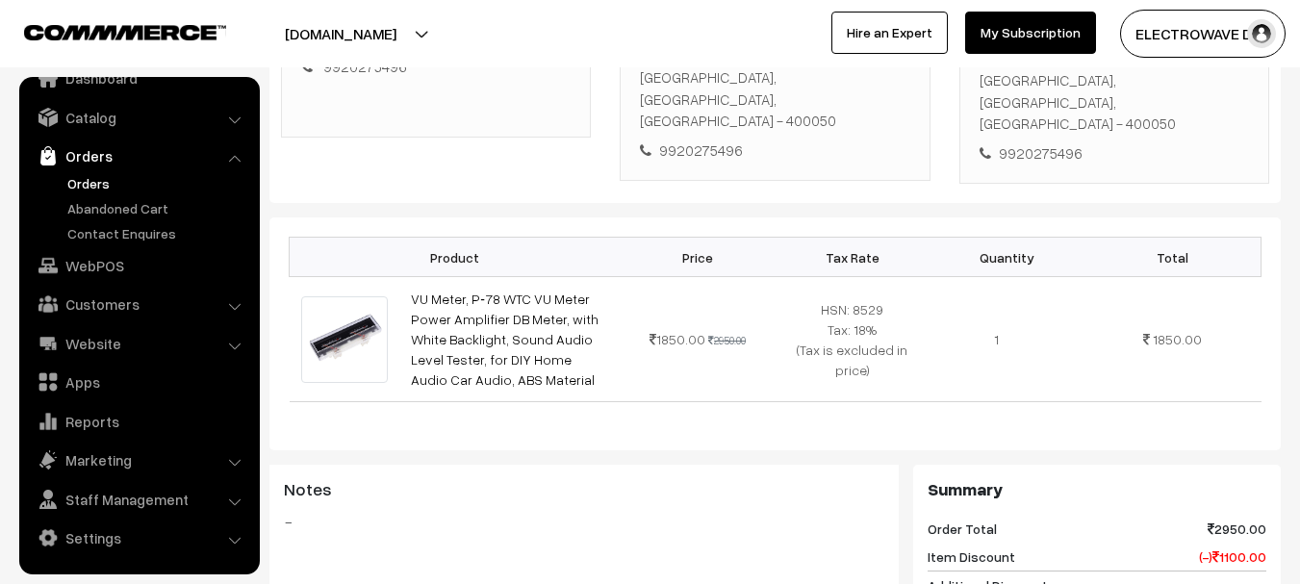
scroll to position [959, 0]
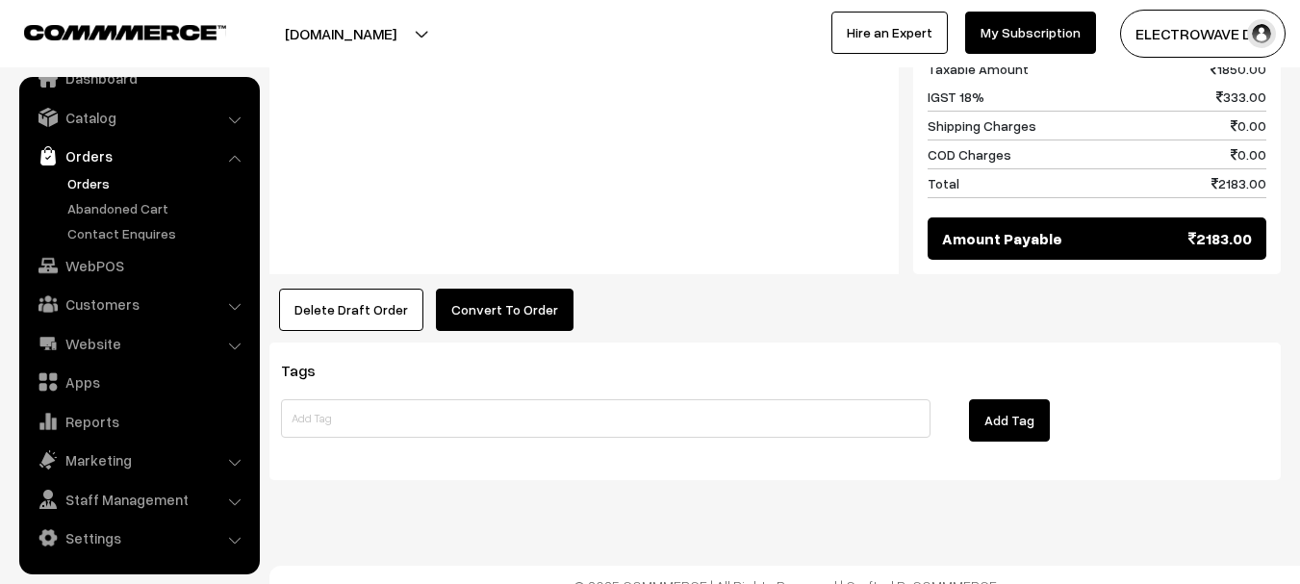
click at [103, 174] on link "Orders" at bounding box center [158, 183] width 191 height 20
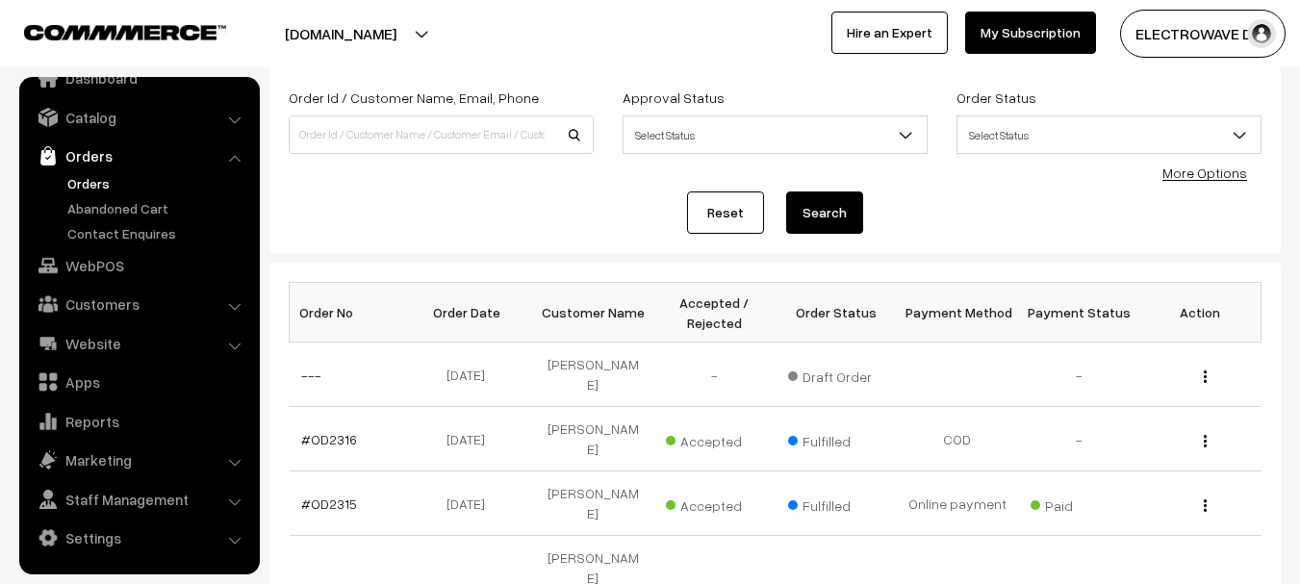
scroll to position [96, 0]
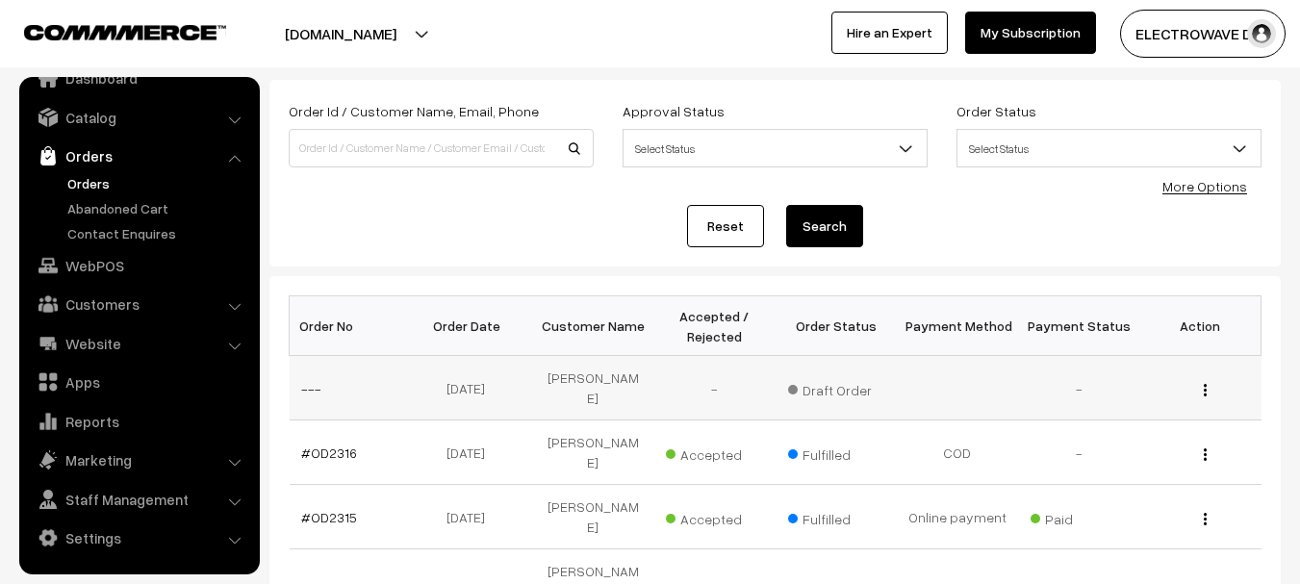
click at [321, 383] on td "---" at bounding box center [350, 388] width 121 height 64
click at [304, 381] on link "---" at bounding box center [311, 388] width 20 height 16
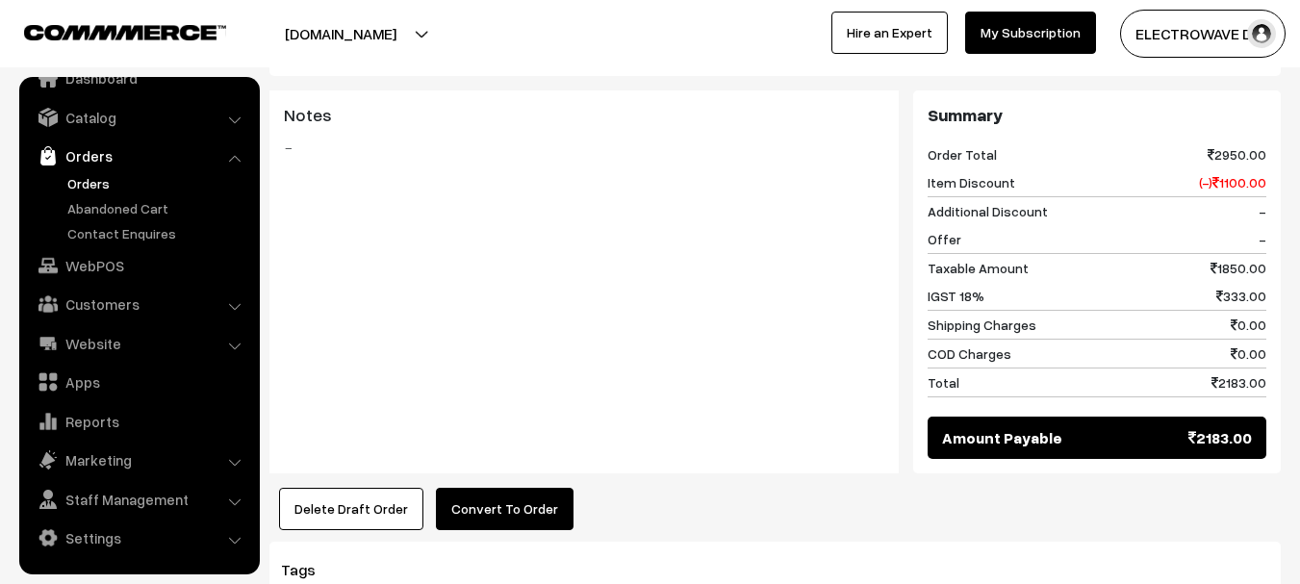
scroll to position [959, 0]
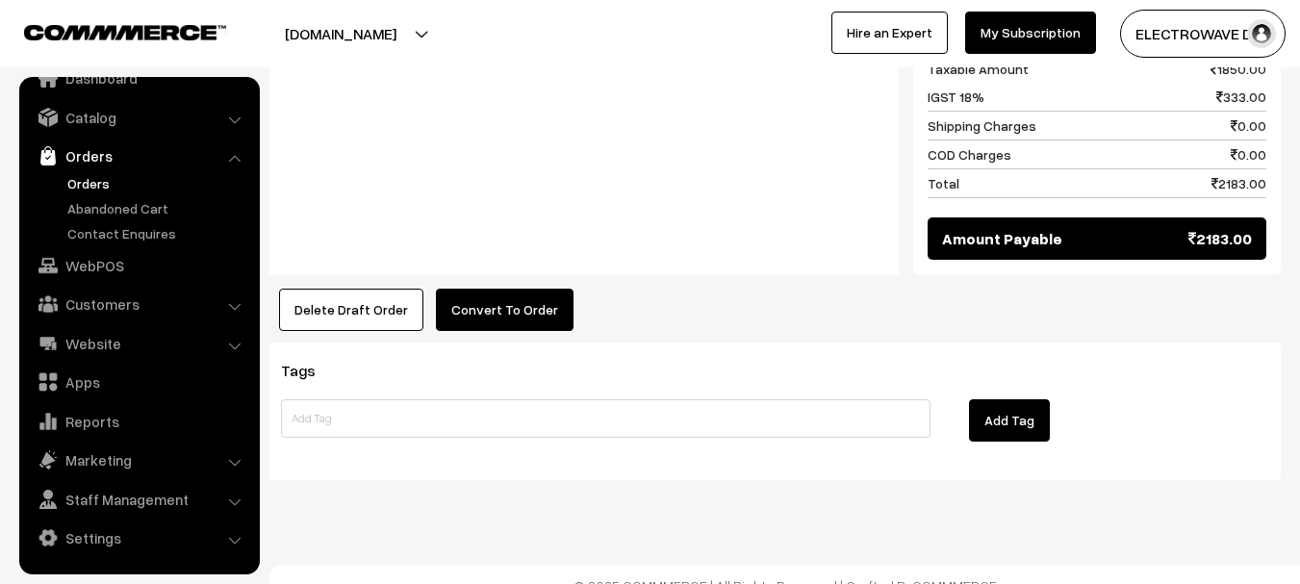
click at [475, 290] on button "Convert To Order" at bounding box center [505, 310] width 138 height 42
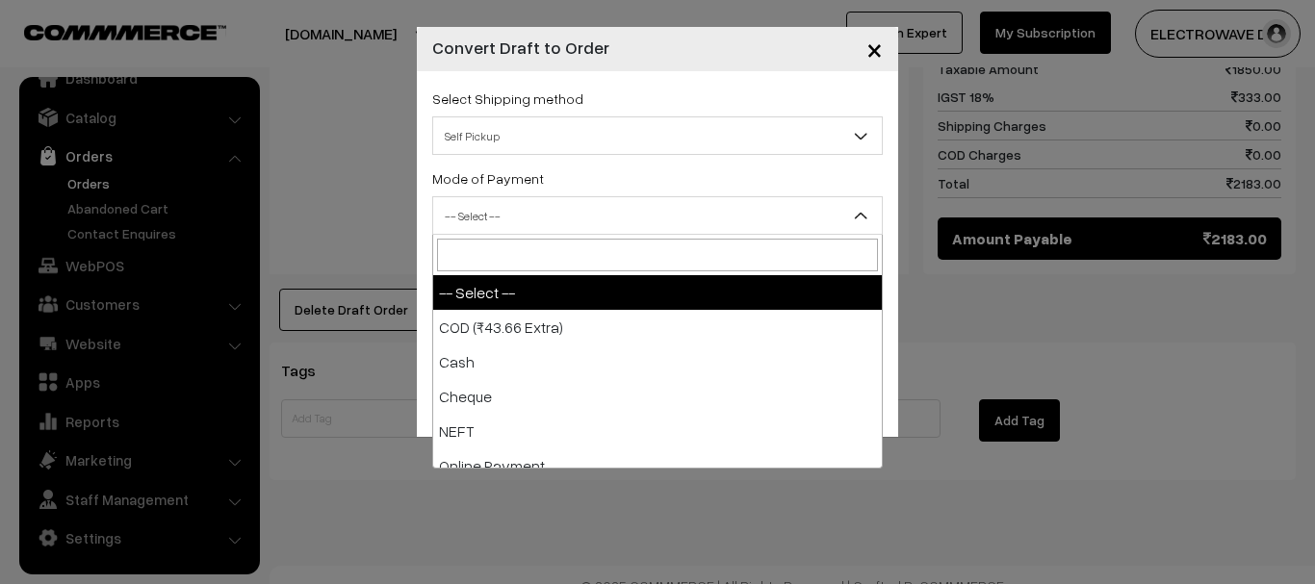
click at [557, 223] on span "-- Select --" at bounding box center [657, 216] width 449 height 34
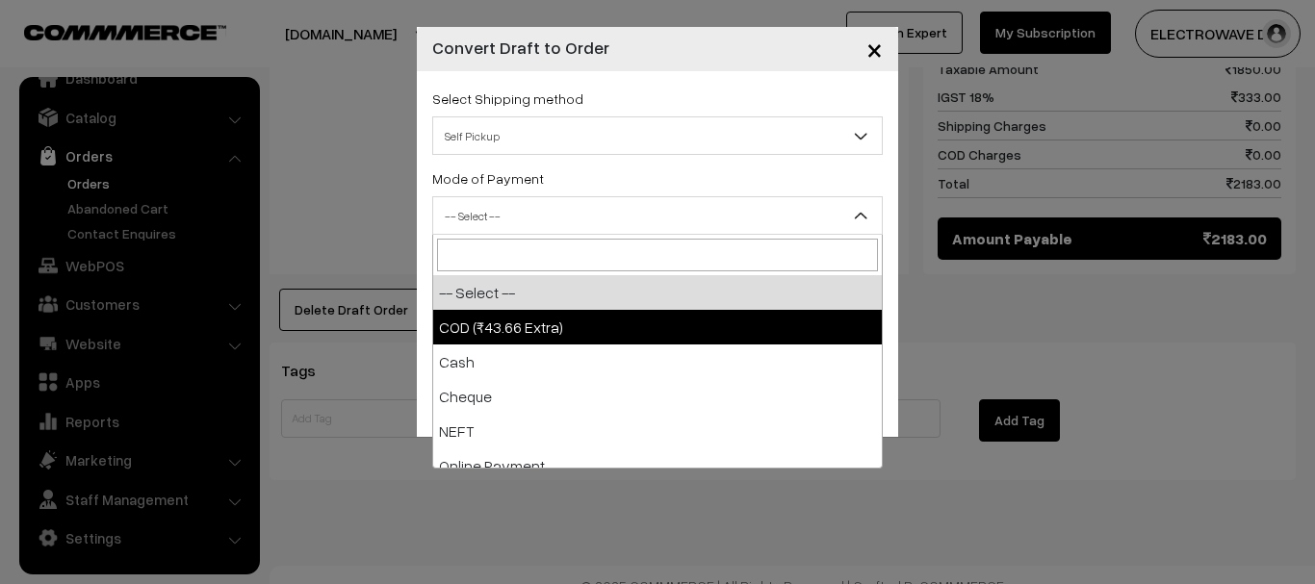
select select "1"
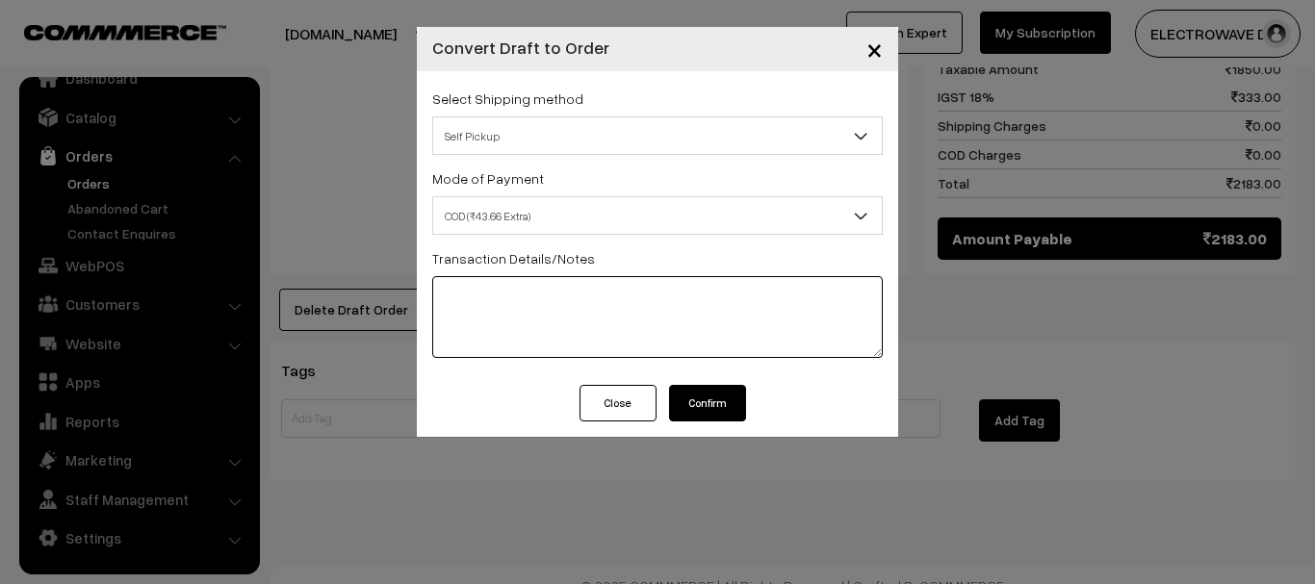
click at [582, 338] on textarea at bounding box center [657, 317] width 451 height 82
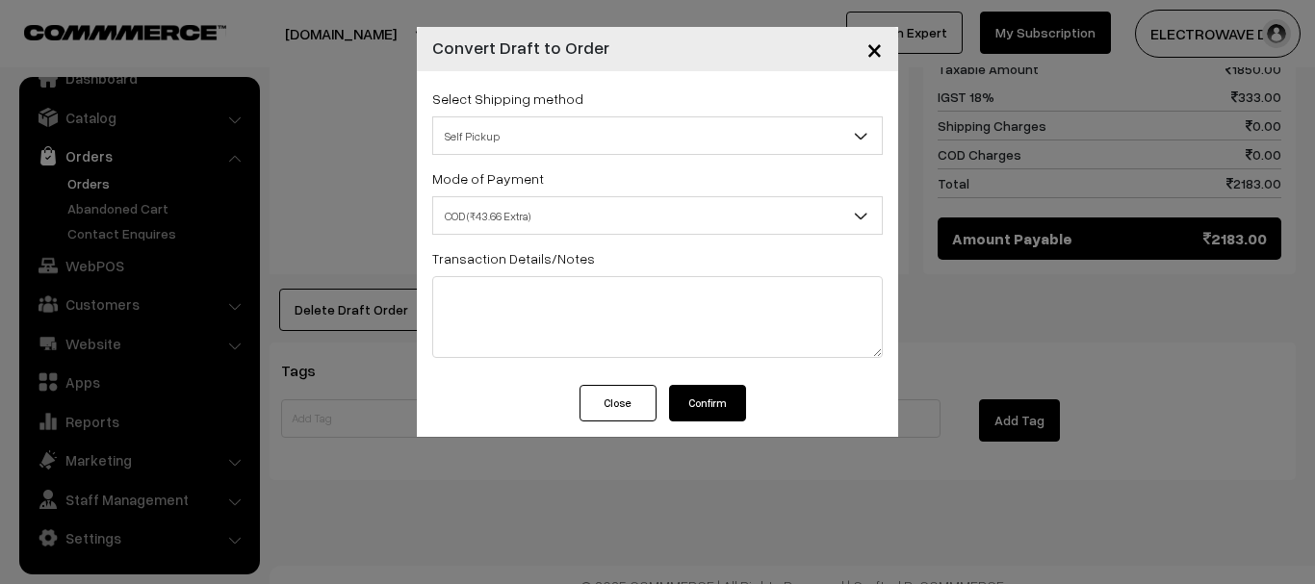
click at [878, 52] on span "×" at bounding box center [874, 49] width 16 height 36
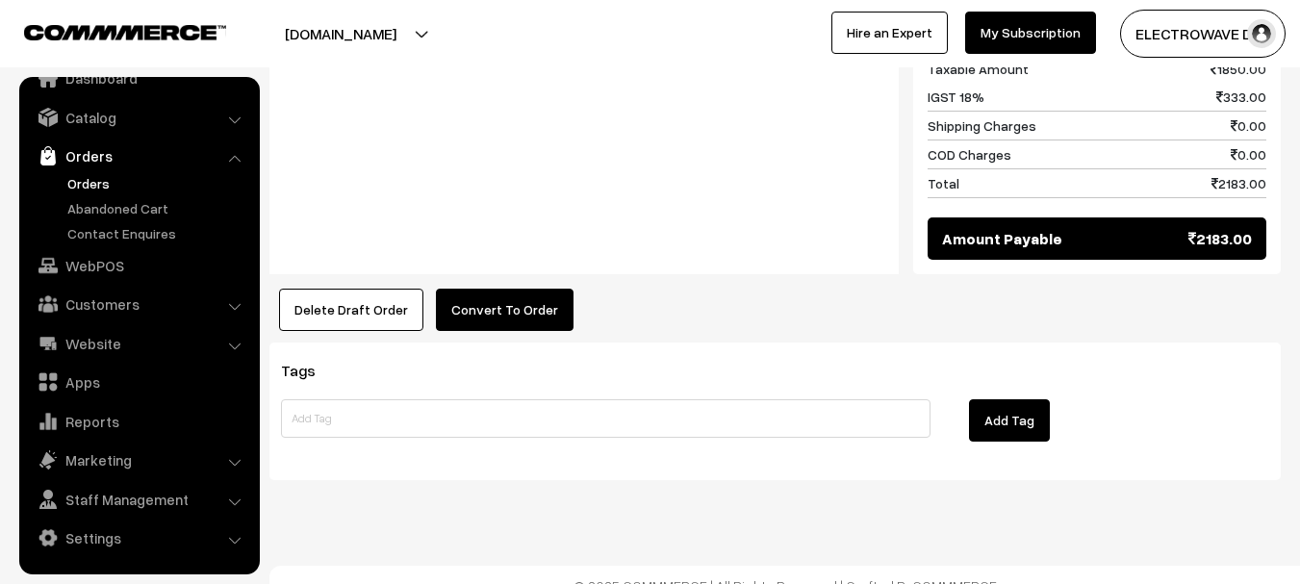
click at [95, 187] on link "Orders" at bounding box center [158, 183] width 191 height 20
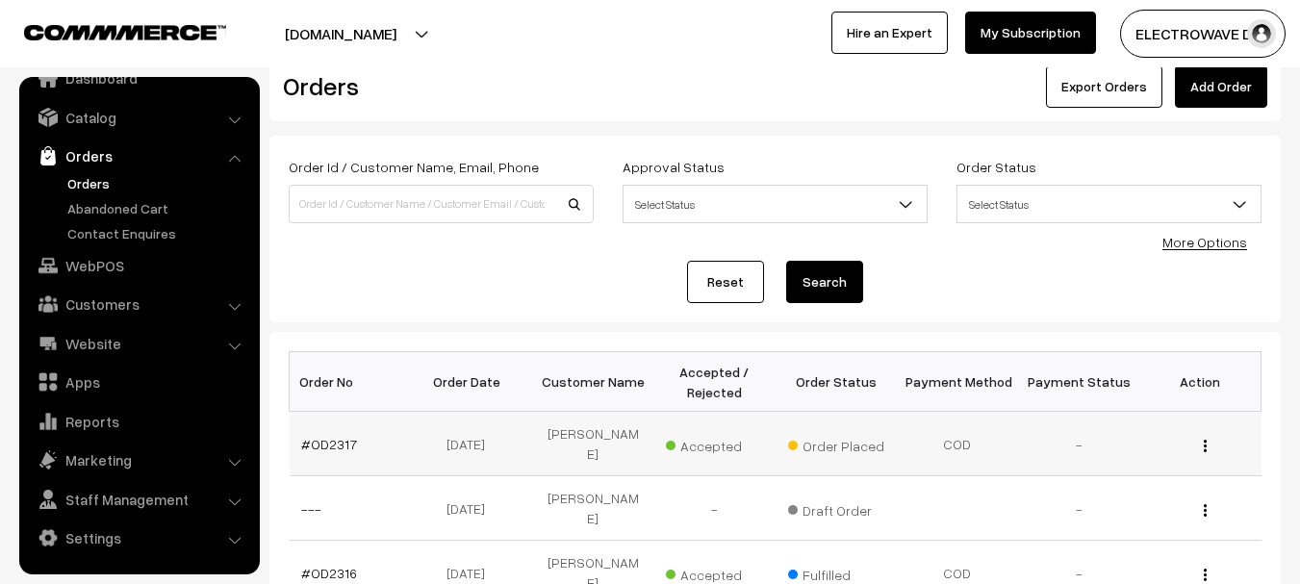
scroll to position [96, 0]
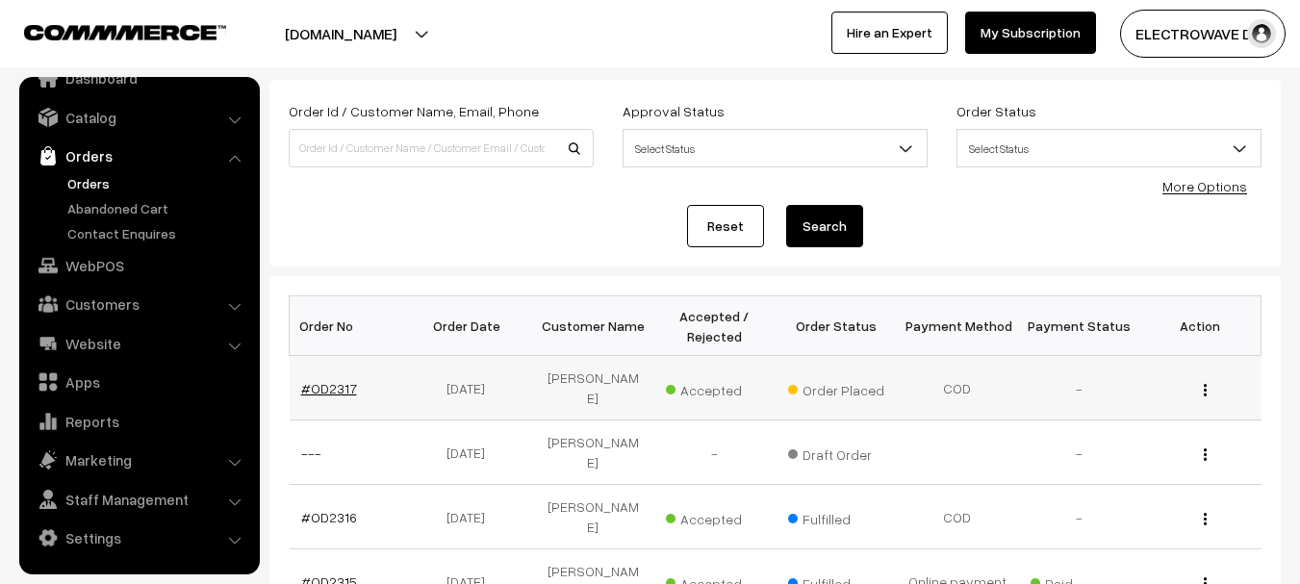
click at [332, 383] on link "#OD2317" at bounding box center [329, 388] width 56 height 16
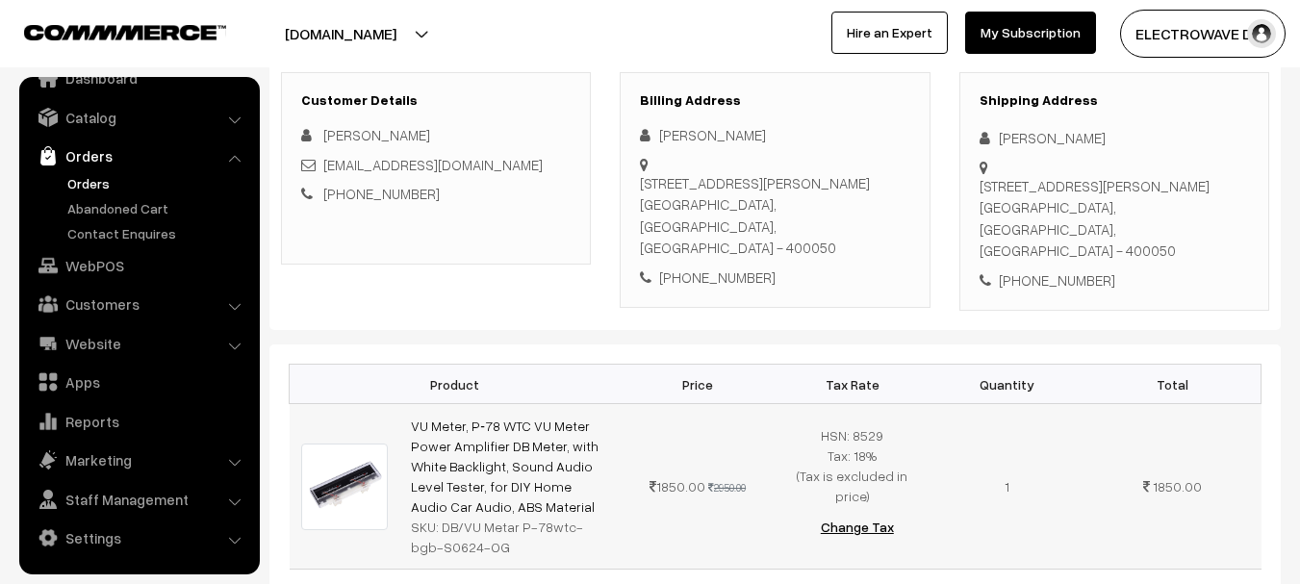
scroll to position [96, 0]
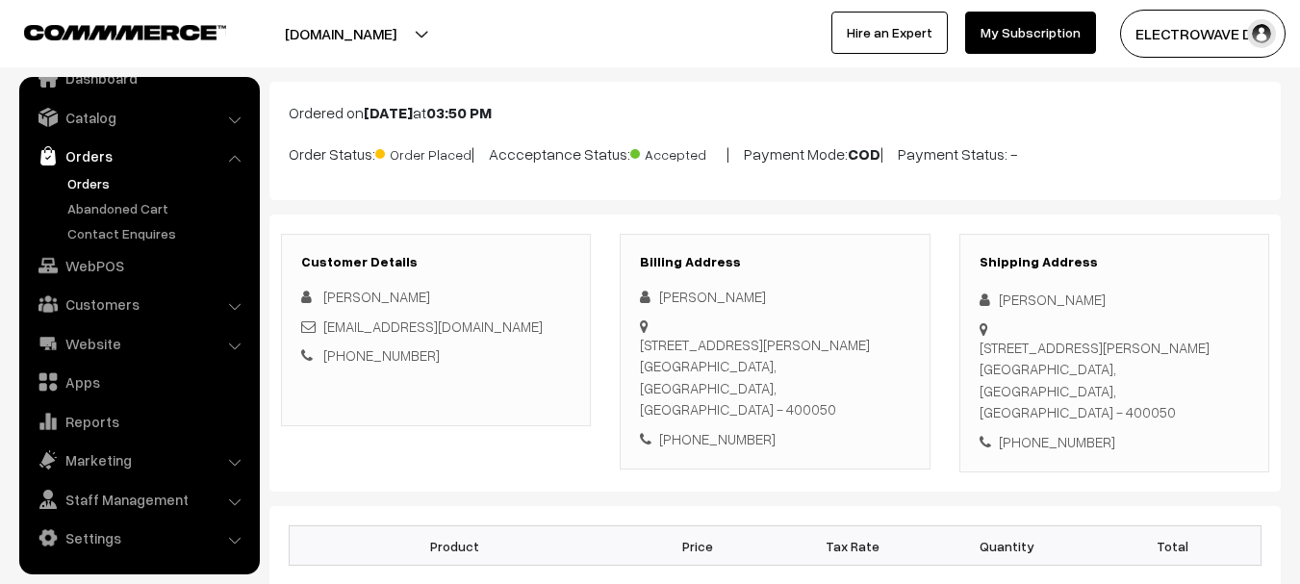
click at [99, 193] on link "Orders" at bounding box center [158, 183] width 191 height 20
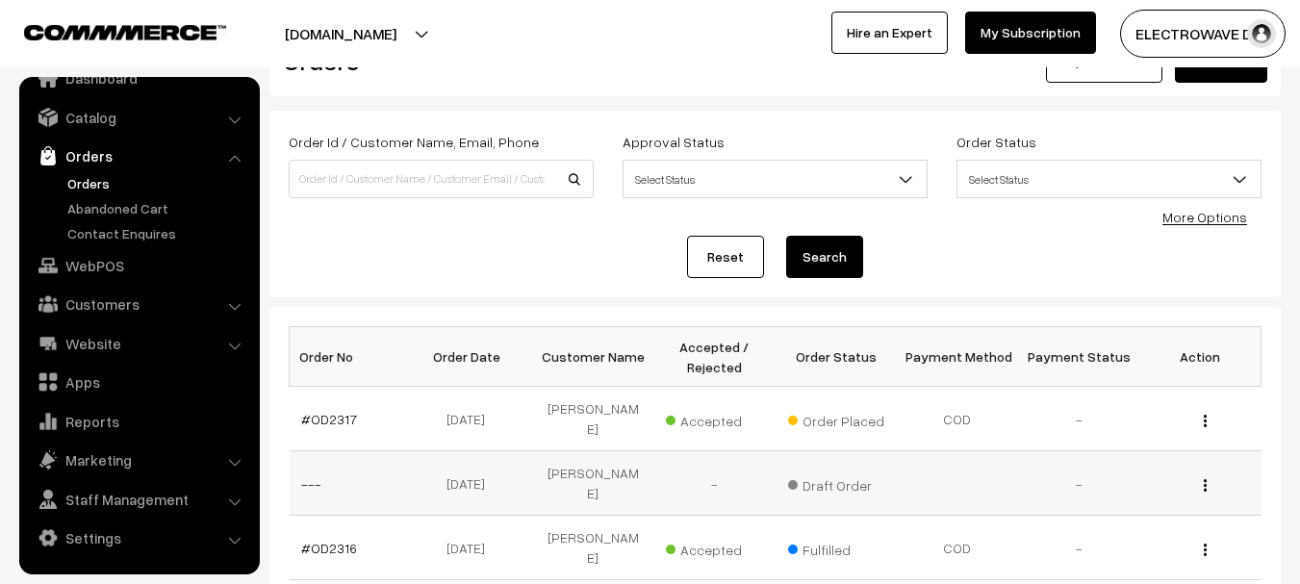
scroll to position [193, 0]
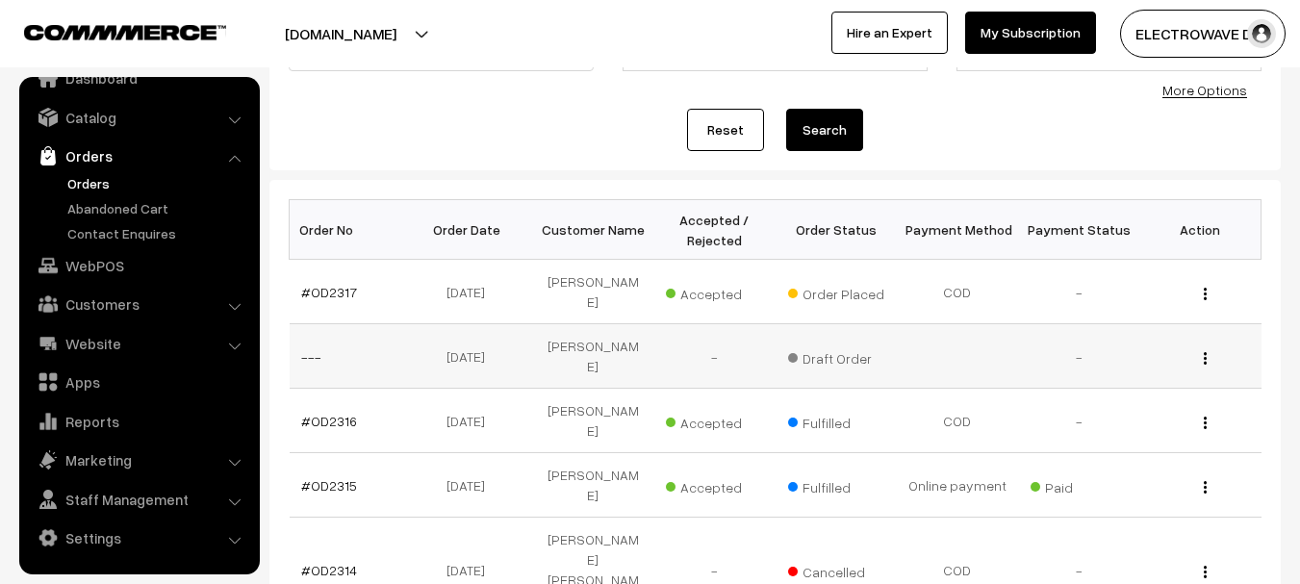
click at [1200, 347] on div "View Edit Delete" at bounding box center [1200, 357] width 98 height 20
click at [1204, 352] on img "button" at bounding box center [1205, 358] width 3 height 13
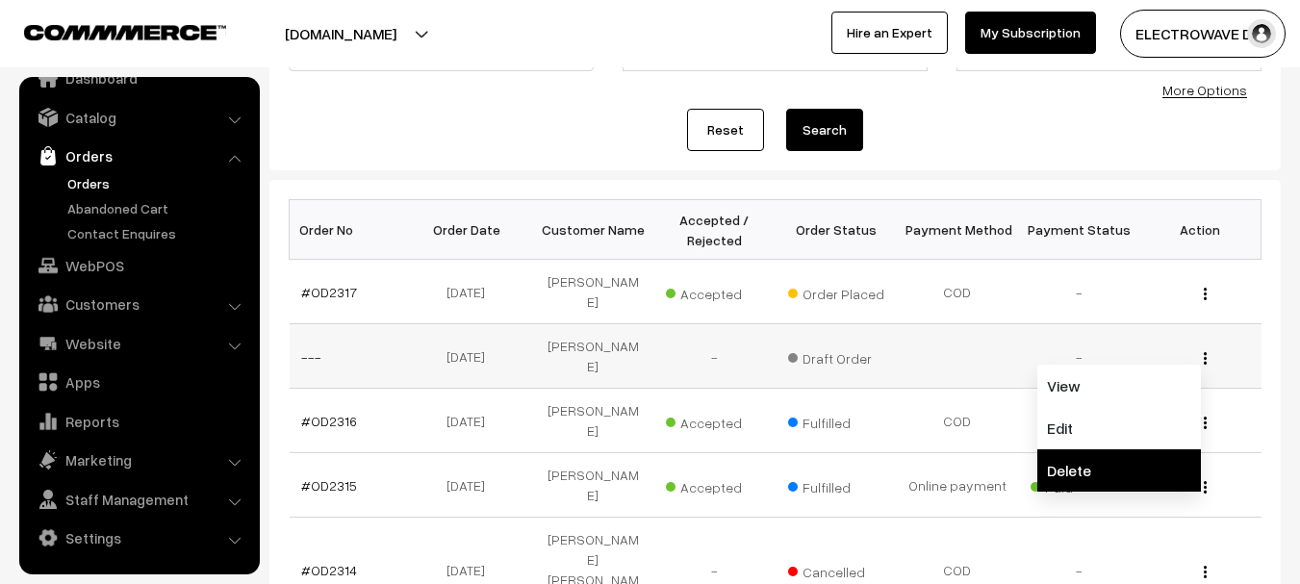
click at [1078, 452] on link "Delete" at bounding box center [1120, 471] width 164 height 42
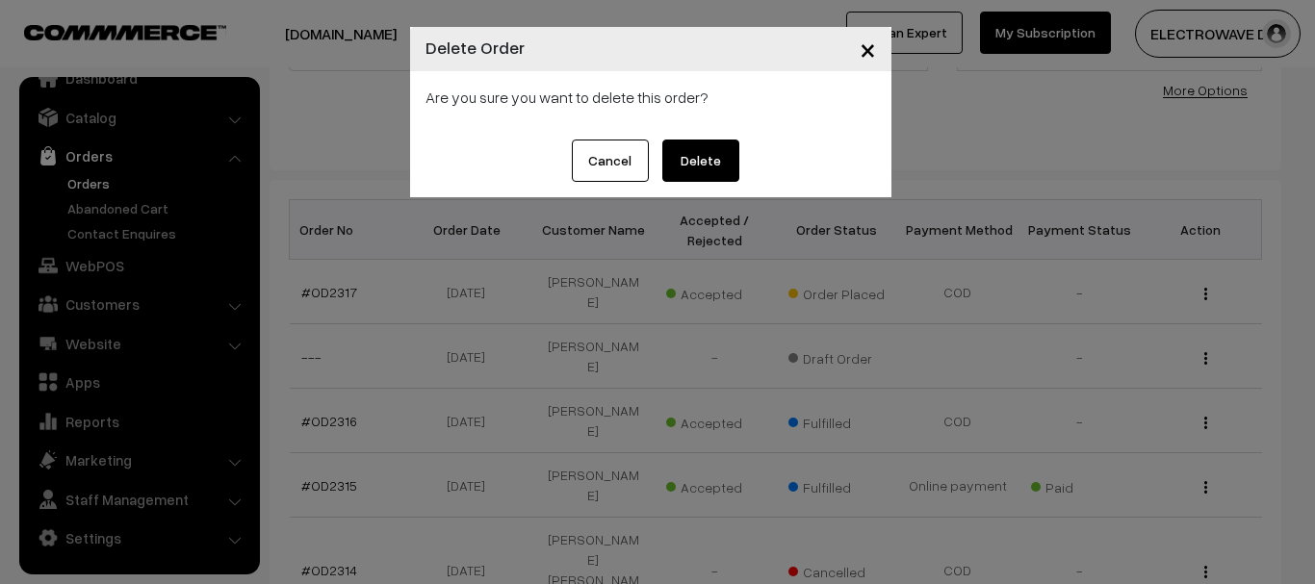
click at [718, 166] on button "Delete" at bounding box center [700, 161] width 77 height 42
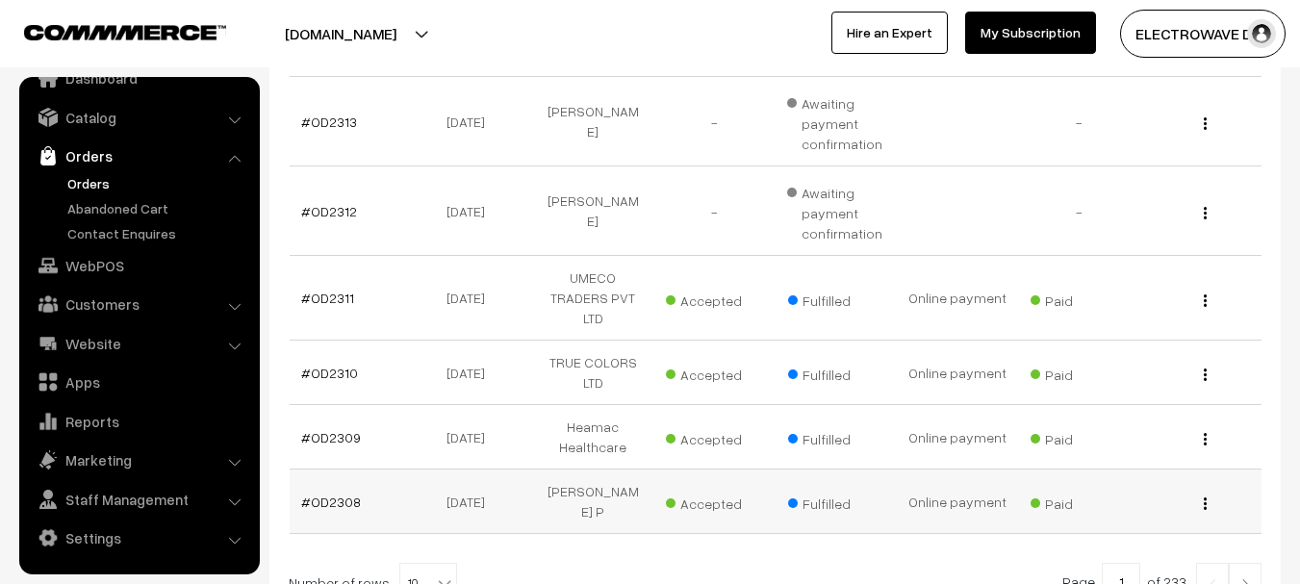
scroll to position [193, 0]
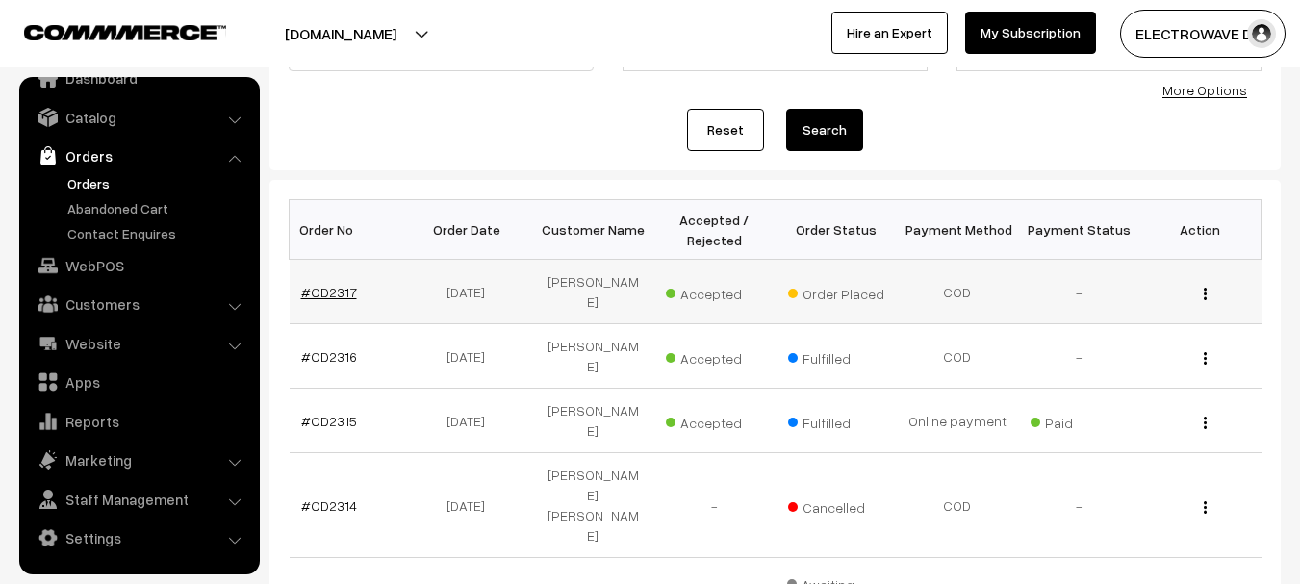
click at [334, 284] on link "#OD2317" at bounding box center [329, 292] width 56 height 16
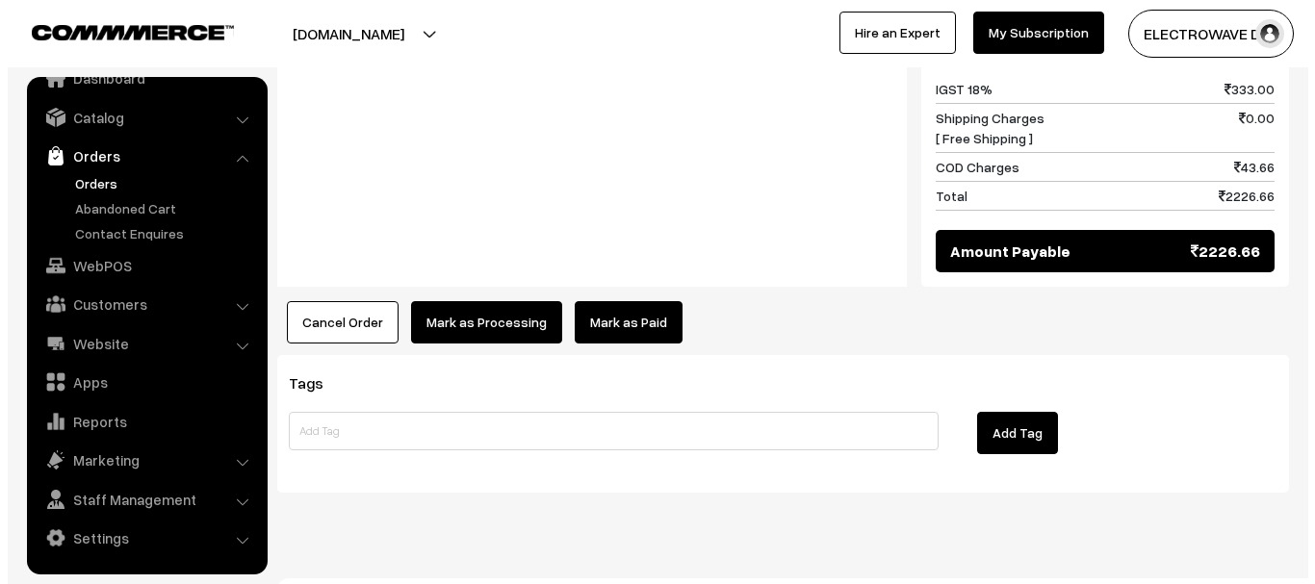
scroll to position [1019, 0]
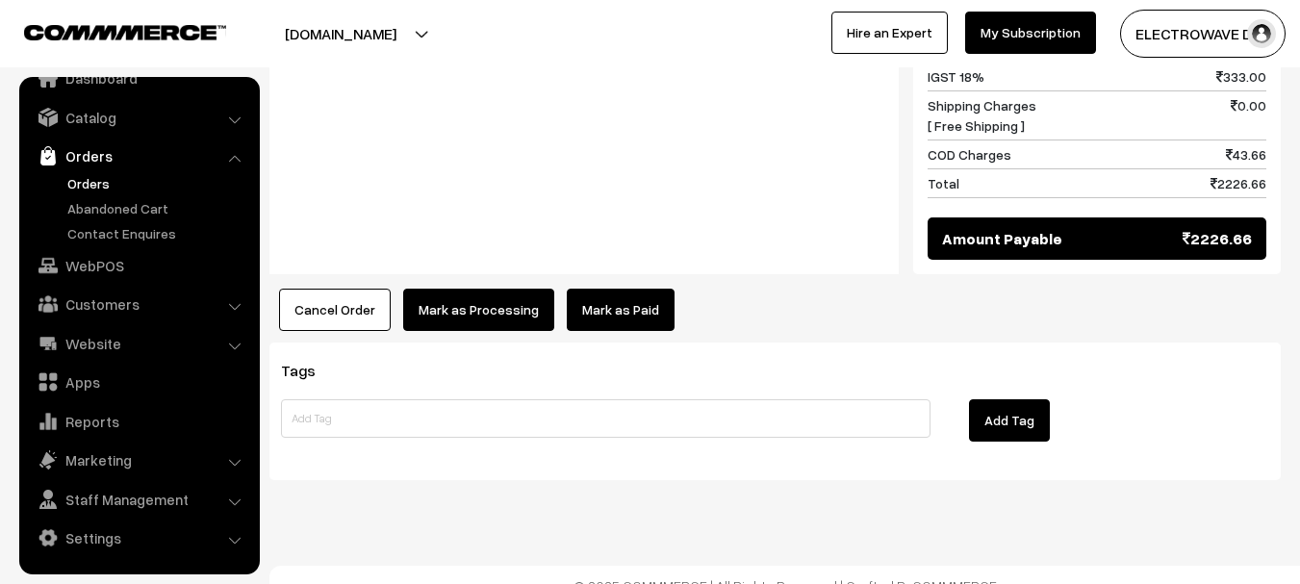
click at [495, 289] on button "Mark as Processing" at bounding box center [478, 310] width 151 height 42
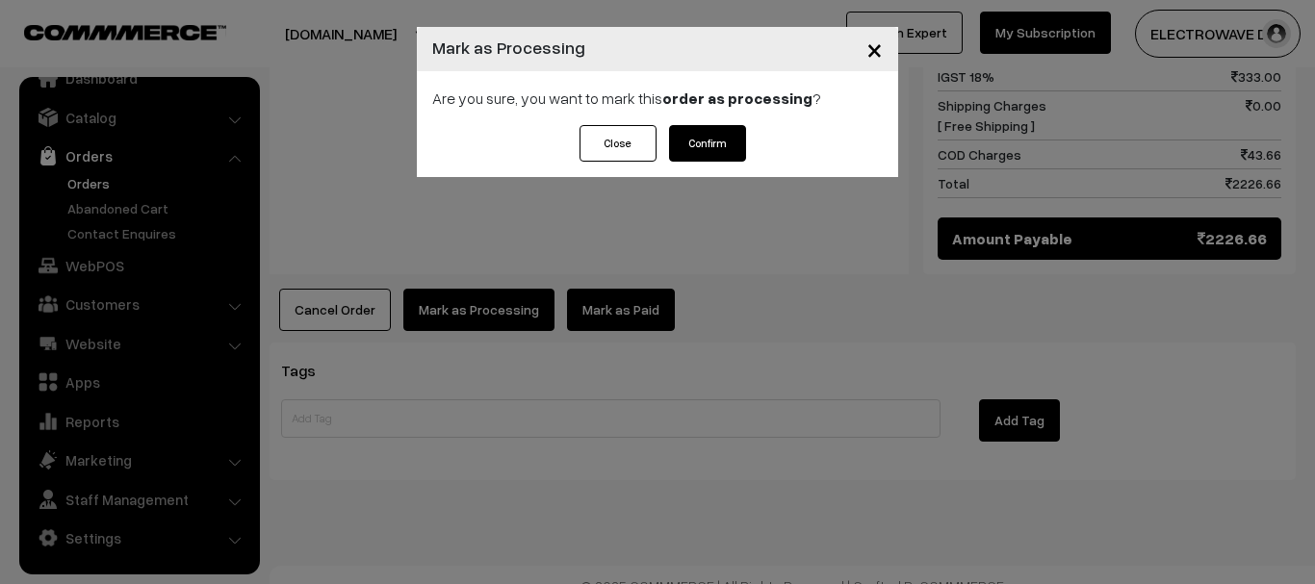
click at [701, 149] on button "Confirm" at bounding box center [707, 143] width 77 height 37
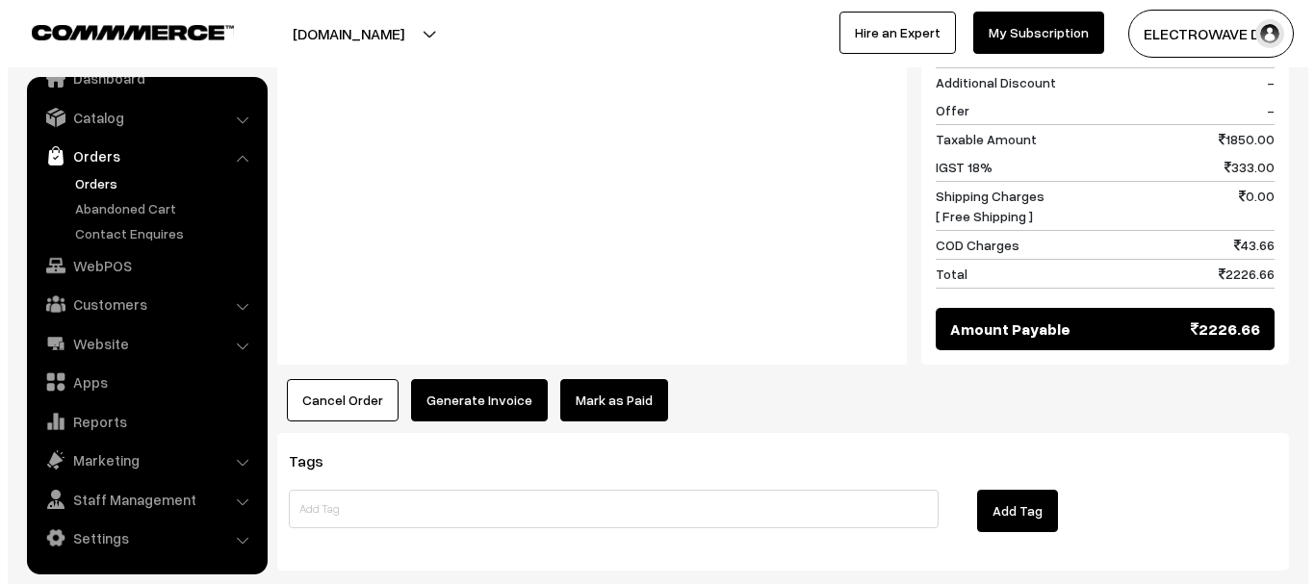
scroll to position [963, 0]
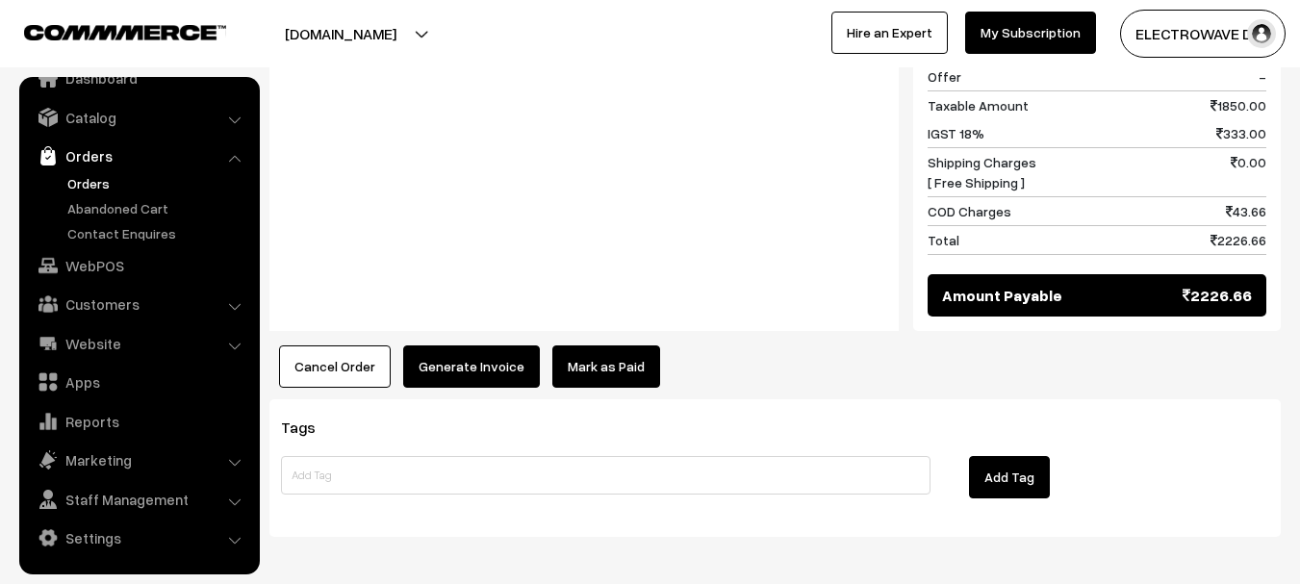
click at [488, 360] on button "Generate Invoice" at bounding box center [471, 367] width 137 height 42
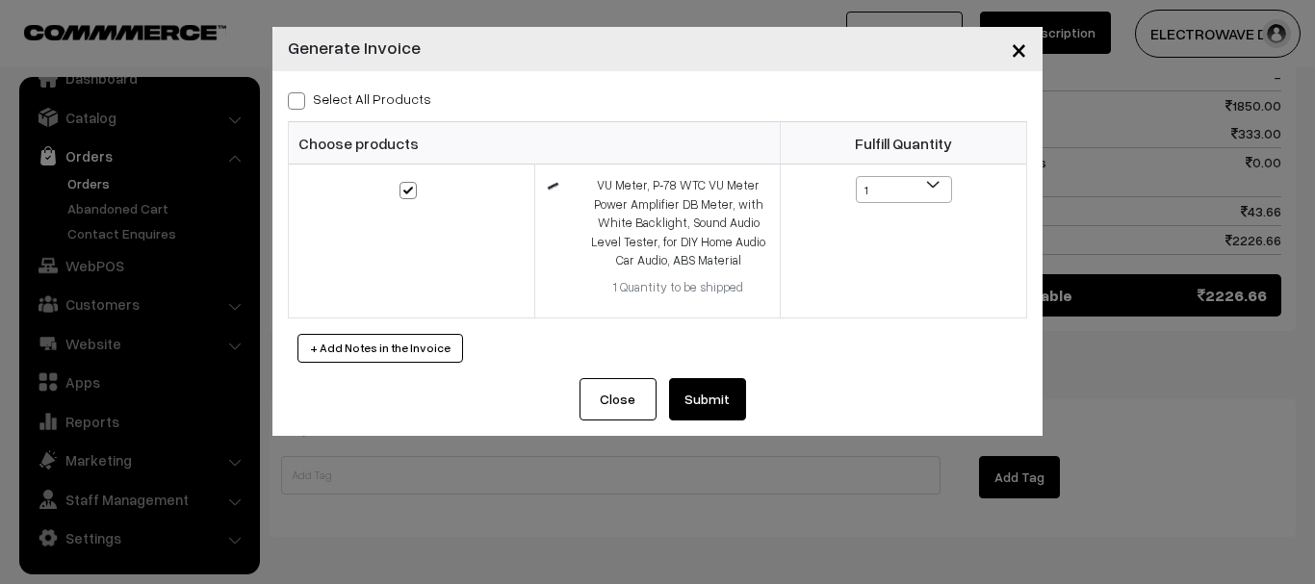
click at [703, 377] on div "Select All Products Choose products Fulfill Quantity 1 1" at bounding box center [657, 224] width 770 height 307
click at [704, 405] on button "Submit" at bounding box center [707, 399] width 77 height 42
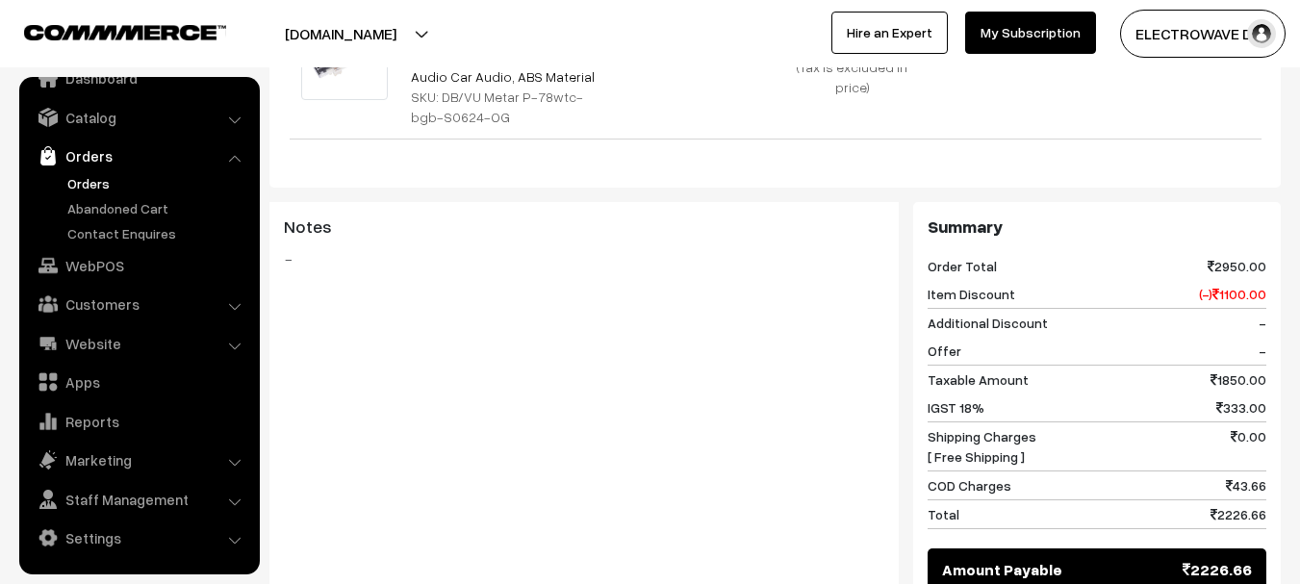
scroll to position [481, 0]
